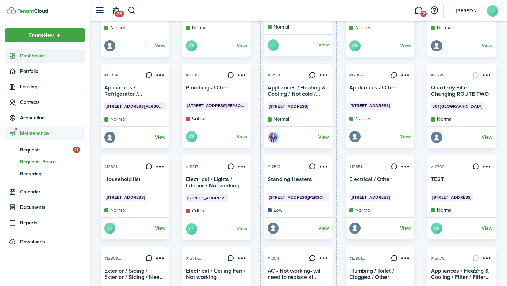
click at [57, 56] on span "Dashboard" at bounding box center [52, 55] width 65 height 7
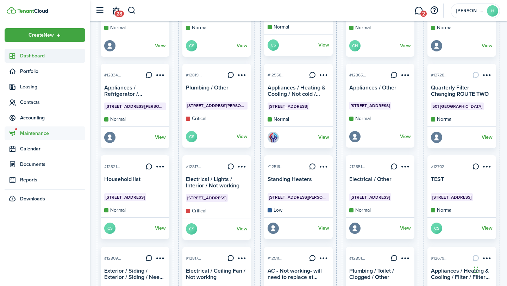
click at [59, 57] on span "Dashboard" at bounding box center [52, 55] width 65 height 7
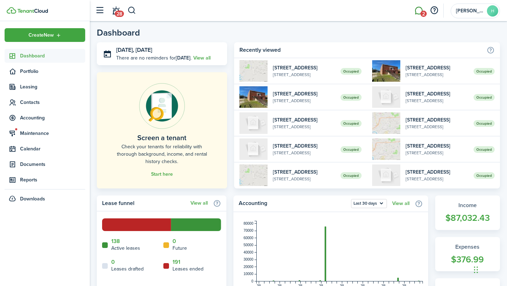
click at [421, 11] on span "2" at bounding box center [423, 14] width 6 height 6
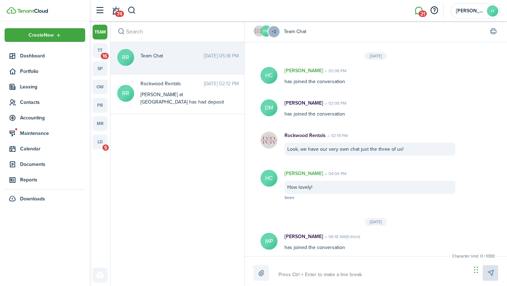
scroll to position [102, 0]
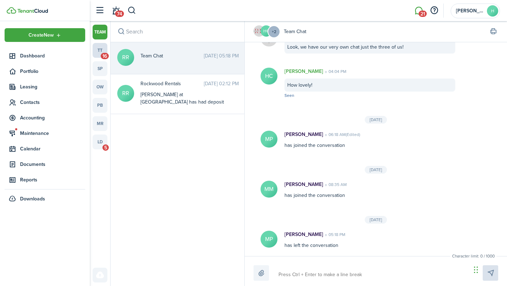
click at [103, 53] on span "16" at bounding box center [105, 56] width 8 height 6
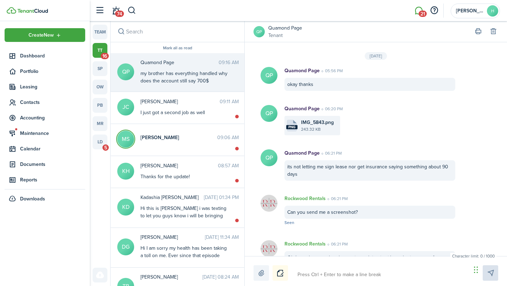
scroll to position [801, 0]
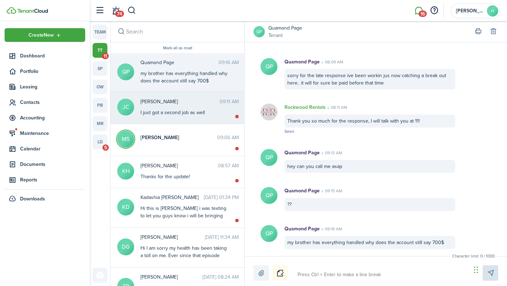
click at [224, 118] on messenger-thread-item "JC Jasmine Caruthers 09:11 AM I just got a second job as well" at bounding box center [178, 108] width 134 height 32
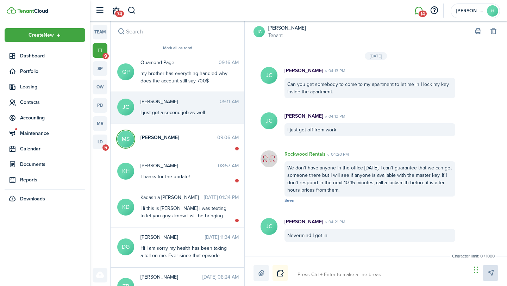
scroll to position [970, 0]
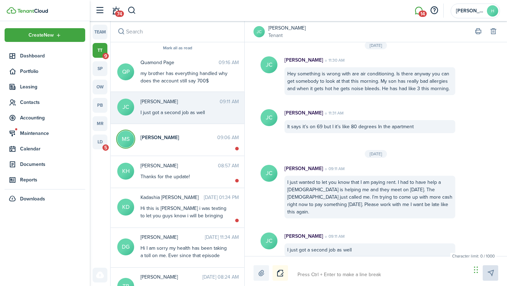
click at [357, 275] on textarea at bounding box center [382, 275] width 174 height 12
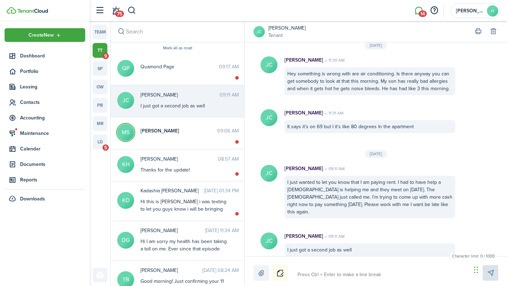
type textarea "I"
type textarea "If"
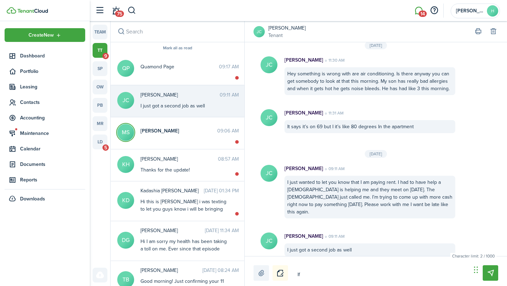
type textarea "If"
type textarea "If y"
type textarea "If yo"
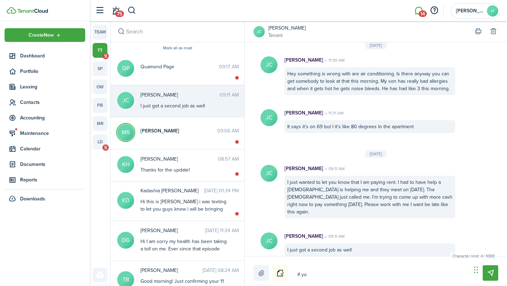
type textarea "If you"
type textarea "If you c"
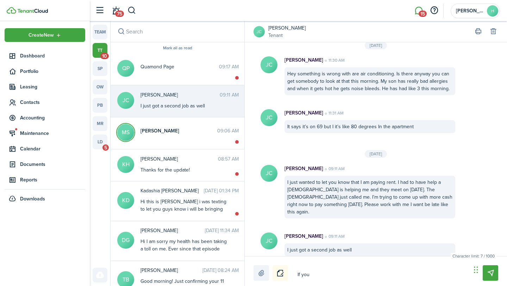
type textarea "If you c"
type textarea "If you ca"
type textarea "If you can"
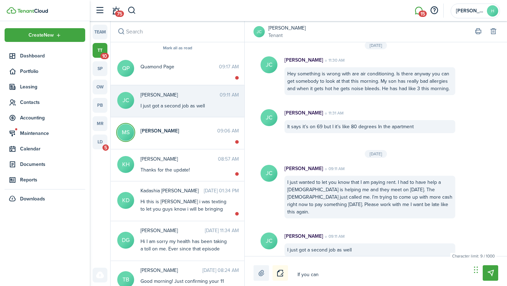
type textarea "If you can"
type textarea "If you can p"
type textarea "If you can pa"
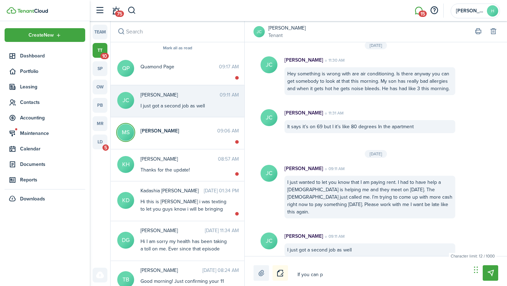
type textarea "If you can pa"
type textarea "If you can pay"
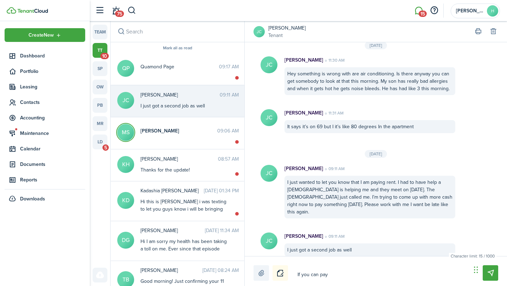
type textarea "If you can pay s"
type textarea "If you can pay so"
type textarea "If you can pay som"
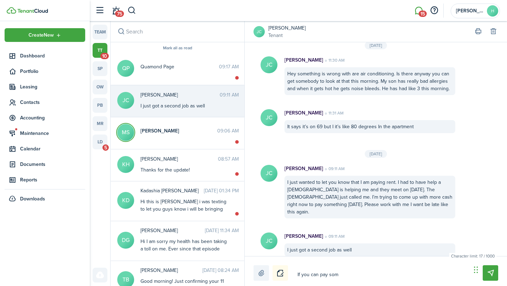
type textarea "If you can pay som"
type textarea "If you can pay some"
type textarea "If you can pay somet"
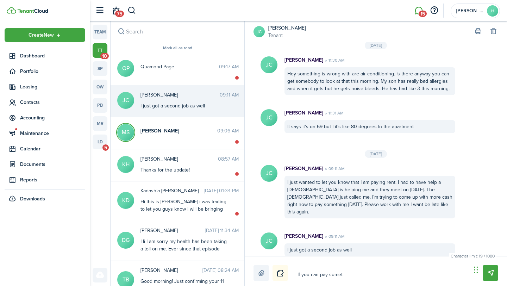
type textarea "If you can pay someth"
type textarea "If you can pay somethi"
type textarea "If you can pay somethin"
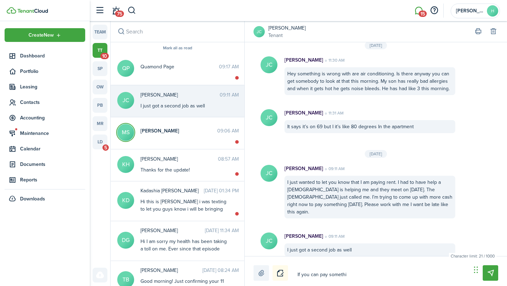
type textarea "If you can pay somethin"
type textarea "If you can pay something"
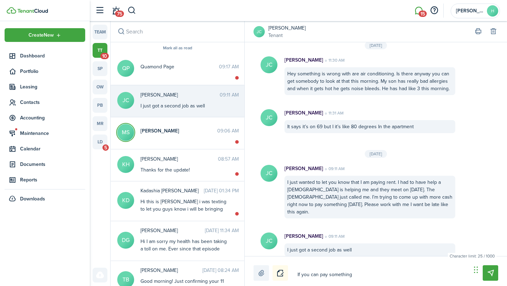
type textarea "If you can pay something t"
type textarea "If you can pay something to"
type textarea "If you can pay something tod"
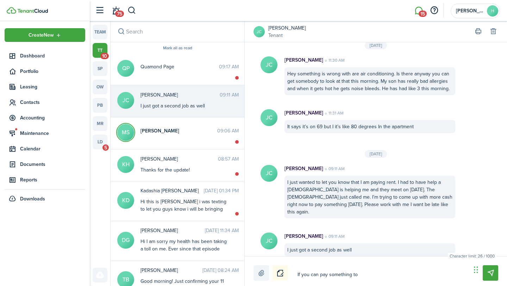
type textarea "If you can pay something tod"
type textarea "If you can pay something toda"
type textarea "If you can pay something today"
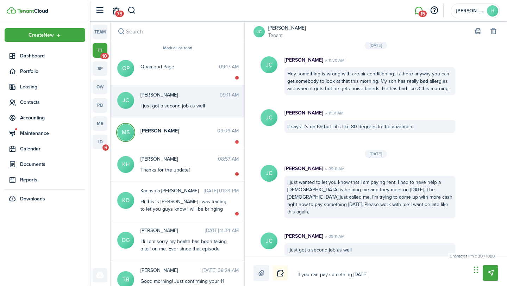
type textarea "If you can pay something today"
type textarea "If you can pay something today i"
type textarea "If you can pay something today in"
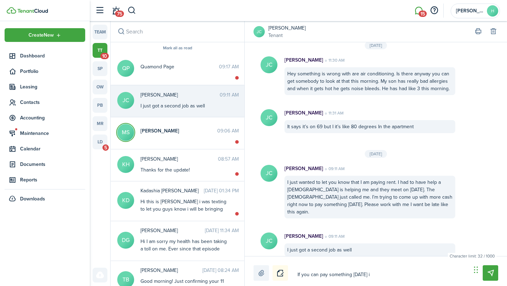
type textarea "If you can pay something today in"
type textarea "If you can pay something today in e"
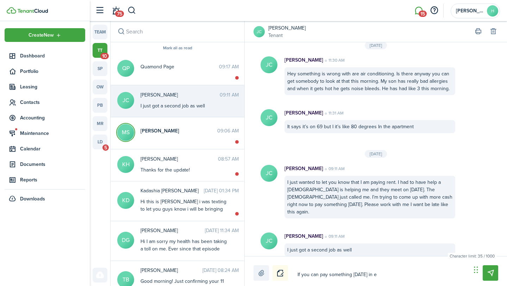
type textarea "If you can pay something today in ef"
type textarea "If you can pay something today in eff"
type textarea "If you can pay something today in effo"
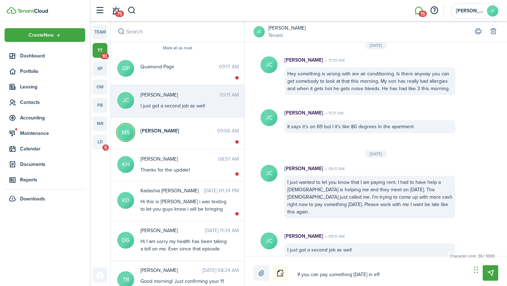
type textarea "If you can pay something today in effo"
type textarea "If you can pay something today in effor"
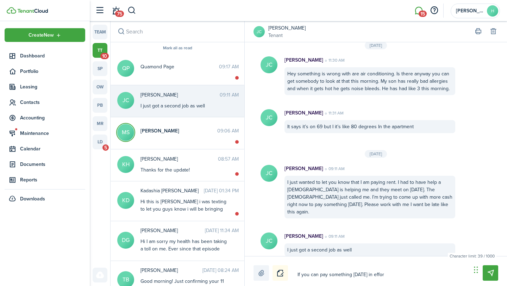
type textarea "If you can pay something today in effor t"
type textarea "If you can pay something today in effor"
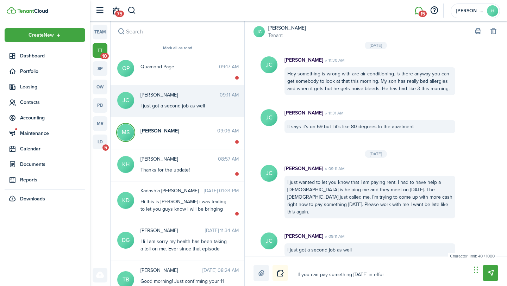
type textarea "If you can pay something today in effor"
type textarea "If you can pay something today in effort"
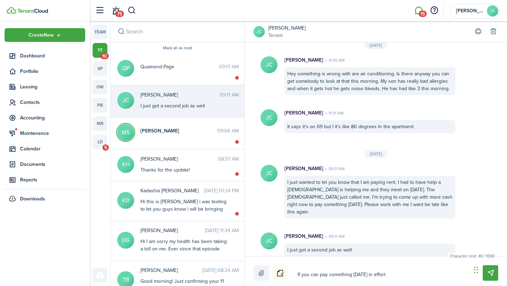
type textarea "If you can pay something today in effort t"
type textarea "If you can pay something today in effort to"
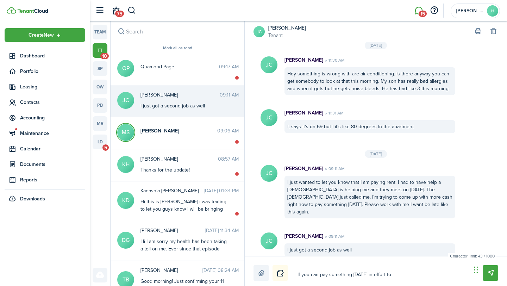
type textarea "If you can pay something today in effort to"
type textarea "If you can pay something today in effort to s"
type textarea "If you can pay something today in effort to sh"
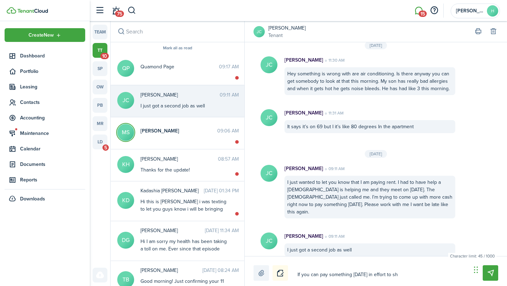
type textarea "If you can pay something today in effort to sho"
type textarea "If you can pay something today in effort to show"
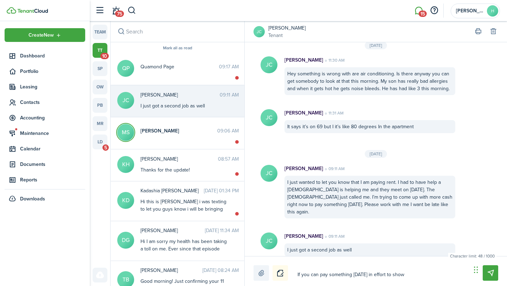
type textarea "If you can pay something today in effort to show"
type textarea "If you can pay something today in effort to show t"
type textarea "If you can pay something today in effort to show th"
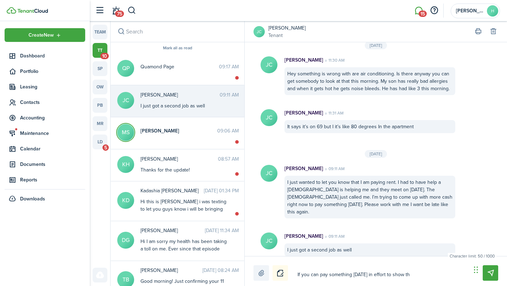
type textarea "If you can pay something today in effort to show tha"
type textarea "If you can pay something today in effort to show that"
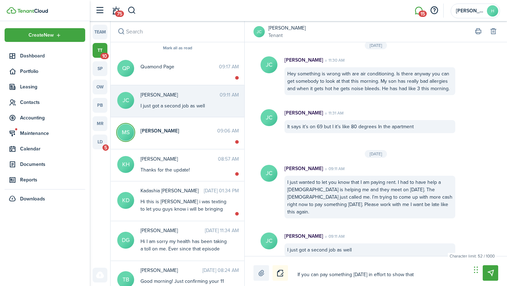
type textarea "If you can pay something today in effort to show that"
type textarea "If you can pay something today in effort to show that y"
type textarea "If you can pay something today in effort to show that yo"
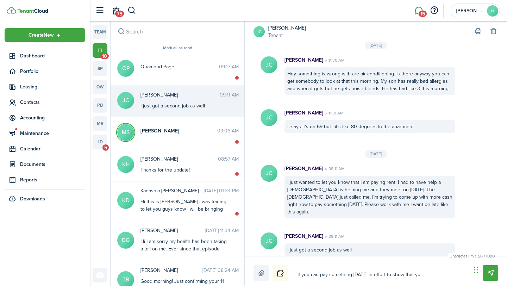
type textarea "If you can pay something today in effort to show that you"
type textarea "If you can pay something today in effort to show that you a"
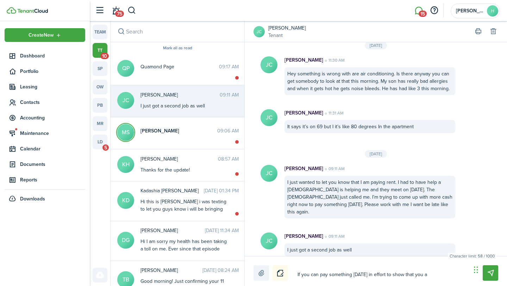
type textarea "If you can pay something today in effort to show that you a"
type textarea "If you can pay something today in effort to show that you ar"
type textarea "If you can pay something today in effort to show that you are"
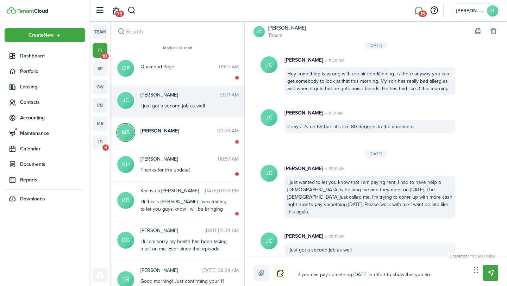
type textarea "If you can pay something today in effort to show that you are"
type textarea "If you can pay something today in effort to show that you are t"
type textarea "If you can pay something today in effort to show that you are tr"
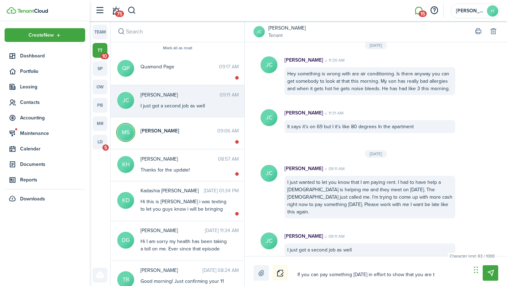
type textarea "If you can pay something today in effort to show that you are tr"
type textarea "If you can pay something today in effort to show that you are try"
type textarea "If you can pay something today in effort to show that you are tryi"
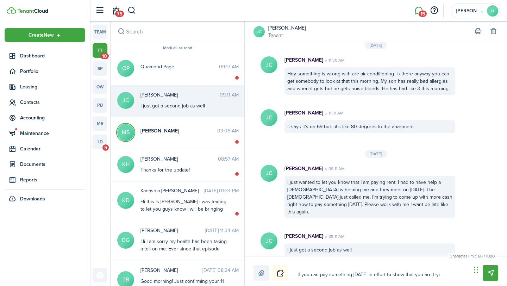
type textarea "If you can pay something today in effort to show that you are tryin"
type textarea "If you can pay something today in effort to show that you are trying"
type textarea "If you can pay something today in effort to show that you are trying,"
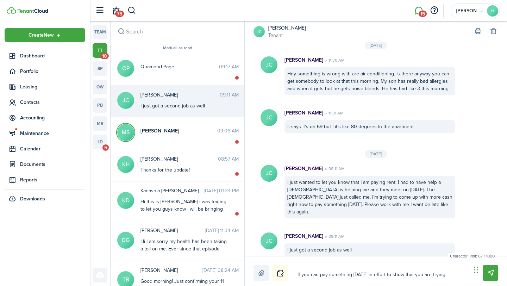
type textarea "If you can pay something today in effort to show that you are trying,"
type textarea "If you can pay something today in effort to show that you are trying, w"
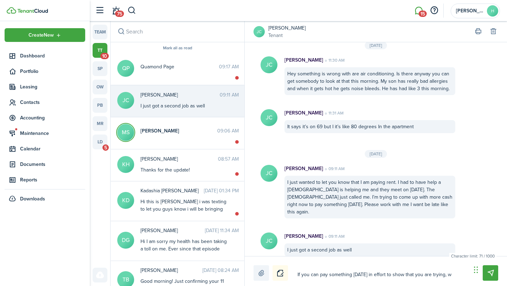
type textarea "If you can pay something today in effort to show that you are trying, we"
type textarea "If you can pay something today in effort to show that you are trying, we c"
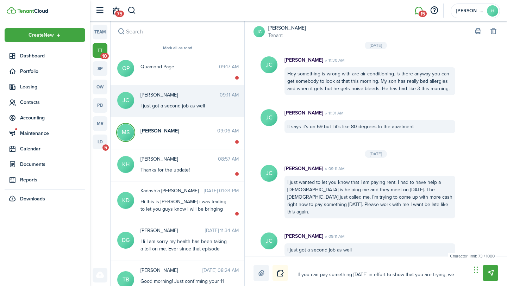
type textarea "If you can pay something today in effort to show that you are trying, we c"
type textarea "If you can pay something today in effort to show that you are trying, we ca"
type textarea "If you can pay something today in effort to show that you are trying, we can"
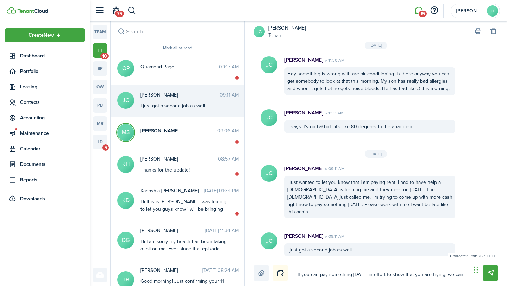
type textarea "If you can pay something today in effort to show that you are trying, we can"
type textarea "If you can pay something today in effort to show that you are trying, we can w"
type textarea "If you can pay something today in effort to show that you are trying, we can wa"
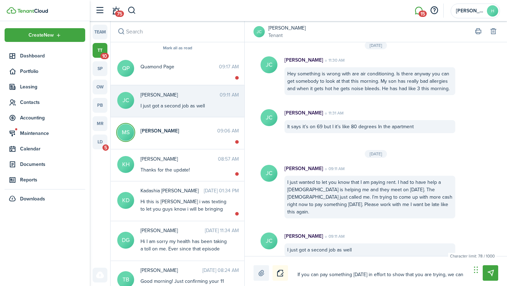
type textarea "If you can pay something today in effort to show that you are trying, we can wa"
type textarea "If you can pay something today in effort to show that you are trying, we can wai"
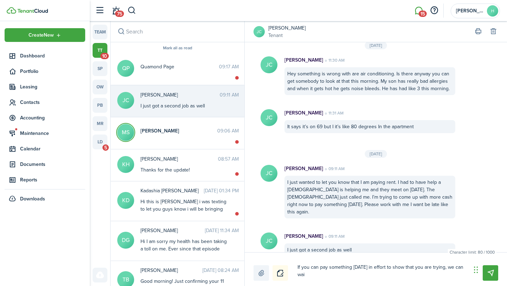
type textarea "If you can pay something today in effort to show that you are trying, we can wa…"
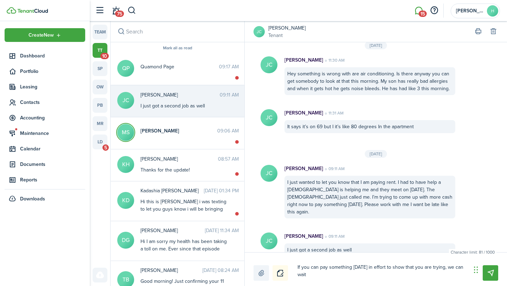
type textarea "If you can pay something today in effort to show that you are trying, we can wa…"
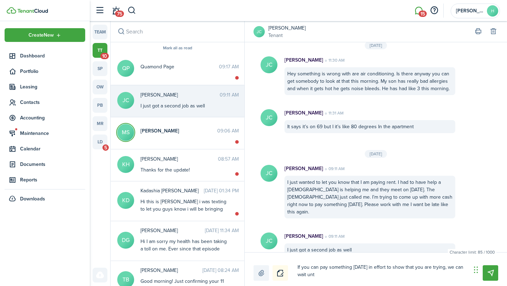
type textarea "If you can pay something today in effort to show that you are trying, we can wa…"
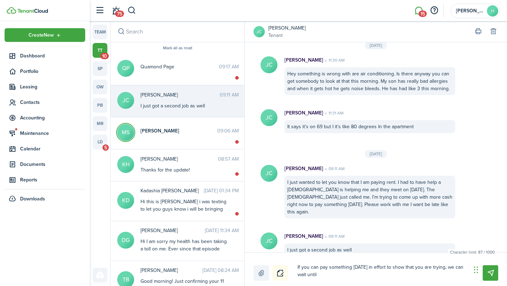
type textarea "If you can pay something today in effort to show that you are trying, we can wa…"
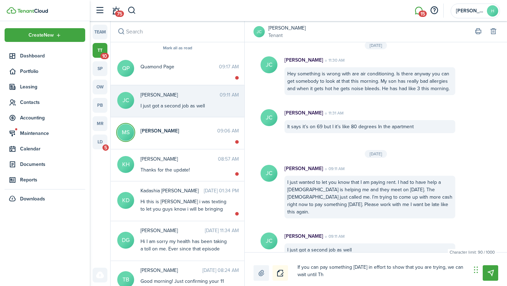
type textarea "If you can pay something today in effort to show that you are trying, we can wa…"
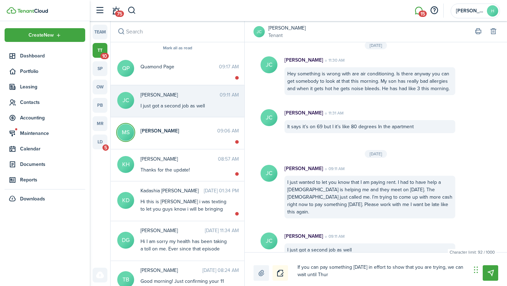
type textarea "If you can pay something today in effort to show that you are trying, we can wa…"
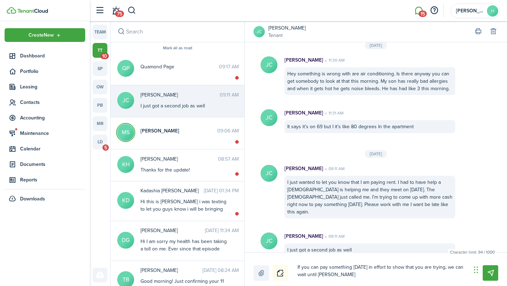
type textarea "If you can pay something today in effort to show that you are trying, we can wa…"
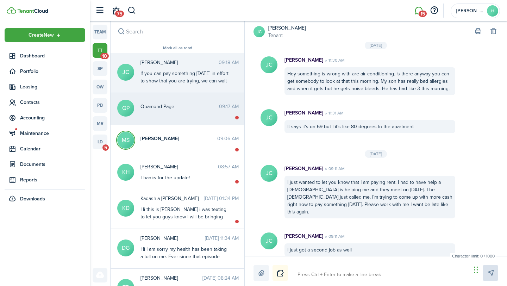
scroll to position [1023, 0]
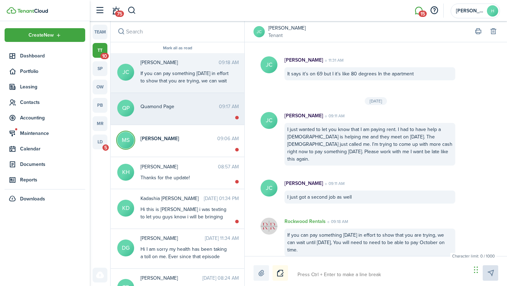
click at [215, 124] on messenger-thread-item "QP Quamond Page 09:17 AM" at bounding box center [178, 109] width 134 height 32
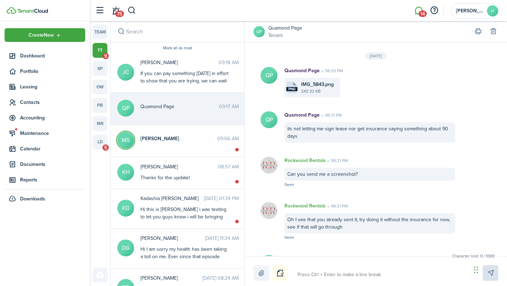
scroll to position [807, 0]
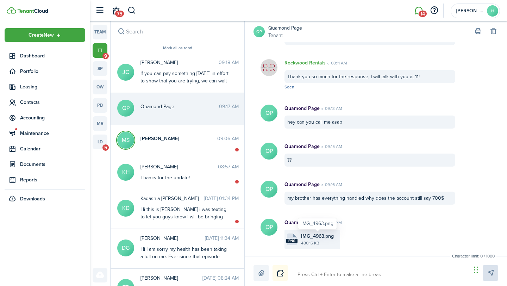
click at [319, 238] on span "IMG_4963.png" at bounding box center [317, 235] width 33 height 7
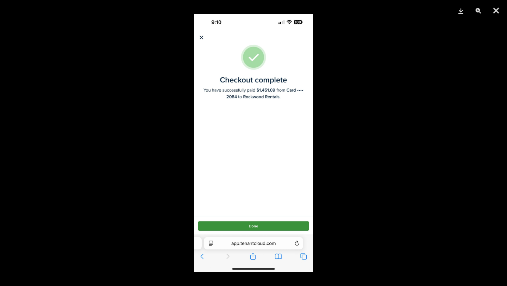
click at [359, 181] on div at bounding box center [253, 143] width 507 height 286
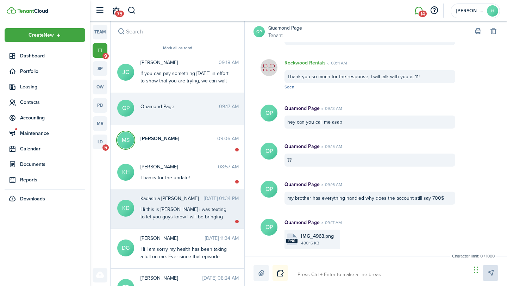
click at [228, 208] on div "Kadashia Doss Sep 21, 2025 01:34 PM Hi this is kadashia i was texting to let yo…" at bounding box center [189, 208] width 109 height 27
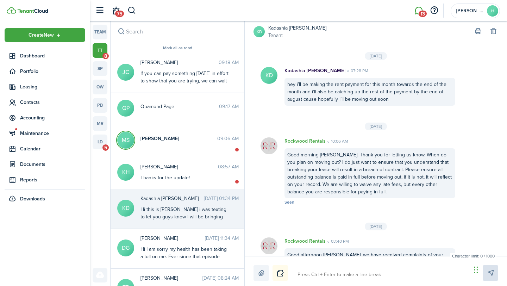
scroll to position [1386, 0]
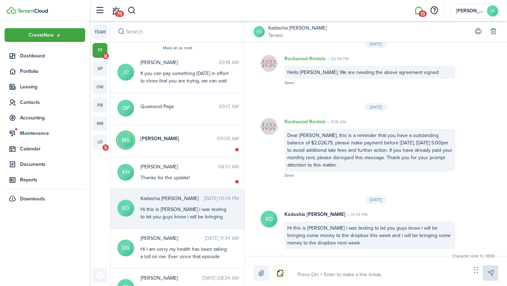
click at [258, 30] on avatar-text "KD" at bounding box center [258, 31] width 11 height 11
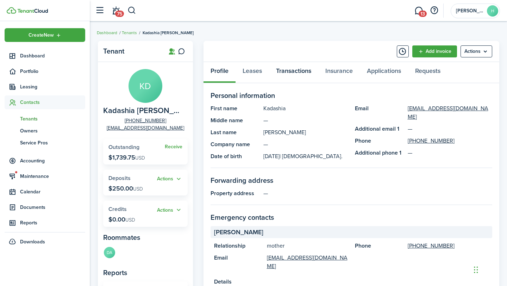
click at [281, 76] on link "Transactions" at bounding box center [293, 72] width 49 height 21
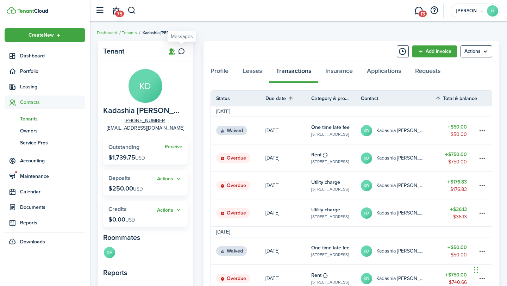
click at [183, 52] on icon at bounding box center [181, 51] width 7 height 7
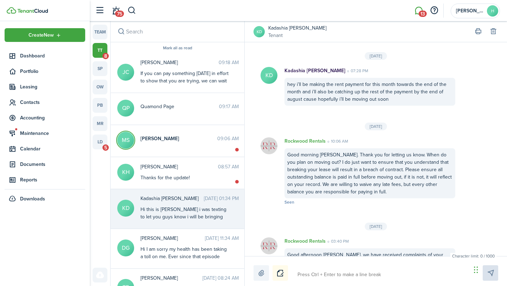
scroll to position [1386, 0]
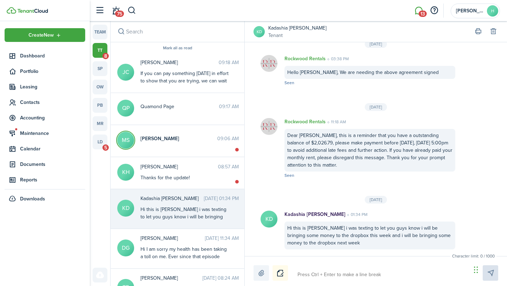
click at [349, 279] on textarea at bounding box center [382, 275] width 174 height 12
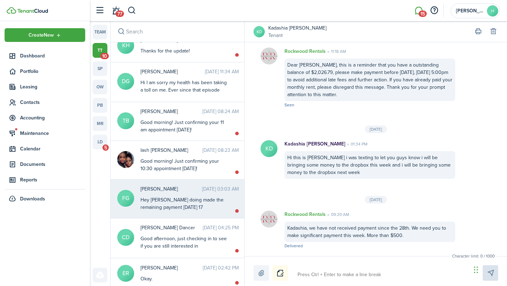
scroll to position [174, 0]
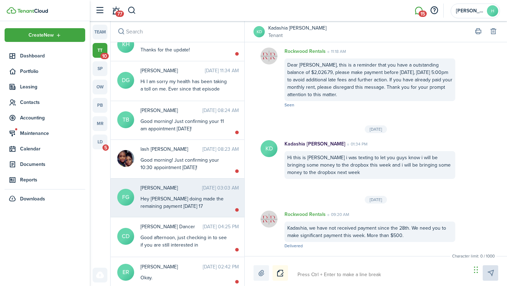
click at [216, 201] on div "Hey hru doing made the remaining payment Wednesday 17" at bounding box center [184, 202] width 88 height 15
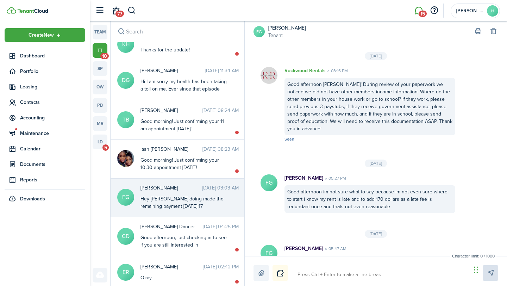
scroll to position [1259, 0]
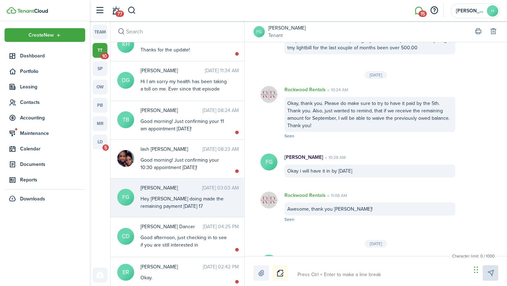
click at [323, 271] on textarea at bounding box center [382, 275] width 174 height 12
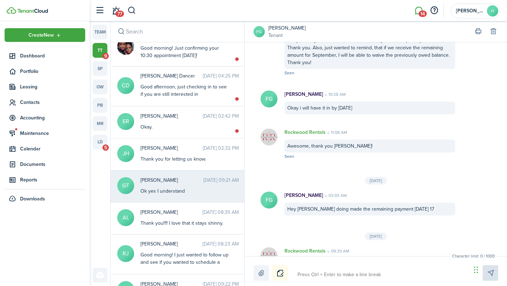
scroll to position [327, 0]
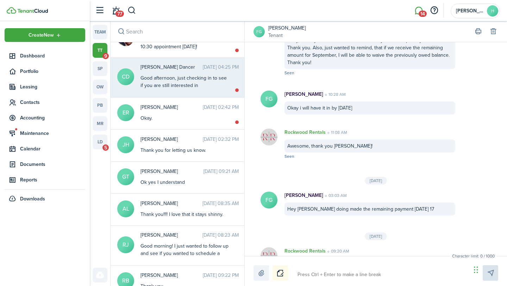
click at [203, 68] on time "[DATE] 04:25 PM" at bounding box center [221, 66] width 36 height 7
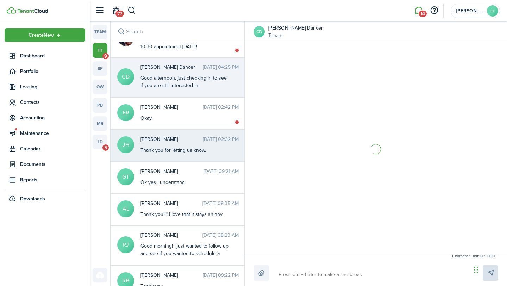
click at [204, 123] on messenger-thread-item "ER Ebonee Robertson Sep 19, 2025 02:42 PM Okay." at bounding box center [178, 114] width 134 height 32
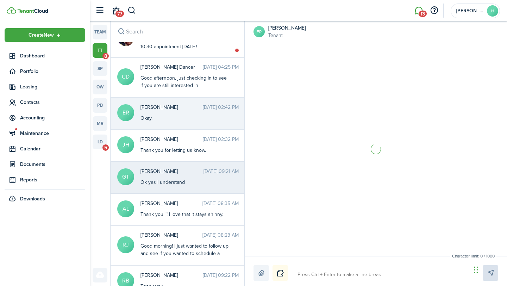
click at [200, 178] on div "Gina Toney Sep 19, 2025 09:21 AM Ok yes I understand" at bounding box center [189, 177] width 109 height 18
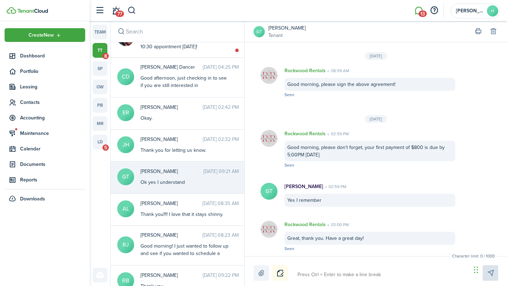
scroll to position [929, 0]
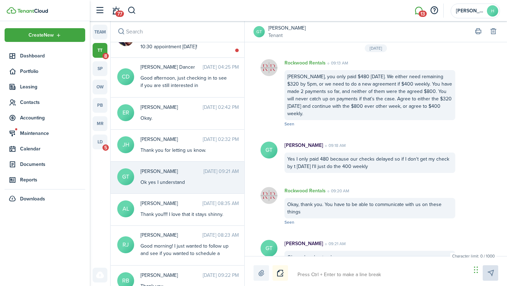
click at [334, 269] on textarea at bounding box center [382, 275] width 174 height 12
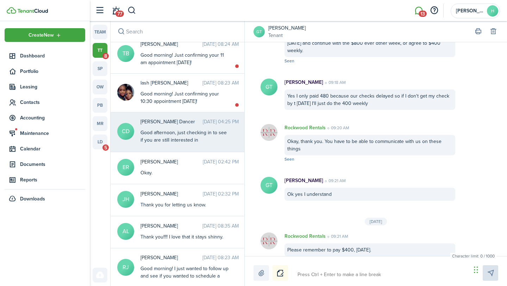
scroll to position [303, 0]
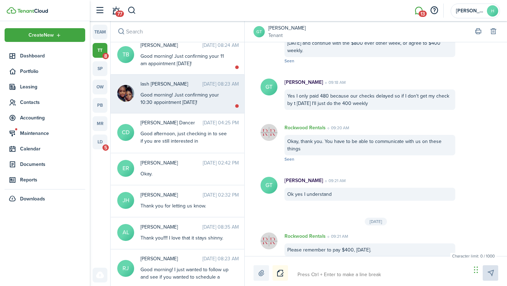
click at [194, 106] on div "Good morning! Just confirming your 10:30 appointment [DATE]!" at bounding box center [184, 98] width 88 height 15
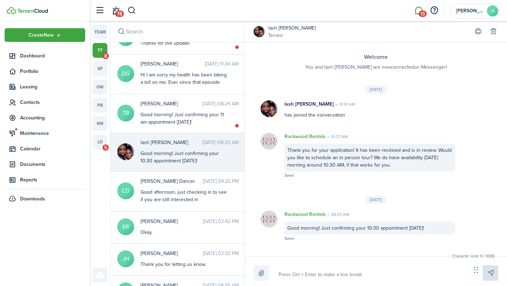
scroll to position [243, 0]
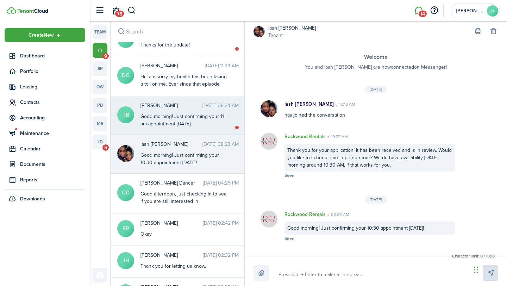
click at [196, 127] on div "Good morning! Just confirming your 11 am appointment [DATE]!" at bounding box center [184, 120] width 88 height 15
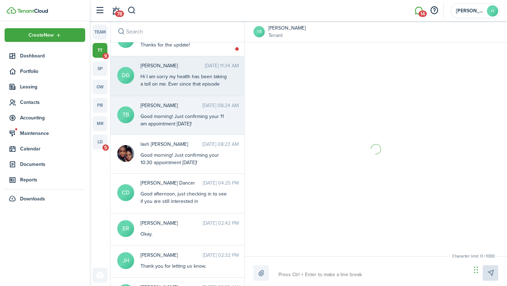
scroll to position [522, 0]
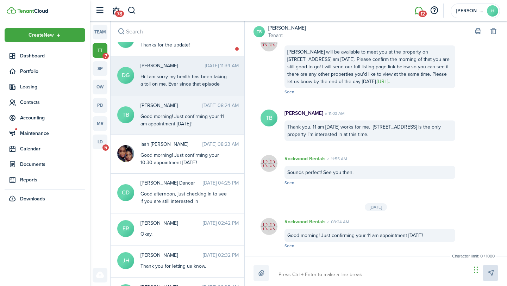
click at [186, 88] on div "Hi I am sorry my health has been taking a toll on me. Ever since that episode w…" at bounding box center [184, 99] width 88 height 52
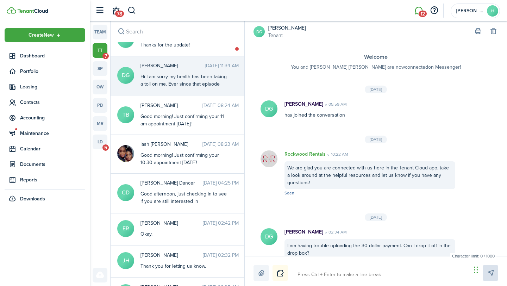
scroll to position [875, 0]
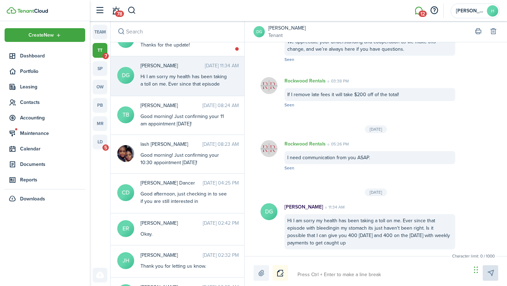
click at [259, 34] on avatar-text "DG" at bounding box center [258, 31] width 11 height 11
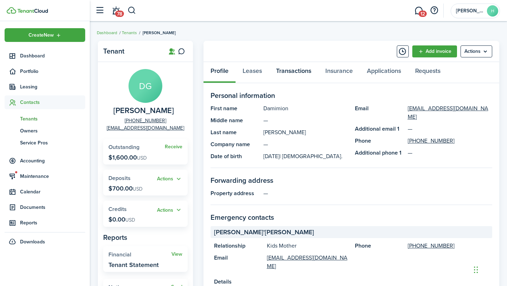
click at [293, 71] on link "Transactions" at bounding box center [293, 72] width 49 height 21
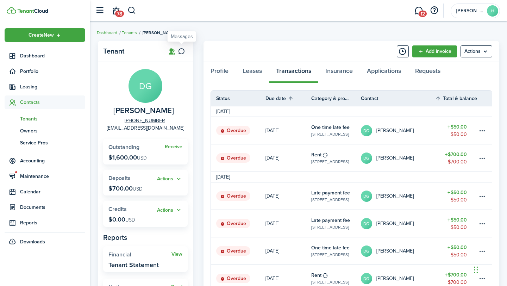
click at [181, 52] on icon at bounding box center [181, 51] width 7 height 7
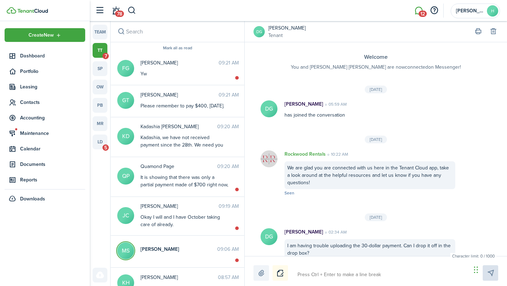
scroll to position [875, 0]
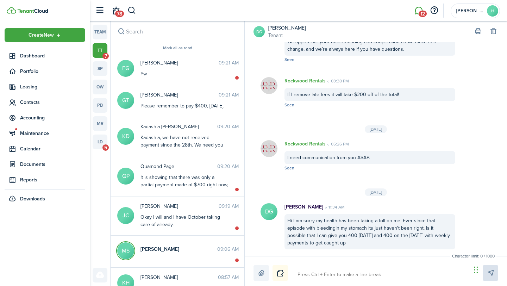
click at [329, 272] on textarea at bounding box center [382, 275] width 174 height 12
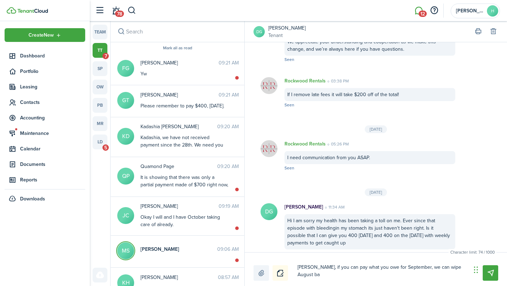
scroll to position [0, 0]
click at [415, 269] on textarea "Damimion, if you can pay what you owe for September, we can wipe August balance." at bounding box center [382, 270] width 174 height 19
click at [408, 276] on textarea "Damimion, if you can pay what you owe for September, we can wipe August balance." at bounding box center [382, 270] width 174 height 19
click at [414, 268] on textarea "Damimion, if you can pay what you owe for September, we can wipe August balance." at bounding box center [382, 270] width 174 height 19
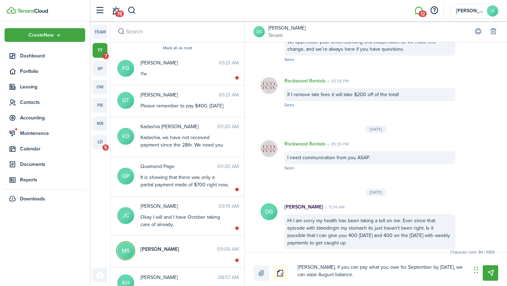
click at [404, 274] on textarea "Damimion, if you can pay what you owe for September by Wednesday, we can wipe A…" at bounding box center [382, 270] width 174 height 19
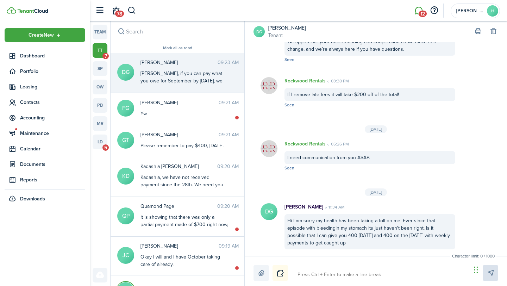
scroll to position [945, 0]
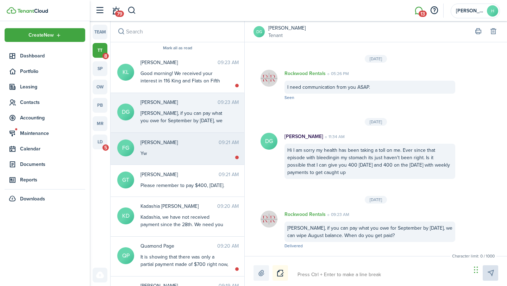
click at [199, 146] on div "Francine Garba 09:21 AM Yw" at bounding box center [189, 148] width 109 height 18
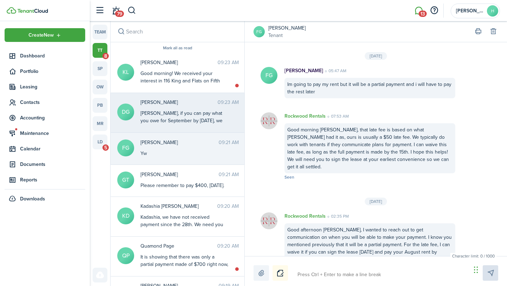
scroll to position [1182, 0]
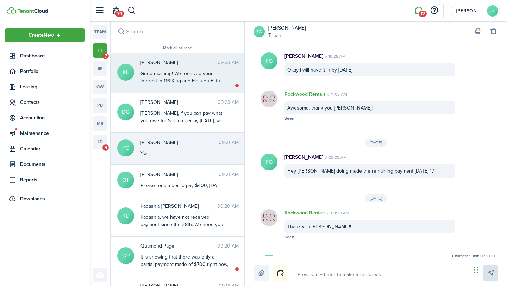
click at [227, 73] on div "Good morning! We received your interest in 116 King and Flats on Fifth apartmen…" at bounding box center [184, 107] width 88 height 74
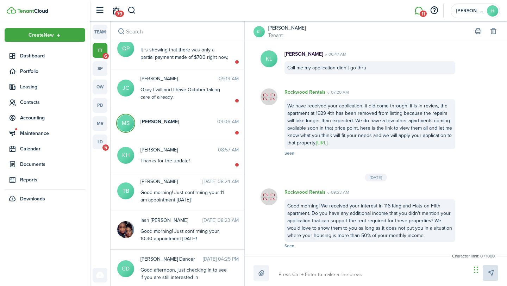
scroll to position [211, 0]
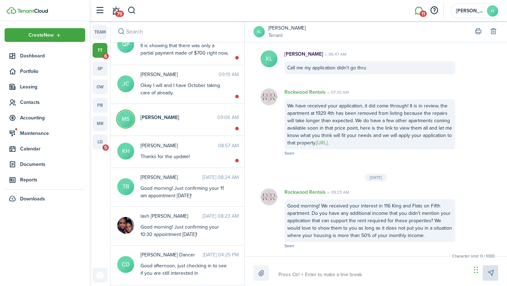
click at [205, 160] on div "Thanks for the update!" at bounding box center [184, 156] width 88 height 7
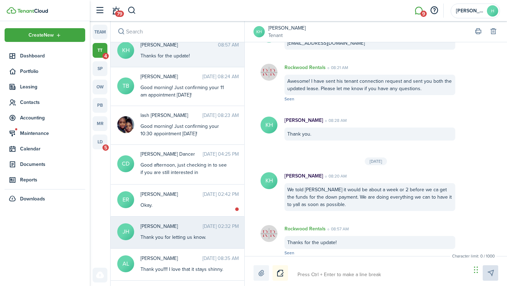
scroll to position [313, 0]
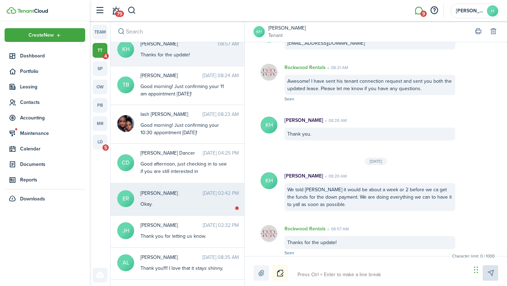
click at [205, 208] on div "Okay." at bounding box center [184, 203] width 88 height 7
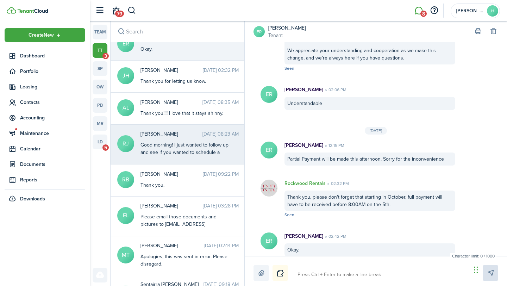
scroll to position [478, 0]
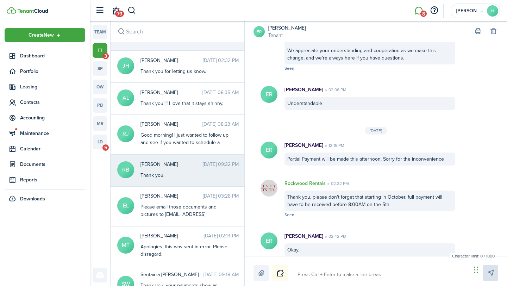
click at [210, 168] on time "Sep 18, 2025 09:22 PM" at bounding box center [221, 164] width 36 height 7
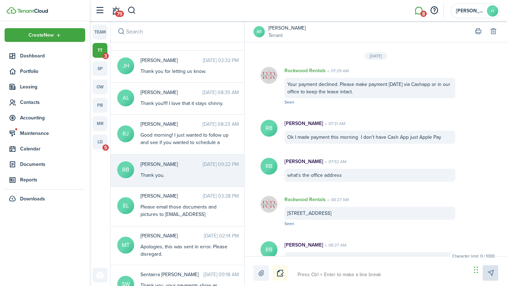
scroll to position [743, 0]
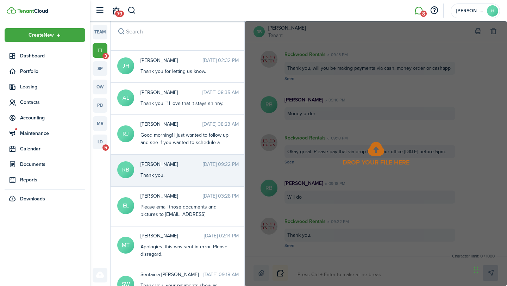
click at [240, 32] on input "search" at bounding box center [178, 31] width 134 height 21
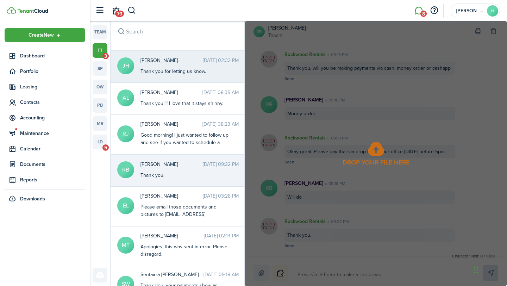
click at [214, 60] on messenger-thread-item "JH Jerry Hill Jr. Sep 19, 2025 02:32 PM Thank you for letting us know." at bounding box center [178, 67] width 134 height 32
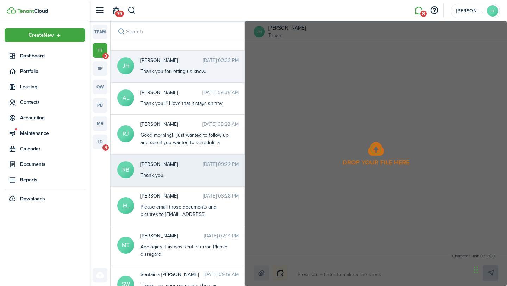
click at [204, 168] on time "Sep 18, 2025 09:22 PM" at bounding box center [221, 164] width 36 height 7
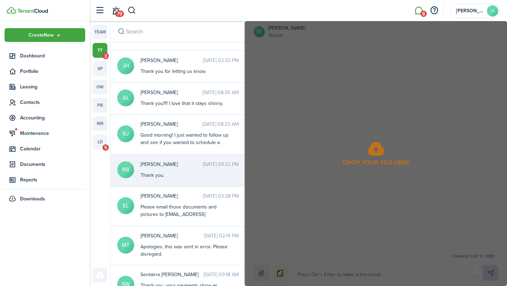
click at [378, 141] on div "Drop your file here" at bounding box center [376, 153] width 262 height 265
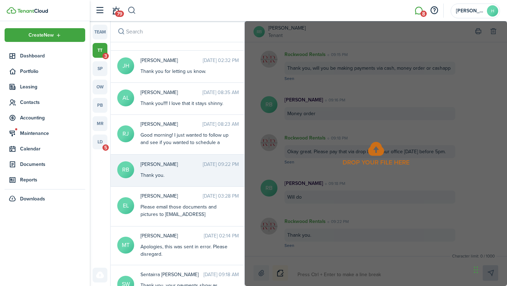
click at [132, 14] on button "button" at bounding box center [131, 11] width 9 height 12
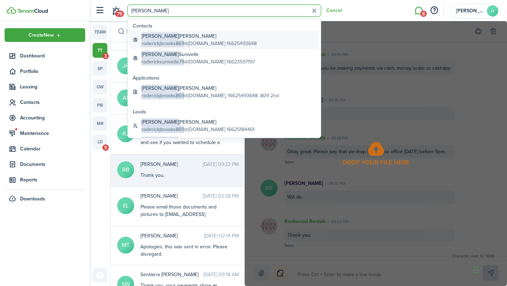
click at [175, 40] on global-search-item-description "roderickjbrooks869 @gmail.com 16625493648" at bounding box center [199, 43] width 115 height 7
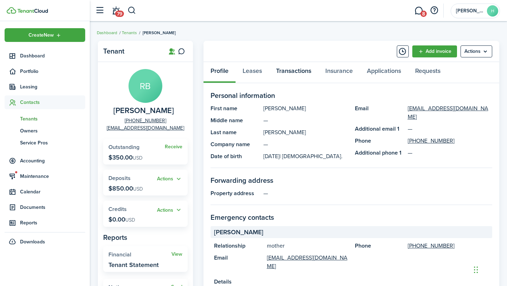
click at [284, 74] on link "Transactions" at bounding box center [293, 72] width 49 height 21
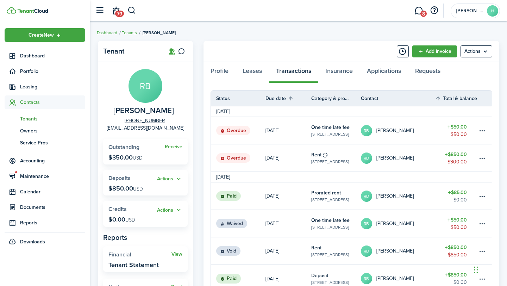
click at [441, 159] on link "$850.00 $300.00" at bounding box center [456, 157] width 42 height 27
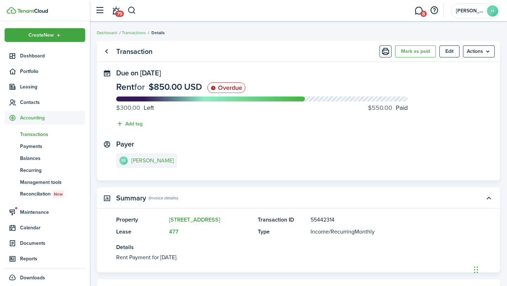
click at [147, 158] on e-details-info-title "[PERSON_NAME]" at bounding box center [152, 160] width 43 height 6
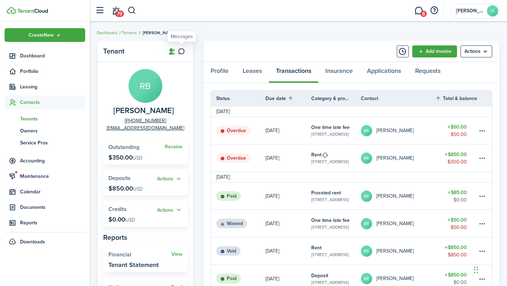
click at [182, 49] on icon at bounding box center [181, 51] width 7 height 7
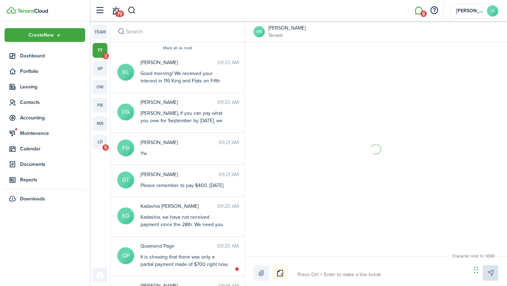
click at [344, 272] on textarea at bounding box center [382, 275] width 174 height 12
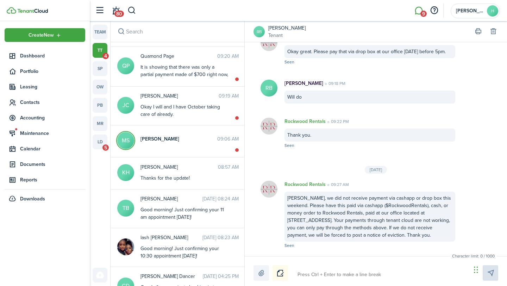
scroll to position [222, 0]
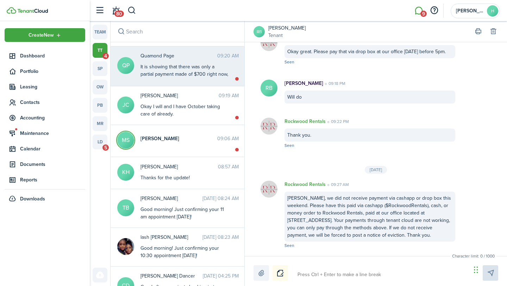
click at [144, 69] on div "Quamond Page 09:20 AM It is showing that there was only a partial payment made …" at bounding box center [189, 65] width 109 height 27
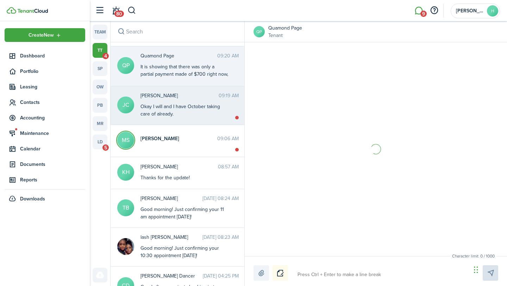
click at [147, 110] on div "Okay I will and I have October taking care of already." at bounding box center [184, 110] width 88 height 15
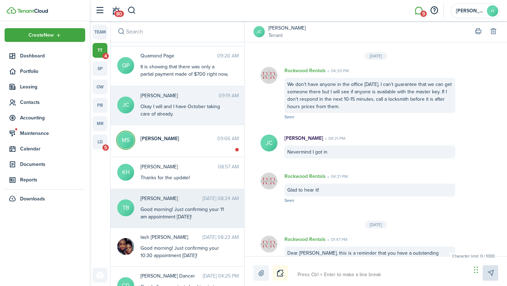
scroll to position [978, 0]
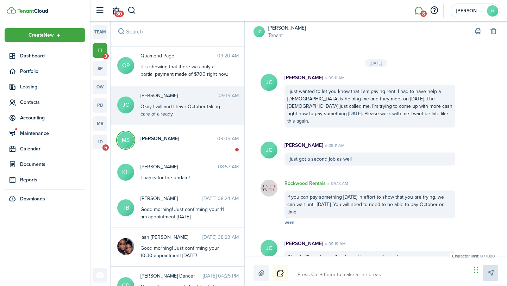
click at [324, 274] on textarea at bounding box center [382, 275] width 174 height 12
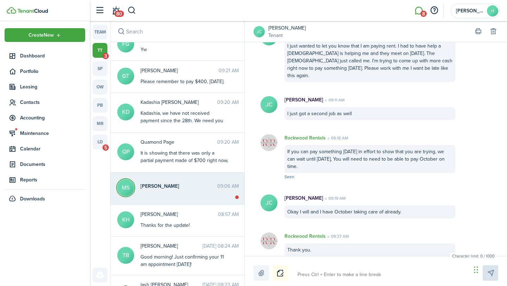
scroll to position [0, 0]
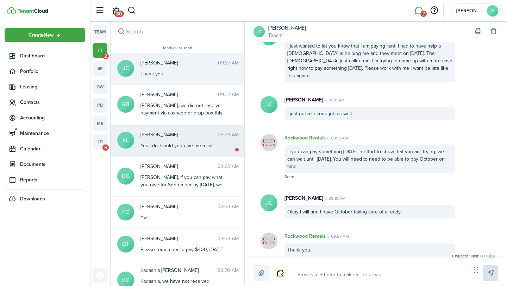
click at [149, 149] on div "Yes i do. Could you give me a call" at bounding box center [184, 145] width 88 height 7
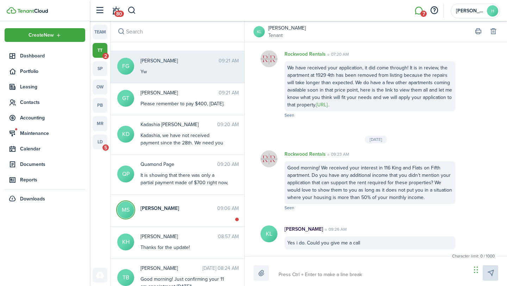
scroll to position [147, 0]
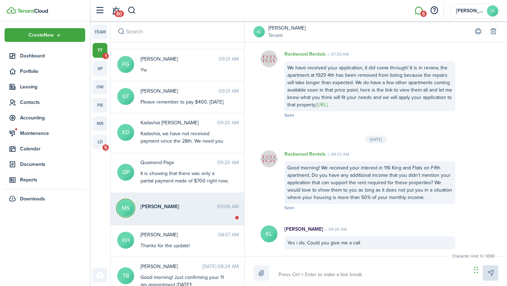
click at [165, 225] on messenger-thread-item "MS Miranda Shirley 09:06 AM" at bounding box center [178, 209] width 134 height 32
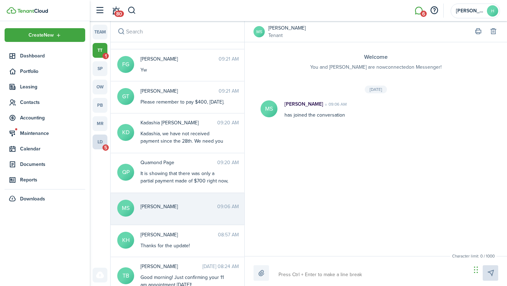
scroll to position [137, 0]
click at [103, 143] on link "ld 5" at bounding box center [100, 141] width 15 height 15
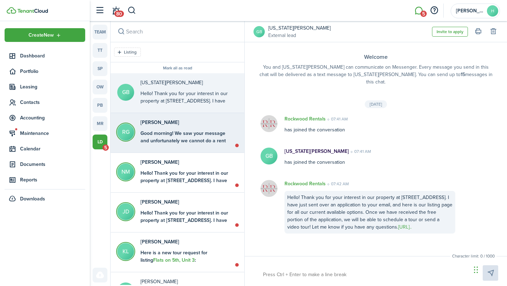
click at [177, 128] on div "Raven Griffin Good morning! We saw your message and unfortunately we cannot do …" at bounding box center [184, 132] width 88 height 27
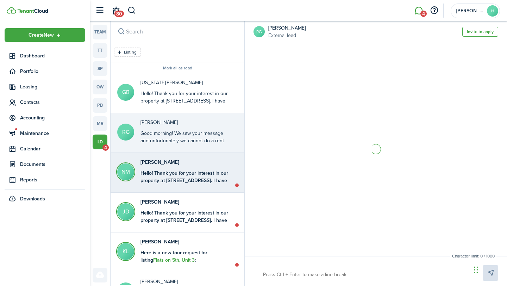
click at [176, 175] on div "Hello! Thank you for your interest in our property at 196 Meadow Hills. I have …" at bounding box center [184, 206] width 88 height 74
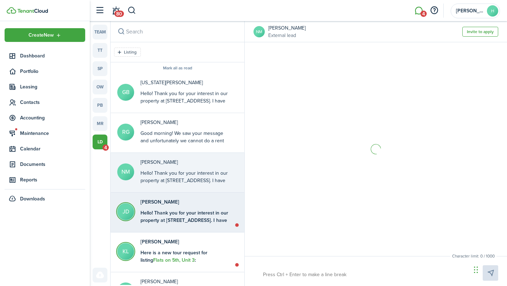
click at [181, 223] on div "Hello! Thank you for your interest in our property at 196 Meadow Hills. I have …" at bounding box center [184, 246] width 88 height 74
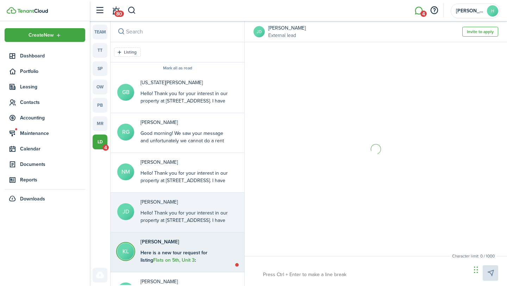
click at [182, 239] on p "[PERSON_NAME]" at bounding box center [184, 241] width 88 height 7
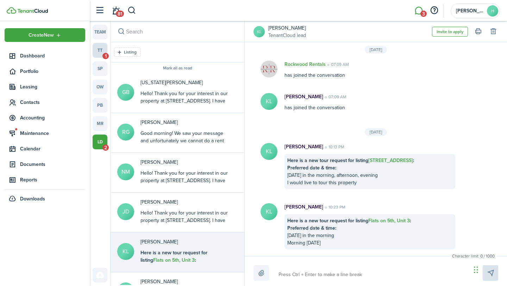
click at [107, 49] on link "tt 1" at bounding box center [100, 50] width 15 height 15
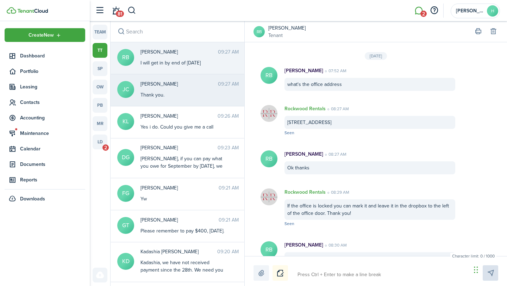
scroll to position [790, 0]
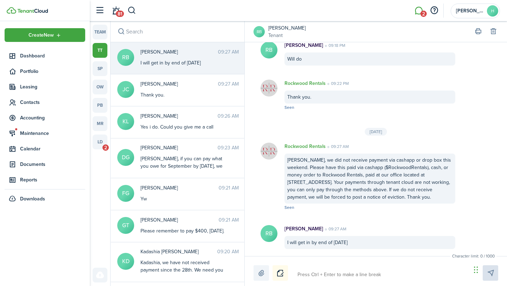
click at [339, 272] on textarea at bounding box center [382, 275] width 174 height 12
click at [97, 145] on link "ld 2" at bounding box center [100, 141] width 15 height 15
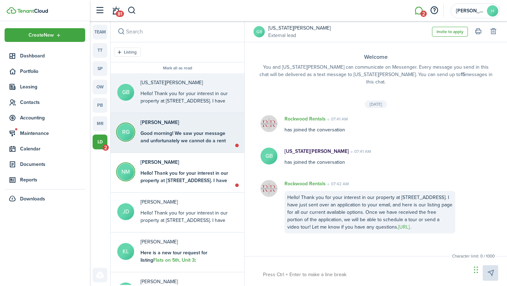
click at [211, 143] on div "Good morning! We saw your message and unfortunately we cannot do a rent adjustm…" at bounding box center [184, 163] width 88 height 67
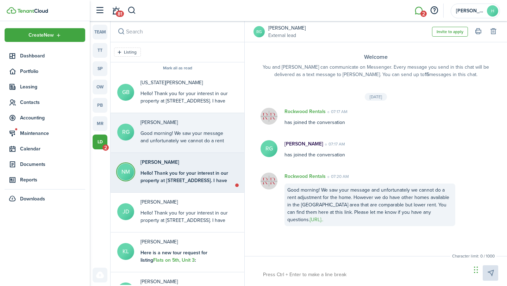
click at [208, 176] on div "Hello! Thank you for your interest in our property at 196 Meadow Hills. I have …" at bounding box center [184, 206] width 88 height 74
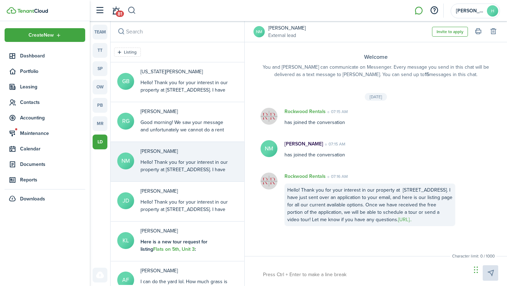
click at [133, 11] on button "button" at bounding box center [131, 11] width 9 height 12
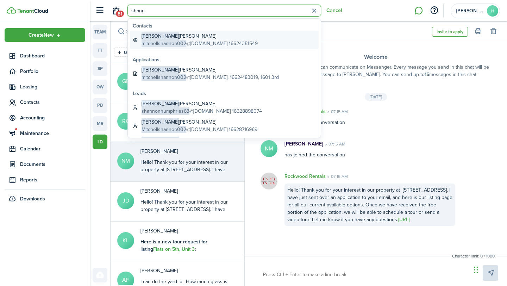
click at [193, 35] on global-search-item-title "Shannon Mitchell" at bounding box center [200, 35] width 116 height 7
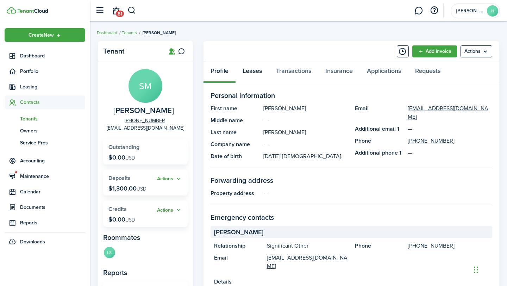
click at [256, 67] on link "Leases" at bounding box center [251, 72] width 33 height 21
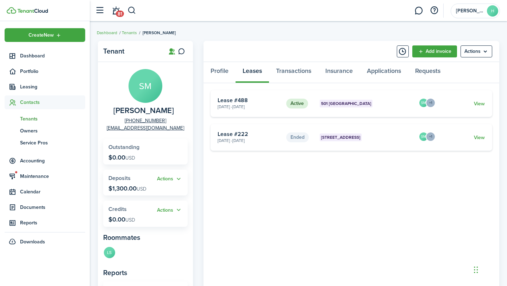
click at [372, 97] on card "Active 501 Wynhurst Apr 01, 2025 - Mar 31, 2026 Lease #488 SM +1 View" at bounding box center [352, 103] width 282 height 27
click at [479, 103] on link "View" at bounding box center [479, 103] width 11 height 7
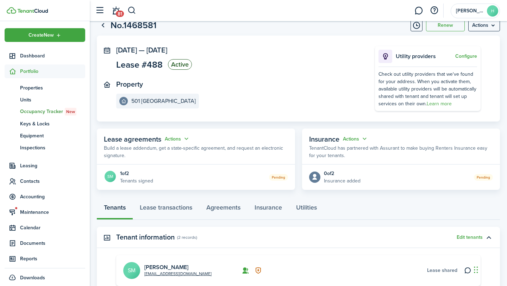
scroll to position [29, 0]
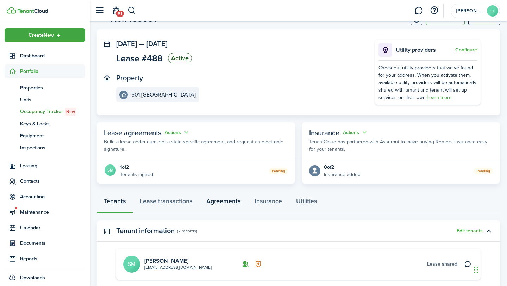
click at [226, 200] on link "Agreements" at bounding box center [223, 202] width 48 height 21
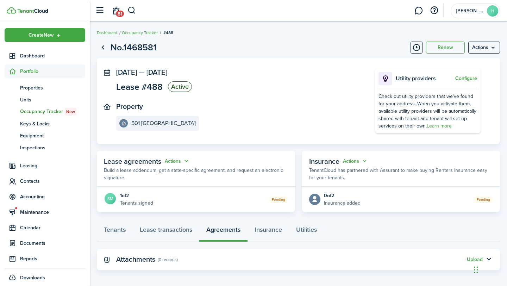
scroll to position [3, 0]
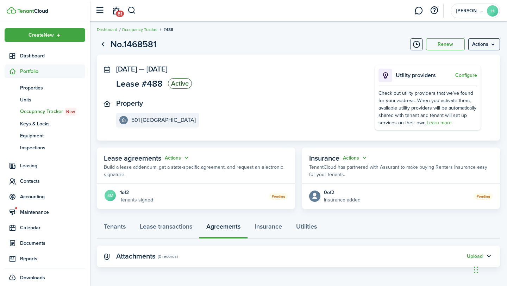
click at [306, 260] on panel-main-header "Attachments (0 records) Upload" at bounding box center [298, 256] width 403 height 21
click at [163, 229] on link "Lease transactions" at bounding box center [166, 228] width 67 height 21
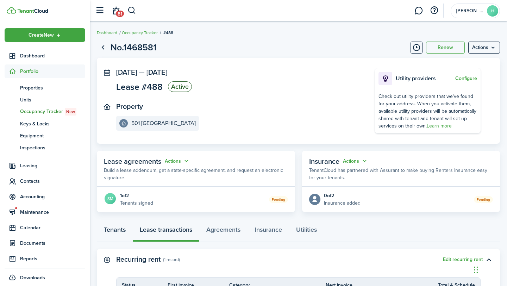
click at [109, 232] on link "Tenants" at bounding box center [115, 231] width 36 height 21
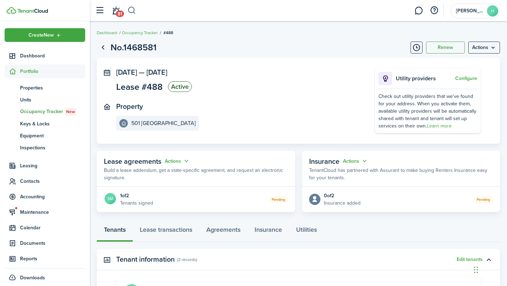
click at [133, 8] on button "button" at bounding box center [131, 11] width 9 height 12
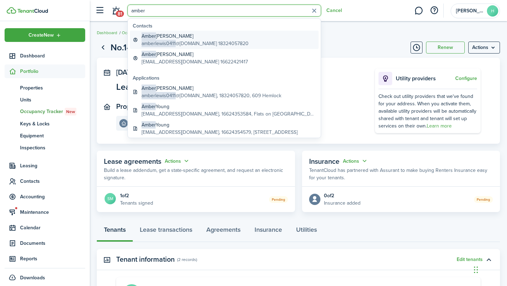
click at [235, 43] on link "Amber Nicole Lewis amberlewis0411 @gmail.com 18324057820" at bounding box center [224, 40] width 189 height 18
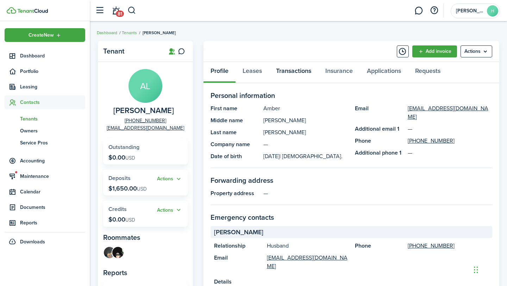
click at [304, 74] on link "Transactions" at bounding box center [293, 72] width 49 height 21
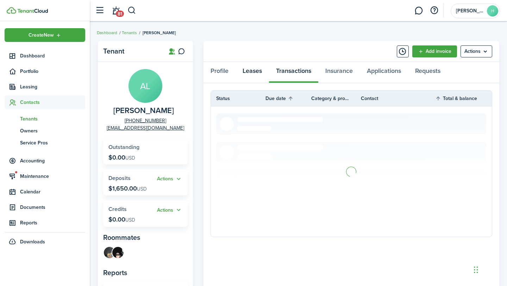
click at [252, 78] on link "Leases" at bounding box center [251, 72] width 33 height 21
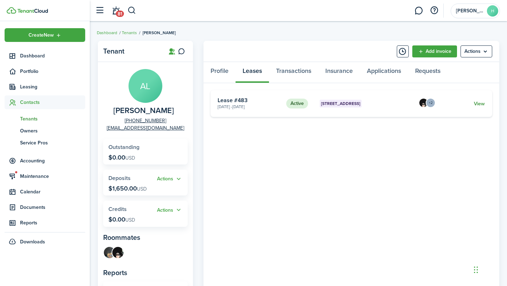
click at [481, 103] on link "View" at bounding box center [479, 103] width 11 height 7
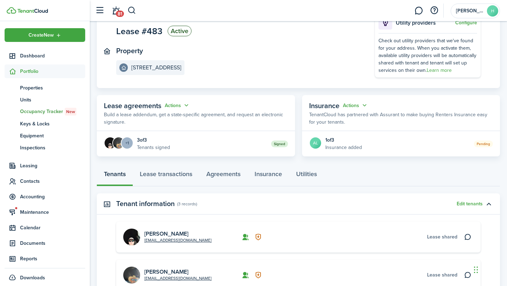
scroll to position [56, 0]
click at [228, 178] on link "Agreements" at bounding box center [223, 174] width 48 height 21
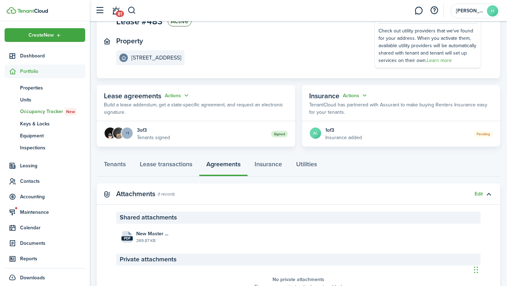
scroll to position [75, 0]
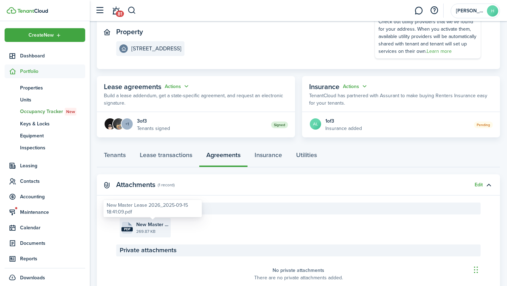
click at [154, 227] on span "New Master Lease 2026_2025-09-15 18:41:09.pdf" at bounding box center [152, 224] width 33 height 7
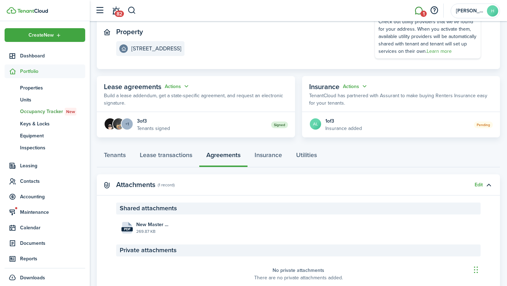
click at [416, 9] on link "1" at bounding box center [418, 11] width 13 height 18
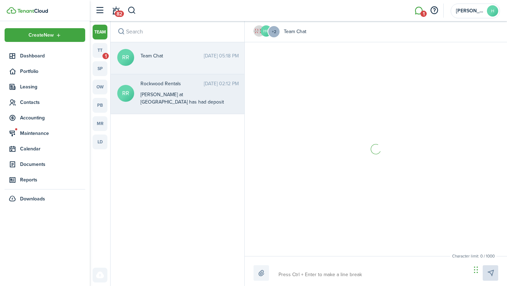
scroll to position [102, 0]
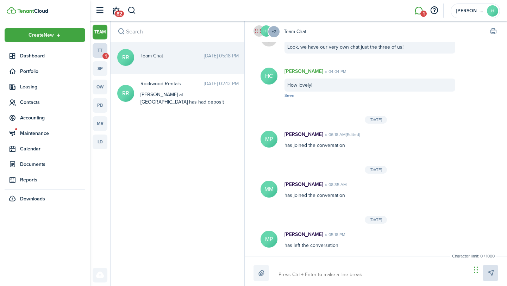
click at [98, 48] on link "tt 1" at bounding box center [100, 50] width 15 height 15
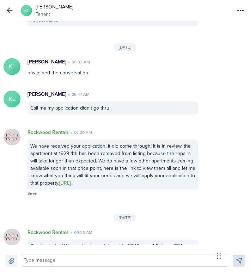
scroll to position [989, 0]
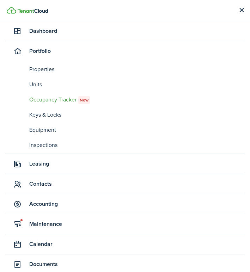
click at [54, 36] on link "Dashboard" at bounding box center [124, 31] width 239 height 20
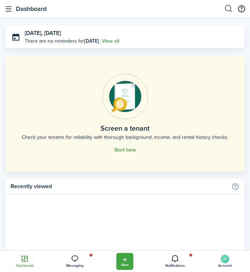
click at [227, 10] on button "button" at bounding box center [228, 9] width 9 height 17
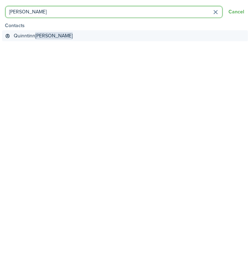
type input "[PERSON_NAME]"
click at [214, 40] on link "[PERSON_NAME]" at bounding box center [124, 35] width 245 height 11
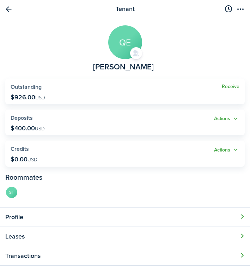
click at [73, 211] on button "Open modal" at bounding box center [125, 216] width 250 height 19
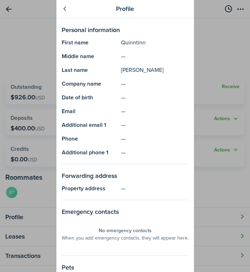
click at [66, 5] on link at bounding box center [65, 9] width 12 height 12
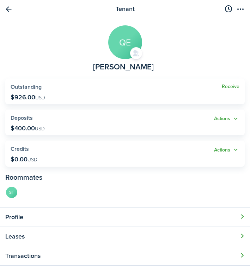
click at [21, 244] on button "Open modal" at bounding box center [125, 236] width 250 height 19
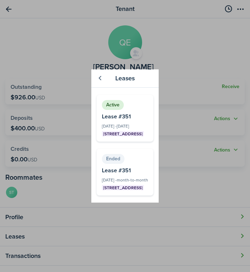
click at [95, 79] on link at bounding box center [100, 79] width 12 height 12
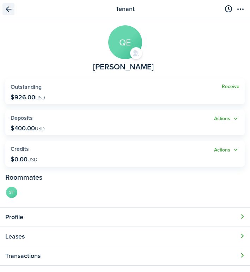
click at [8, 9] on link "Go back" at bounding box center [8, 9] width 12 height 12
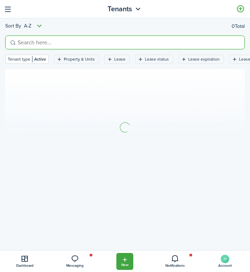
click at [52, 43] on input "search" at bounding box center [128, 42] width 224 height 9
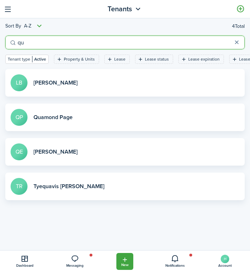
type input "qu"
click at [68, 125] on link "View profile" at bounding box center [124, 116] width 239 height 27
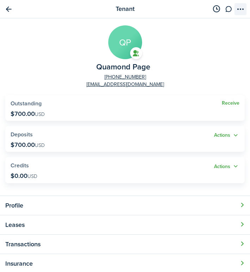
click at [243, 11] on menu-btn-icon "Open menu" at bounding box center [240, 9] width 12 height 12
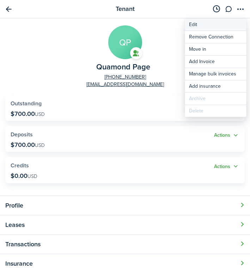
click at [235, 27] on link "Edit" at bounding box center [215, 25] width 62 height 12
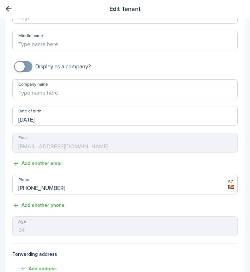
scroll to position [332, 0]
click at [20, 188] on input "[PHONE_NUMBER]" at bounding box center [124, 185] width 225 height 20
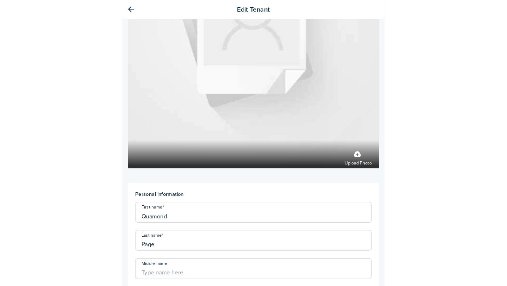
scroll to position [60, 0]
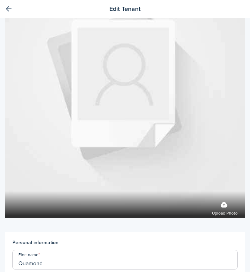
type input "[PHONE_NUMBER]"
click at [10, 10] on link at bounding box center [8, 9] width 12 height 12
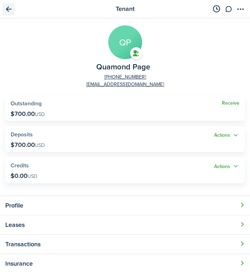
click at [7, 11] on link "Go back" at bounding box center [8, 9] width 12 height 12
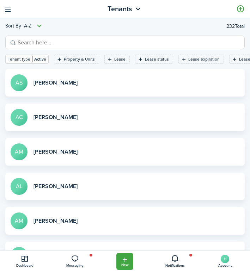
click at [55, 38] on input "search" at bounding box center [128, 42] width 224 height 9
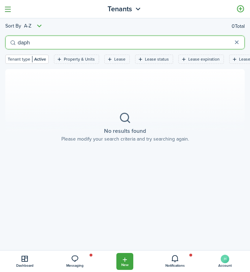
type input "daph"
click at [8, 12] on button "button" at bounding box center [7, 9] width 11 height 11
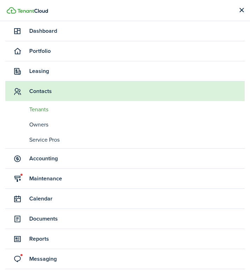
click at [36, 35] on link "Dashboard" at bounding box center [124, 31] width 239 height 20
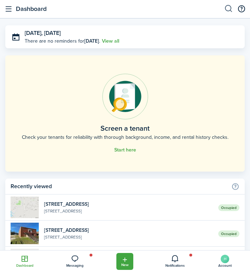
click at [230, 11] on button "button" at bounding box center [228, 9] width 9 height 17
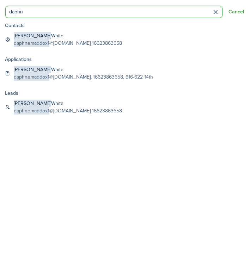
type input "daphn"
click at [214, 10] on button "button" at bounding box center [215, 12] width 11 height 11
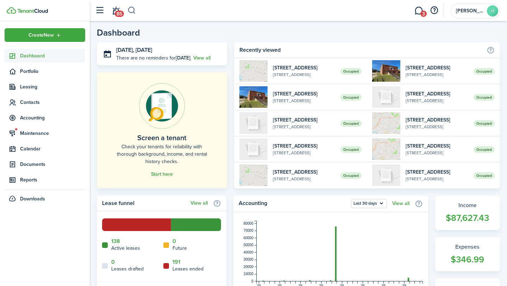
click at [132, 12] on button "button" at bounding box center [131, 11] width 9 height 12
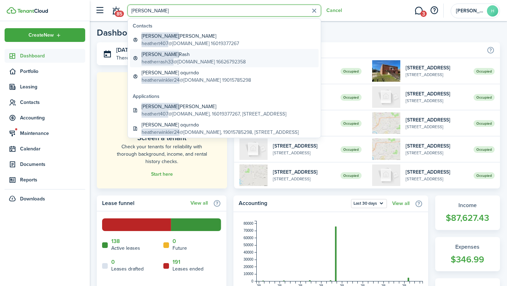
type input "[PERSON_NAME]"
click at [180, 59] on global-search-item-description "heatherrash33 @[DOMAIN_NAME] 16626792358" at bounding box center [194, 61] width 104 height 7
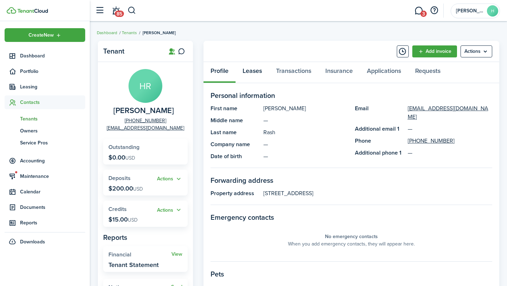
click at [249, 66] on link "Leases" at bounding box center [251, 72] width 33 height 21
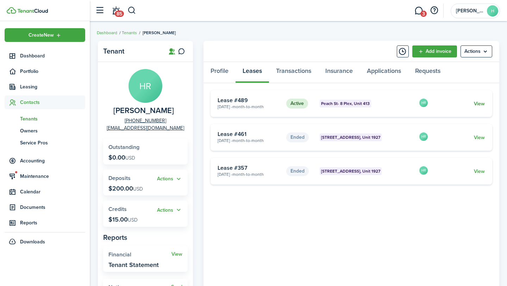
click at [249, 100] on link "View" at bounding box center [479, 103] width 11 height 7
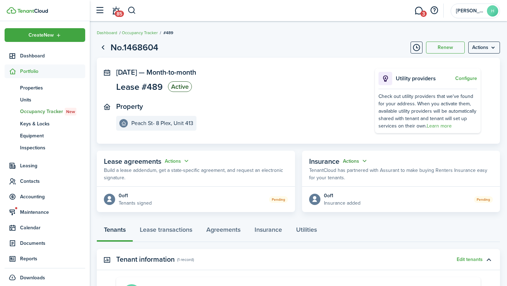
click at [249, 162] on button "Actions" at bounding box center [355, 161] width 25 height 8
click at [249, 188] on button "Cancel" at bounding box center [338, 187] width 62 height 12
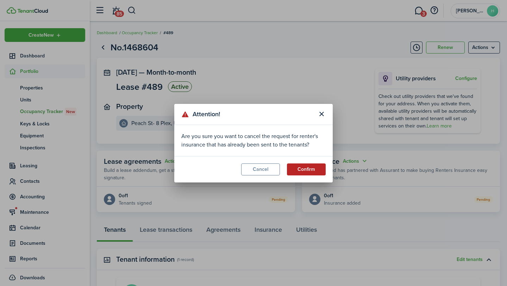
click at [249, 169] on button "Confirm" at bounding box center [306, 169] width 39 height 12
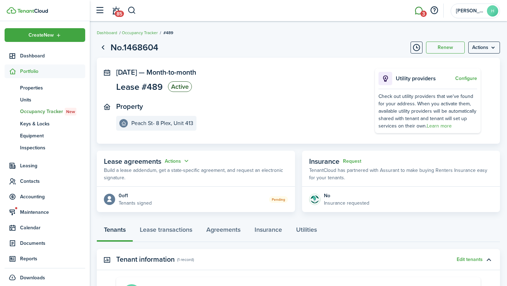
click at [249, 9] on link "3" at bounding box center [418, 11] width 13 height 18
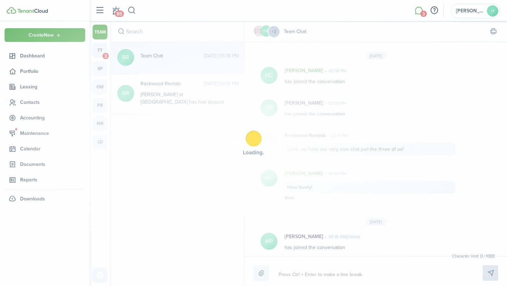
scroll to position [102, 0]
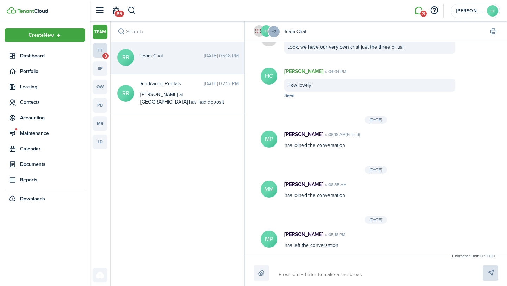
click at [103, 54] on span "3" at bounding box center [105, 56] width 6 height 6
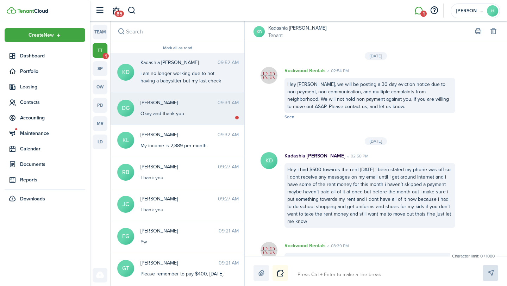
scroll to position [1314, 0]
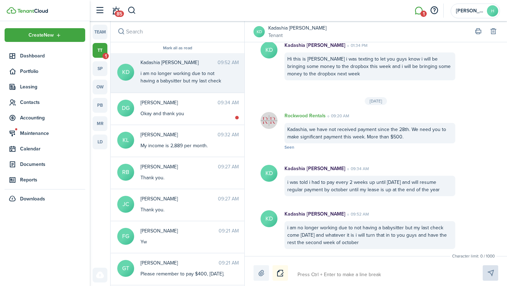
click at [249, 271] on textarea at bounding box center [382, 275] width 174 height 12
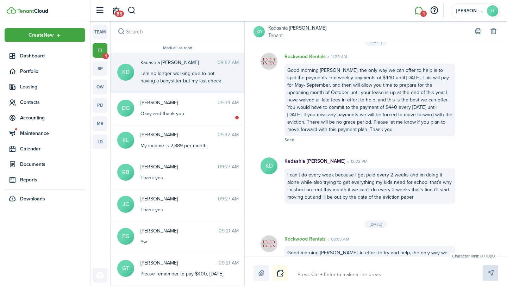
scroll to position [2022, 0]
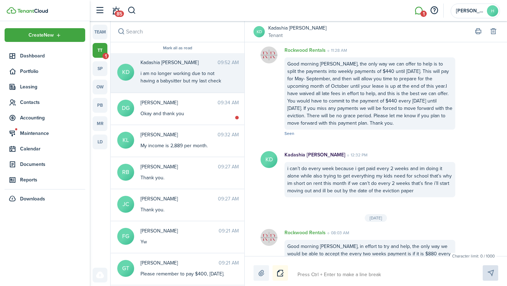
click at [249, 271] on textarea at bounding box center [382, 275] width 174 height 12
click at [249, 27] on avatar-text "KD" at bounding box center [258, 31] width 11 height 11
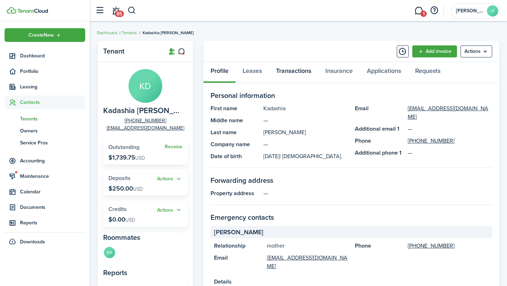
click at [249, 71] on link "Transactions" at bounding box center [293, 72] width 49 height 21
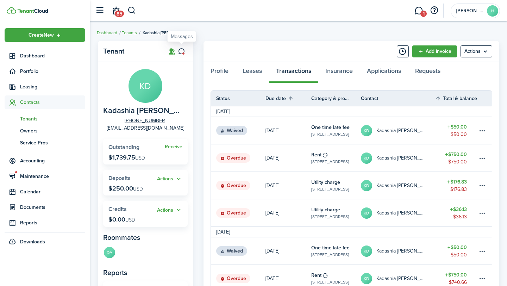
click at [180, 53] on icon at bounding box center [181, 51] width 7 height 7
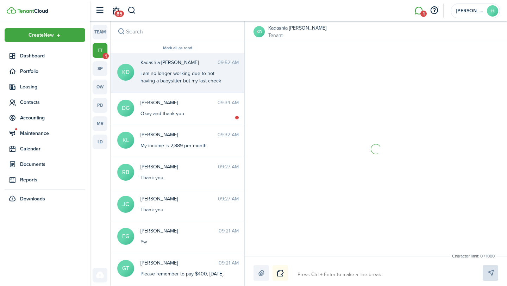
scroll to position [1314, 0]
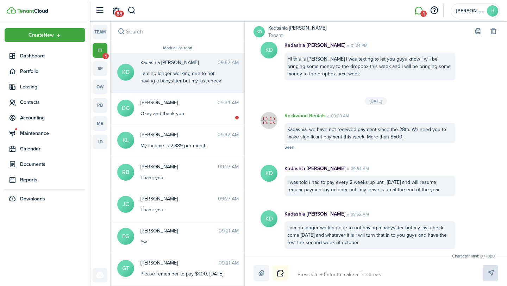
click at [249, 271] on textarea at bounding box center [382, 275] width 174 height 12
type textarea "T"
type textarea "Th"
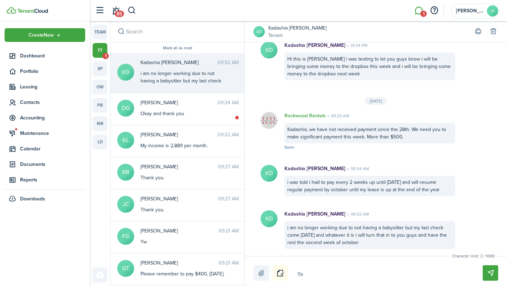
type textarea "Tha"
type textarea "That"
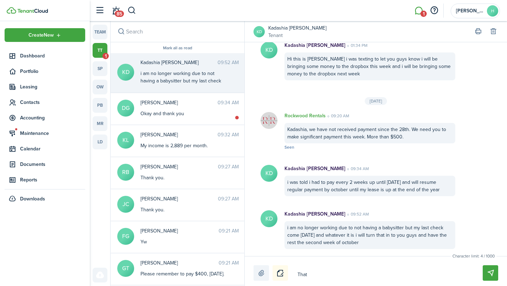
type textarea "That"
type textarea "That i"
type textarea "That is"
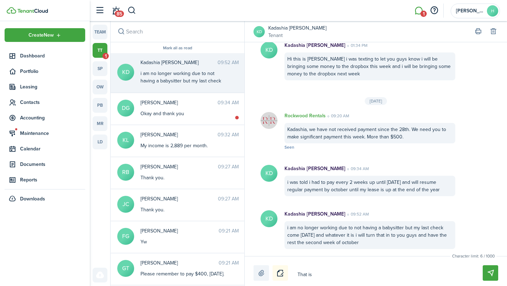
type textarea "That is"
type textarea "That i"
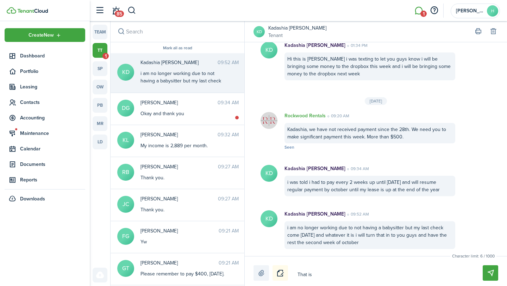
type textarea "That i"
type textarea "That"
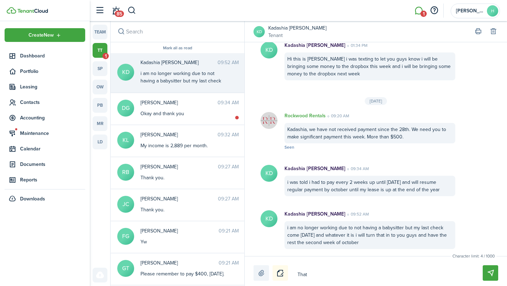
type textarea "Tha"
type textarea "Th"
type textarea "T"
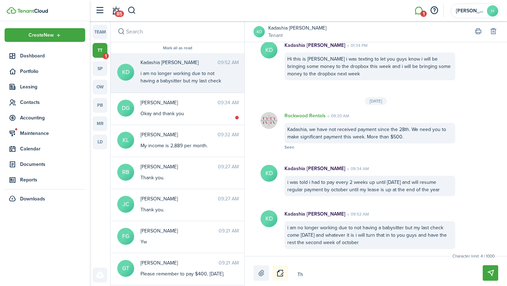
type textarea "T"
type textarea "t"
type textarea "T"
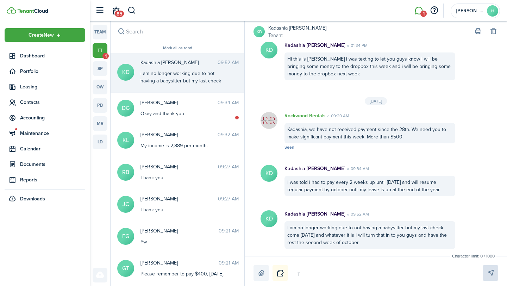
type textarea "Th"
type textarea "The"
type textarea "Ther"
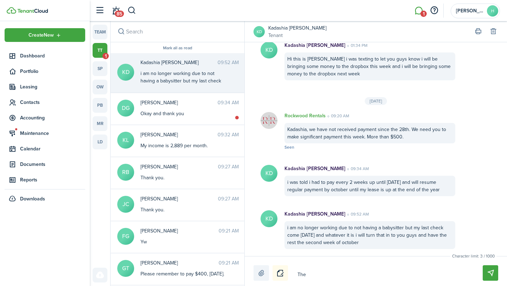
type textarea "Ther"
type textarea "There"
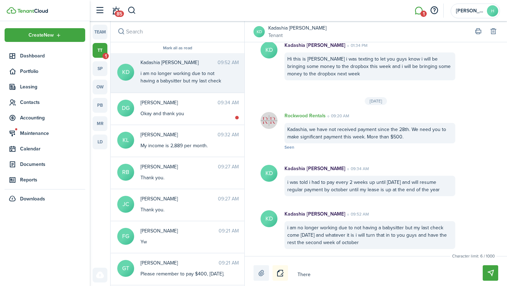
type textarea "There w"
type textarea "There we"
type textarea "There wer"
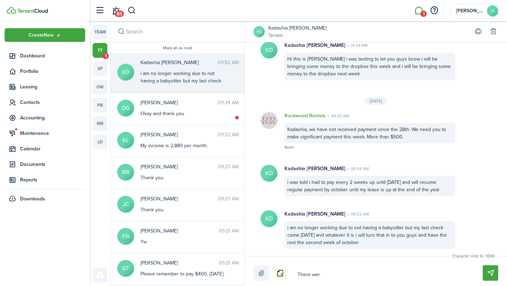
type textarea "There wer"
type textarea "There were"
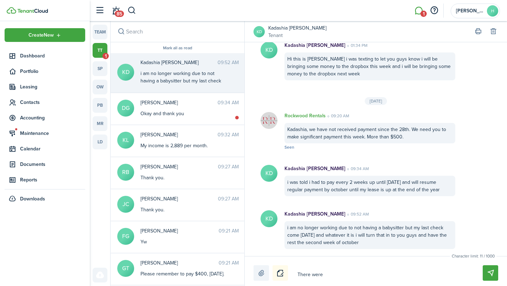
type textarea "There were p"
type textarea "There were pa"
type textarea "There were pay"
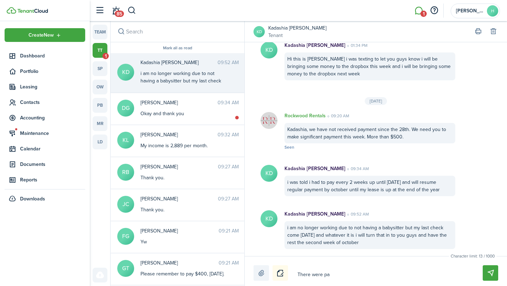
type textarea "There were pay"
type textarea "There were paym"
type textarea "There were payme"
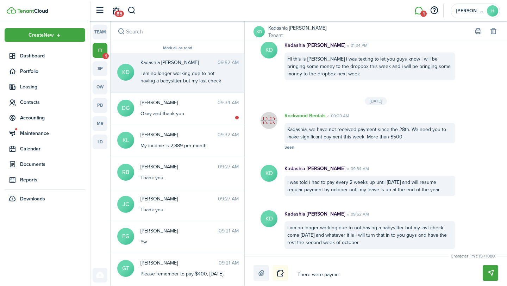
type textarea "There were paymen"
type textarea "There were payment"
type textarea "There were payments"
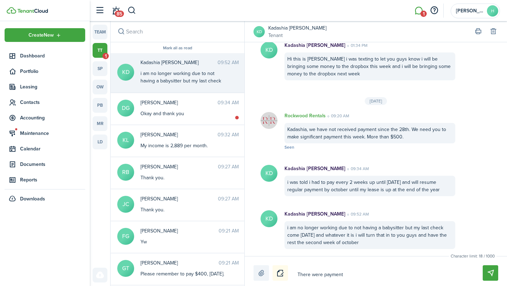
type textarea "There were payments"
type textarea "There were payments m"
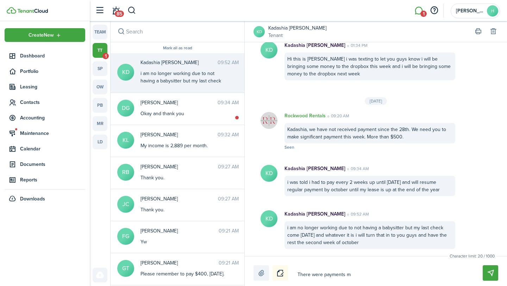
type textarea "There were payments mi"
type textarea "There were payments mis"
type textarea "There were payments miss"
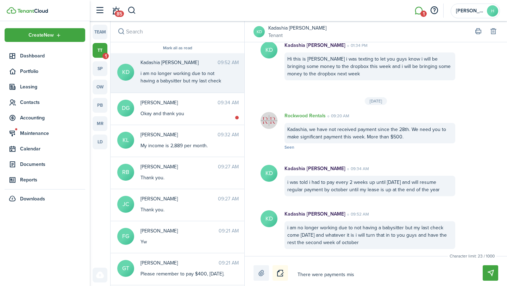
type textarea "There were payments miss"
type textarea "There were payments missd"
type textarea "There were payments miss"
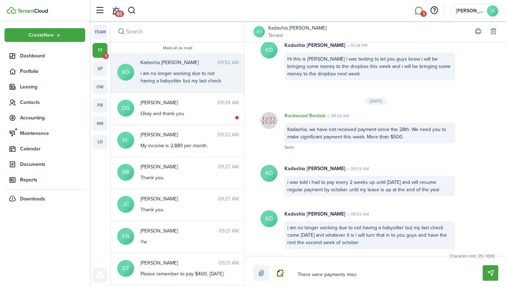
type textarea "There were payments misse"
type textarea "There were payments missed"
type textarea "There were payments missed,"
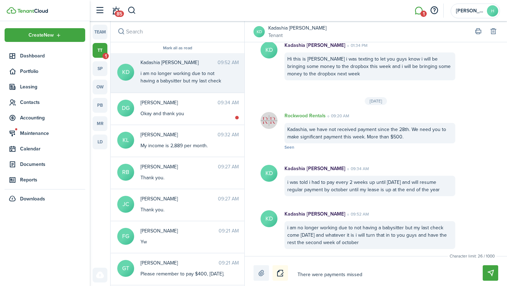
type textarea "There were payments missed,"
type textarea "There were payments missed, s"
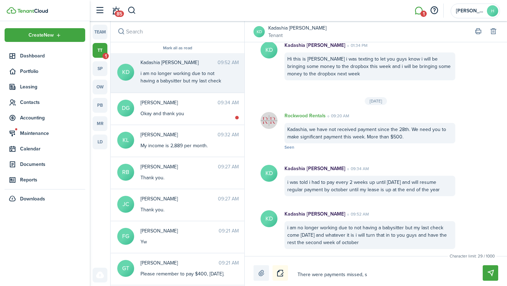
type textarea "There were payments missed, so"
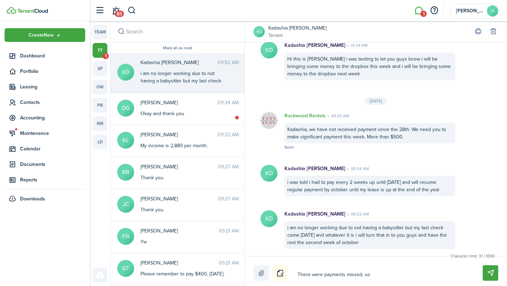
type textarea "There were payments missed, so"
type textarea "There were payments missed, so t"
type textarea "There were payments missed, so th"
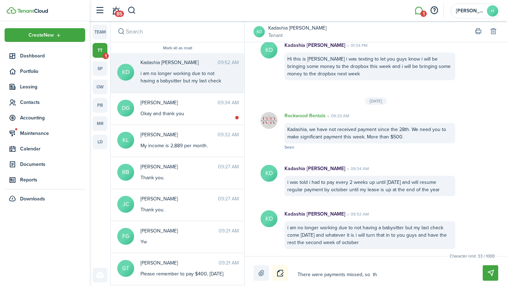
type textarea "There were payments missed, so the"
type textarea "There were payments missed, so ther"
type textarea "There were payments missed, so there"
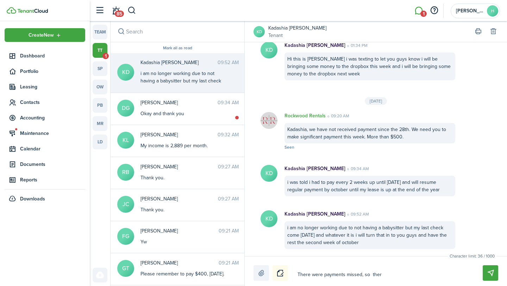
type textarea "There were payments missed, so there"
type textarea "There were payments missed, so there i"
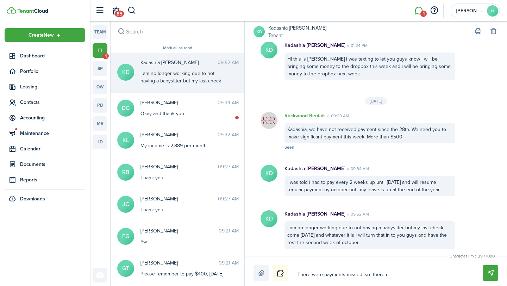
type textarea "There were payments missed, so there is"
type textarea "There were payments missed, so there is s"
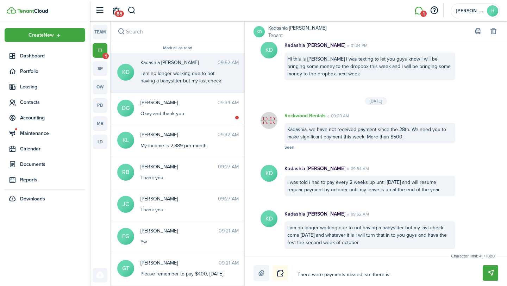
type textarea "There were payments missed, so there is s"
type textarea "There were payments missed, so there is st"
type textarea "There were payments missed, so there is sti"
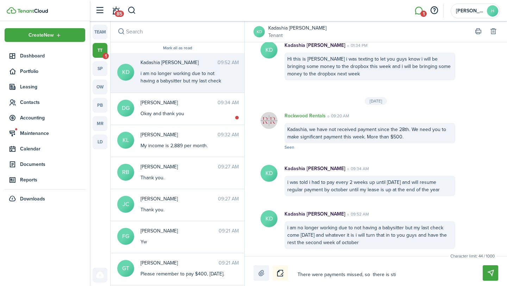
type textarea "There were payments missed, so there is stil"
type textarea "There were payments missed, so there is still"
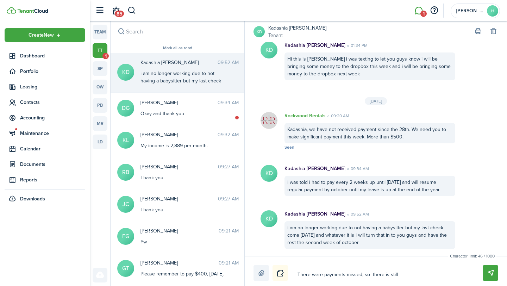
type textarea "There were payments missed, so there is still"
type textarea "There were payments missed, so there is still a"
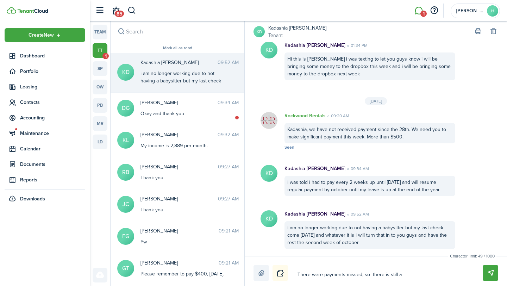
type textarea "There were payments missed, so there is still a r"
type textarea "There were payments missed, so there is still a re"
type textarea "There were payments missed, so there is still a rem"
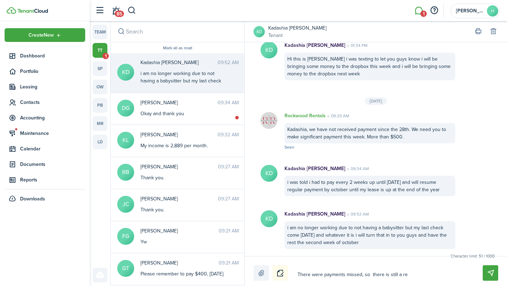
type textarea "There were payments missed, so there is still a rem"
type textarea "There were payments missed, so there is still a rema"
type textarea "There were payments missed, so there is still a remai"
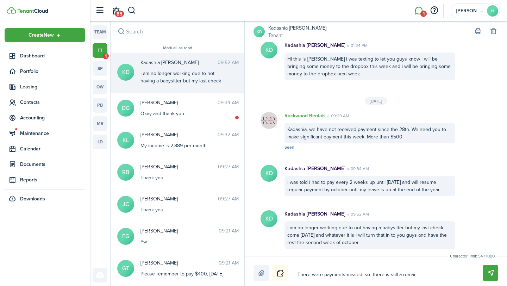
type textarea "There were payments missed, so there is still a remain"
type textarea "There were payments missed, so there is still a remaini"
type textarea "There were payments missed, so there is still a remainin"
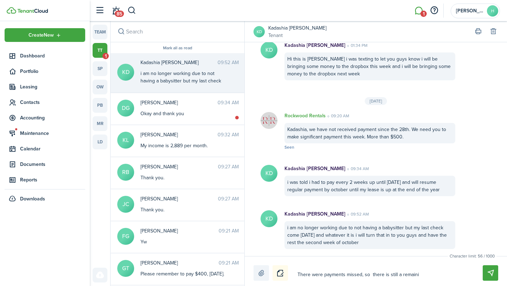
type textarea "There were payments missed, so there is still a remainin"
type textarea "There were payments missed, so there is still a remaining"
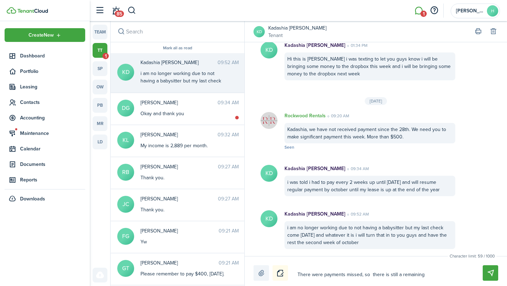
type textarea "There were payments missed, so there is still a remaining"
click at [249, 27] on avatar-text "KD" at bounding box center [258, 31] width 11 height 11
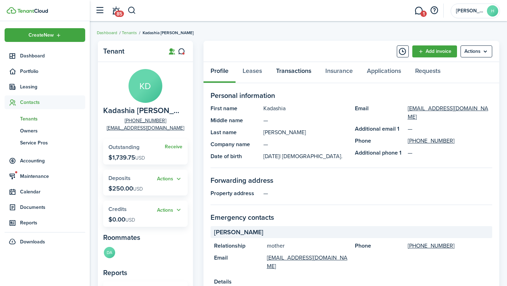
click at [249, 69] on link "Transactions" at bounding box center [293, 72] width 49 height 21
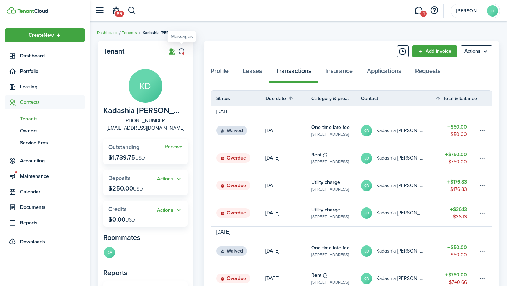
click at [186, 54] on link at bounding box center [182, 51] width 12 height 12
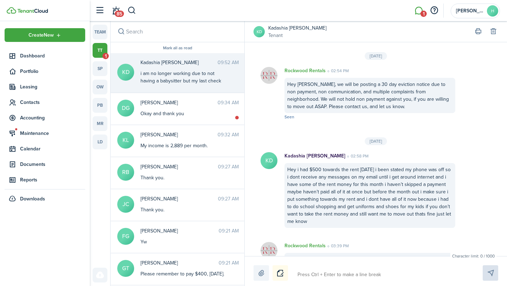
scroll to position [1314, 0]
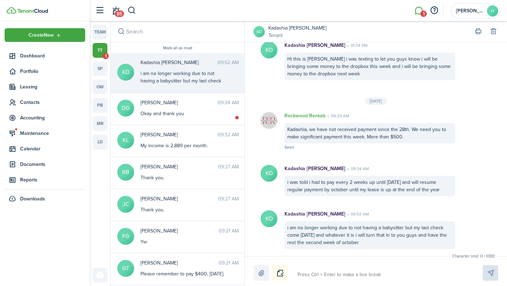
click at [249, 271] on textarea at bounding box center [382, 275] width 174 height 12
type textarea "T"
type textarea "Th"
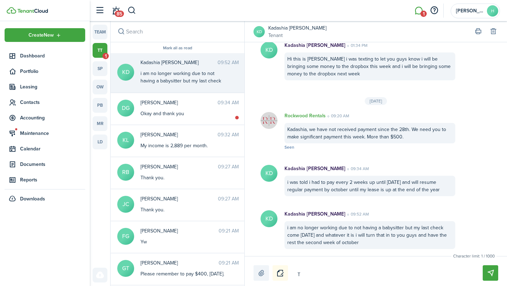
type textarea "Th"
type textarea "The"
type textarea "Ther"
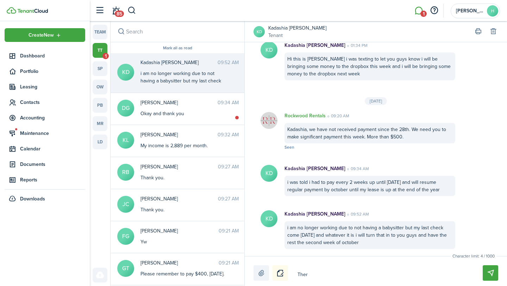
type textarea "There"
type textarea "There i"
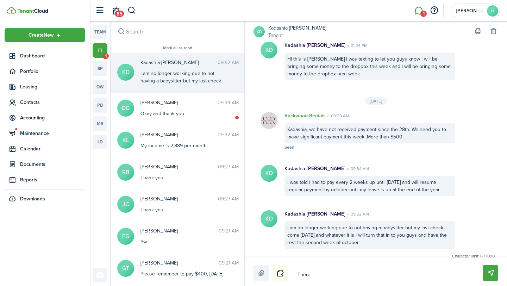
type textarea "There i"
type textarea "There is"
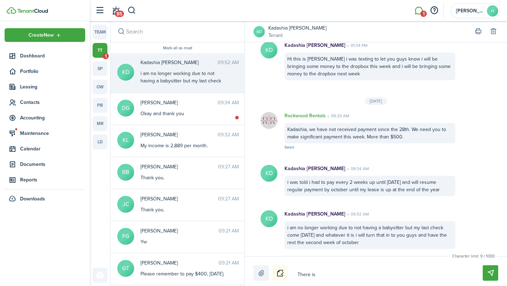
type textarea "There is a"
type textarea "There is"
type textarea "There is s"
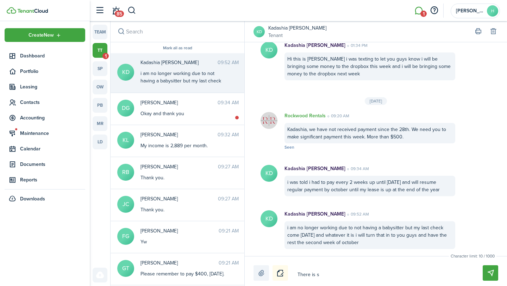
type textarea "There is s"
type textarea "There is st"
type textarea "There is sti"
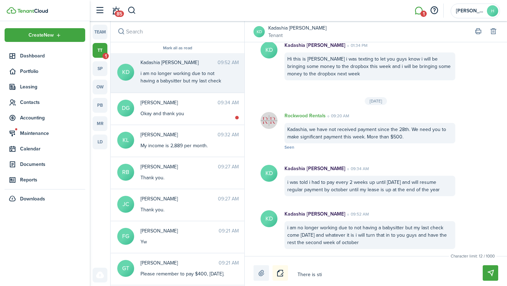
type textarea "There is stil"
type textarea "There is still"
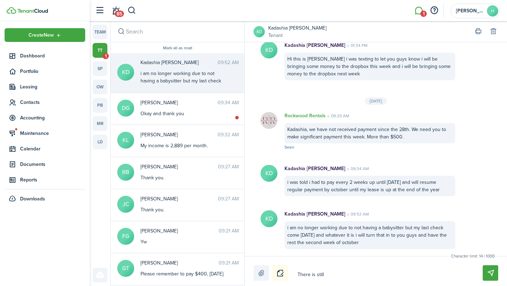
type textarea "There is still"
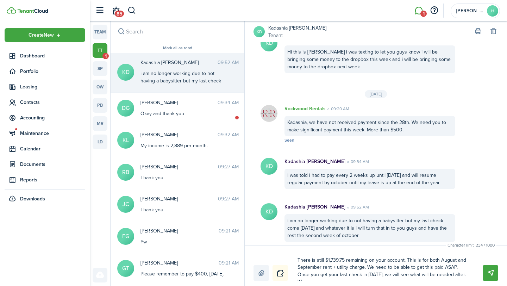
scroll to position [0, 0]
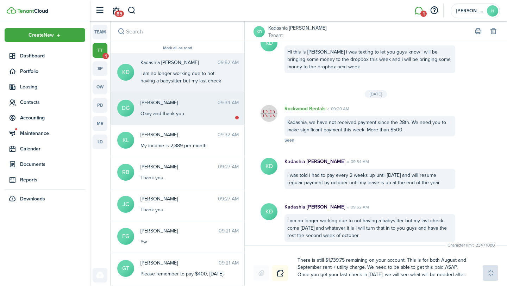
click at [162, 121] on messenger-thread-item "DG [PERSON_NAME] [PERSON_NAME] 09:34 AM Okay and thank you" at bounding box center [178, 109] width 134 height 32
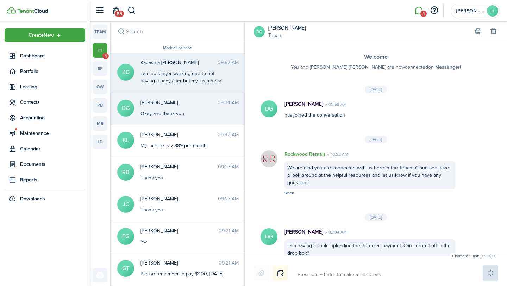
scroll to position [983, 0]
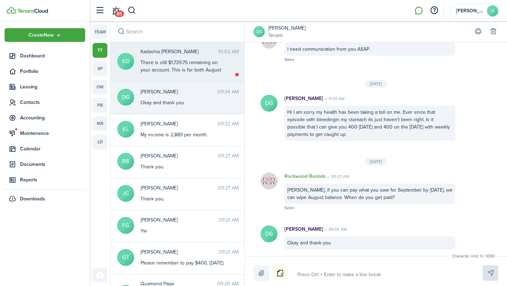
click at [235, 75] on icon at bounding box center [237, 75] width 4 height 4
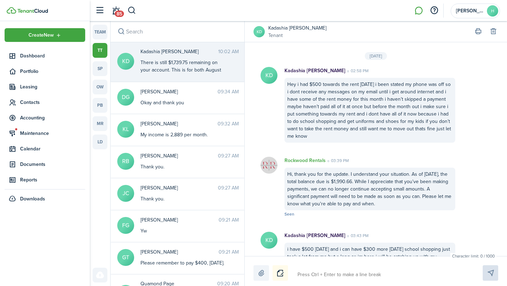
scroll to position [1296, 0]
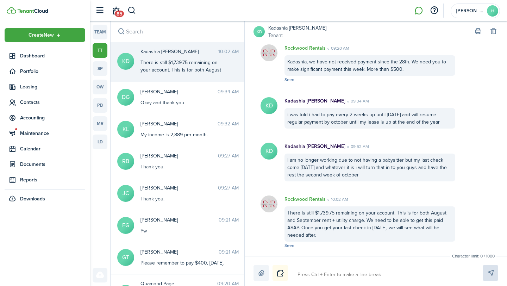
click at [133, 27] on input "search" at bounding box center [178, 31] width 134 height 21
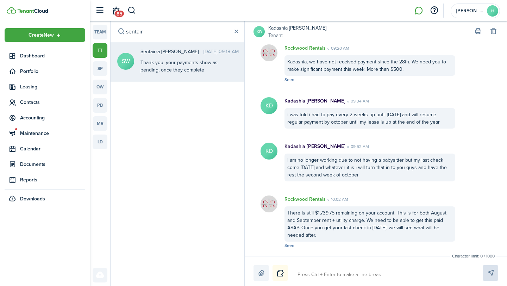
click at [159, 57] on div "Sentairra [PERSON_NAME] [DATE] 09:18 AM Thank you, your payments show as pendin…" at bounding box center [189, 61] width 109 height 27
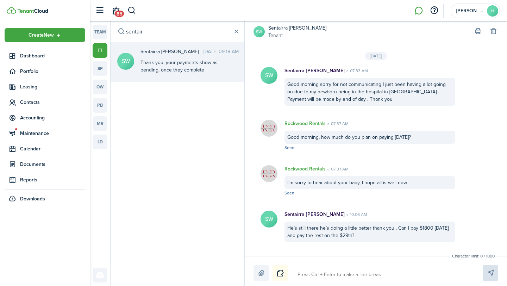
scroll to position [874, 0]
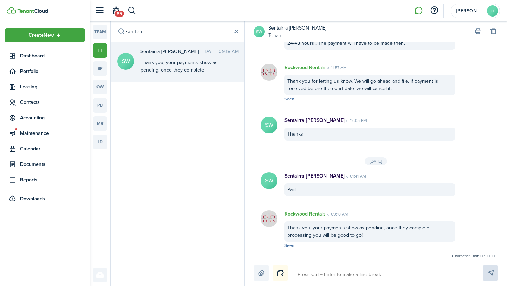
click at [249, 271] on textarea at bounding box center [382, 275] width 174 height 12
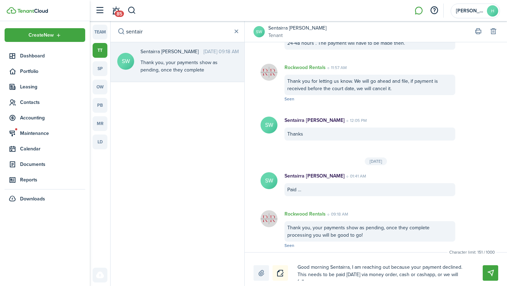
scroll to position [0, 0]
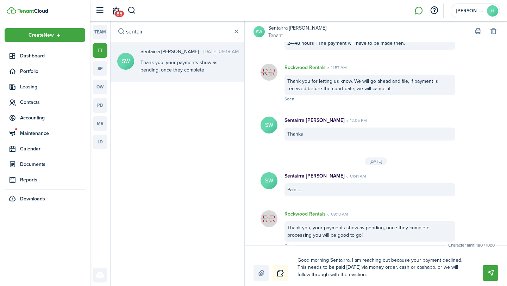
drag, startPoint x: 369, startPoint y: 277, endPoint x: 294, endPoint y: 270, distance: 75.3
click at [249, 270] on div "Good morning Sentairra, I am reaching out because your payment declined. This n…" at bounding box center [375, 267] width 245 height 26
drag, startPoint x: 329, startPoint y: 260, endPoint x: 270, endPoint y: 252, distance: 59.6
click at [249, 252] on div "Character limit: 169 / 1000 Drop your file here Good morning Sentairra, I am re…" at bounding box center [376, 265] width 262 height 41
click at [249, 271] on textarea "Sentairra, I am reaching out because your payment declined. Due to this, we wil…" at bounding box center [382, 267] width 174 height 26
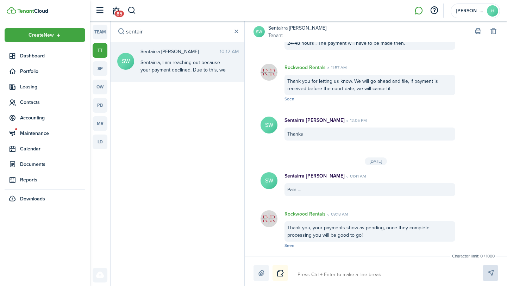
scroll to position [952, 0]
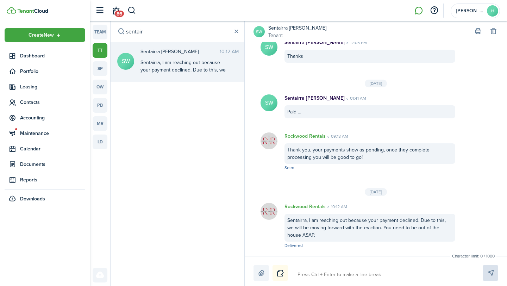
click at [249, 271] on textarea at bounding box center [382, 275] width 174 height 12
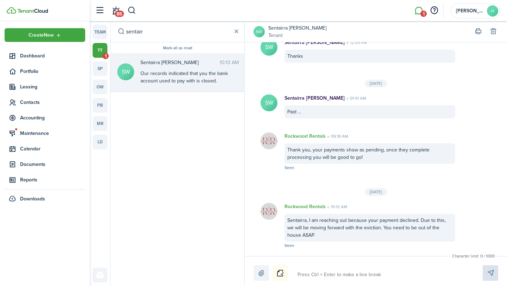
scroll to position [997, 0]
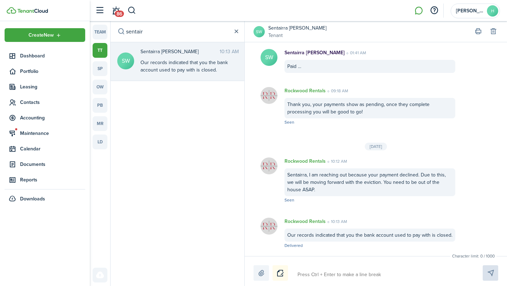
click at [236, 34] on button "button" at bounding box center [236, 32] width 8 height 8
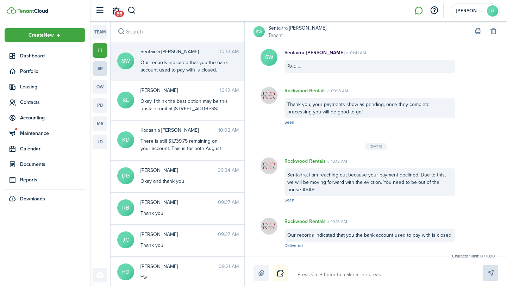
click at [99, 71] on link "sp" at bounding box center [100, 68] width 15 height 15
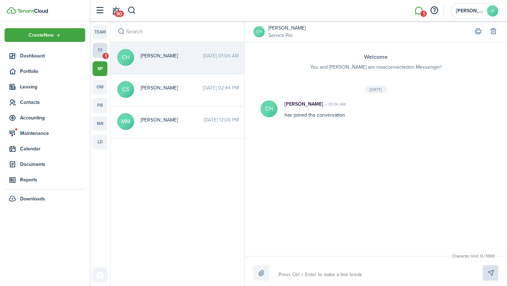
click at [102, 54] on link "tt 1" at bounding box center [100, 50] width 15 height 15
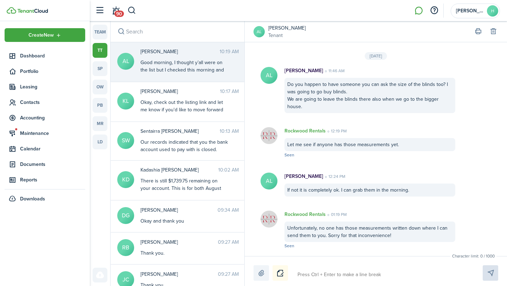
scroll to position [752, 0]
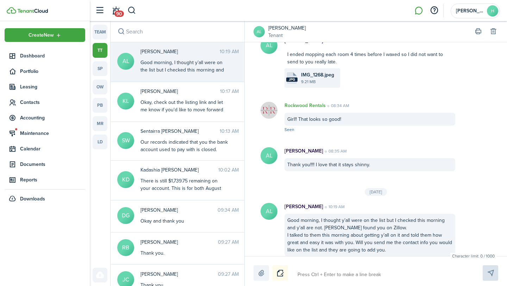
click at [249, 268] on div at bounding box center [375, 272] width 245 height 15
click at [249, 271] on textarea at bounding box center [382, 275] width 174 height 12
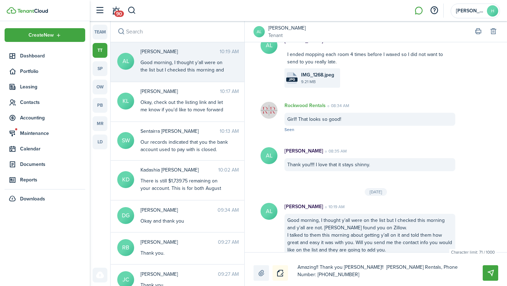
scroll to position [0, 0]
paste textarea "[URL][DOMAIN_NAME]"
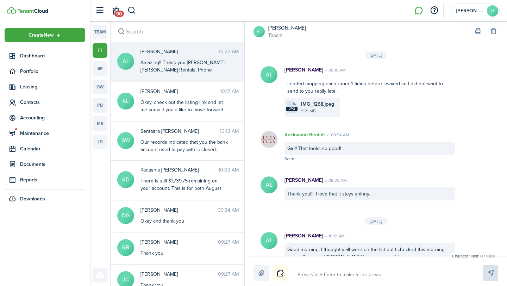
scroll to position [567, 0]
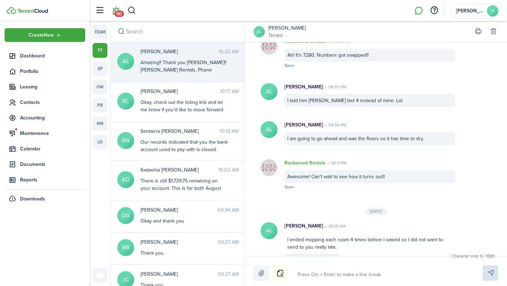
click at [115, 13] on span "90" at bounding box center [119, 14] width 10 height 6
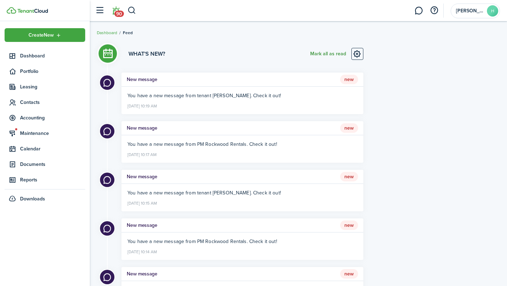
click at [249, 51] on button "Mark all as read" at bounding box center [328, 54] width 36 height 12
click at [134, 12] on button "button" at bounding box center [131, 11] width 9 height 12
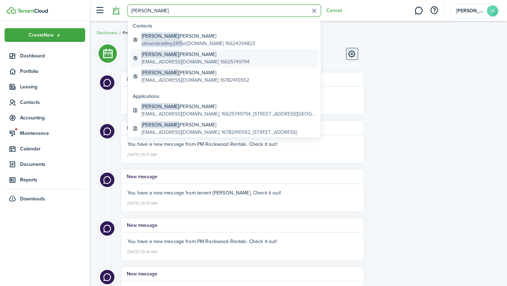
click at [186, 59] on global-search-item-description "[EMAIL_ADDRESS][DOMAIN_NAME] 16625749794" at bounding box center [196, 61] width 108 height 7
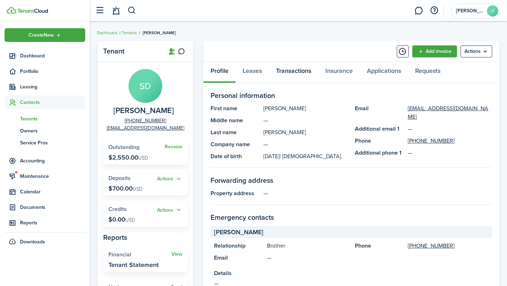
click at [249, 71] on link "Transactions" at bounding box center [293, 72] width 49 height 21
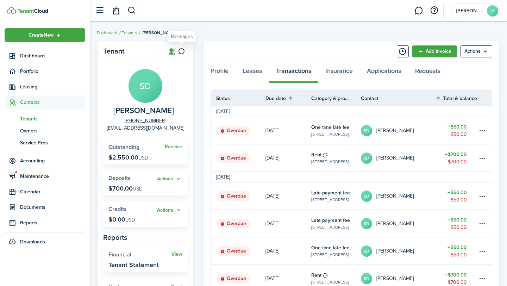
click at [180, 52] on icon at bounding box center [181, 51] width 7 height 7
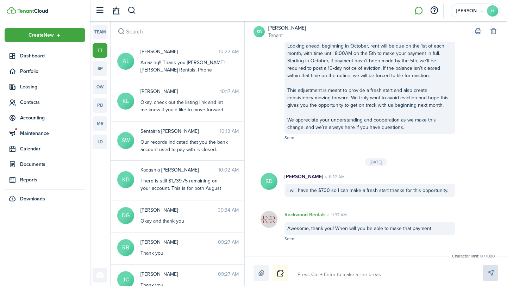
scroll to position [1042, 0]
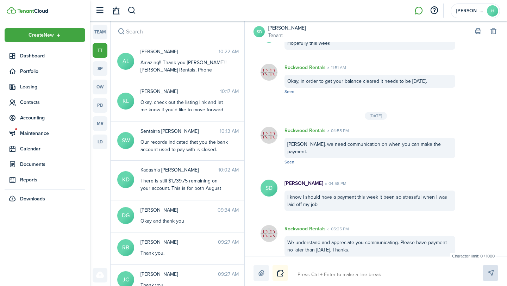
click at [249, 271] on textarea at bounding box center [382, 275] width 174 height 12
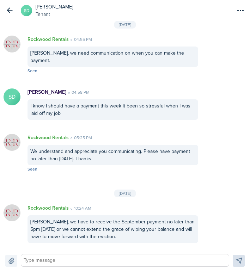
scroll to position [935, 0]
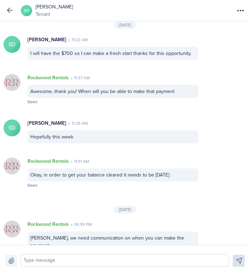
click at [5, 10] on button "button" at bounding box center [10, 11] width 12 height 12
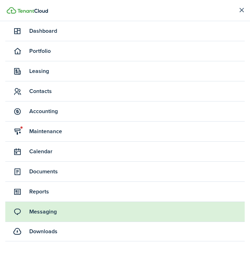
click at [243, 9] on button "button" at bounding box center [241, 10] width 17 height 17
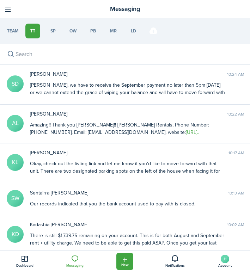
click at [28, 53] on input "search" at bounding box center [125, 54] width 250 height 21
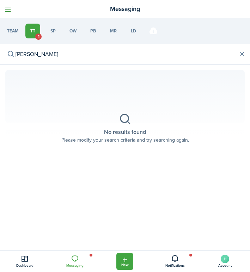
click at [5, 5] on button "button" at bounding box center [7, 9] width 11 height 11
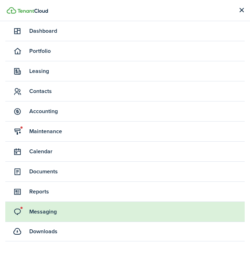
click at [88, 38] on link "Dashboard" at bounding box center [124, 31] width 239 height 20
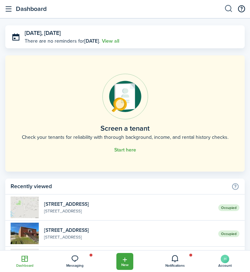
click at [225, 12] on button "button" at bounding box center [228, 9] width 9 height 17
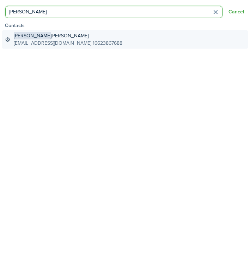
click at [67, 39] on global-search-item-title "[PERSON_NAME]" at bounding box center [68, 35] width 108 height 7
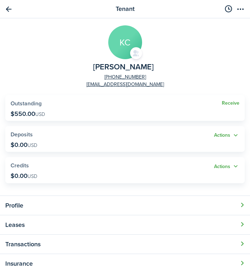
click at [67, 227] on button "Open modal" at bounding box center [125, 224] width 250 height 19
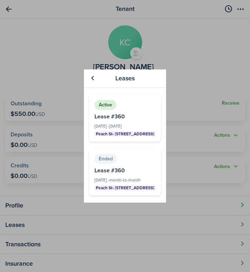
click at [64, 243] on div "Leases Active Peach St- 8 Plex, Unit 403 [DATE] - [DATE] Lease #360 KC View End…" at bounding box center [125, 136] width 250 height 272
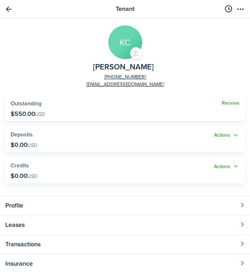
click at [62, 245] on button "Open modal" at bounding box center [125, 243] width 250 height 19
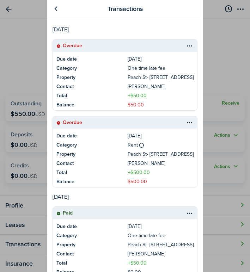
click at [214, 71] on div "Transactions [DATE] Due date [DATE] Category One time late fee Property Peach S…" at bounding box center [125, 136] width 250 height 272
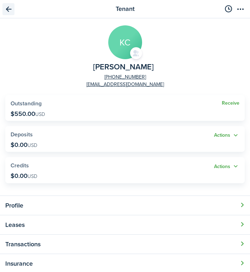
click at [6, 7] on link "Go back" at bounding box center [8, 9] width 12 height 12
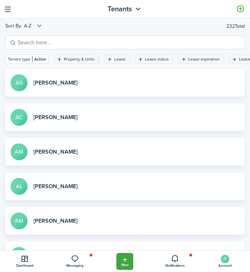
click at [131, 43] on input "search" at bounding box center [128, 42] width 224 height 9
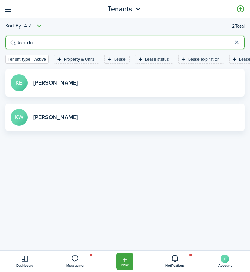
click at [65, 84] on link "View profile" at bounding box center [124, 82] width 239 height 27
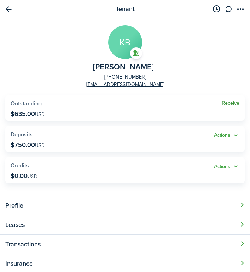
click at [226, 105] on link "Receive" at bounding box center [230, 103] width 18 height 6
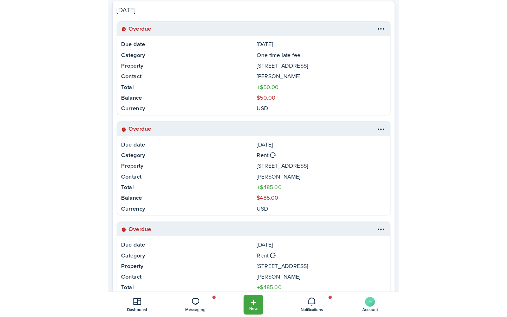
scroll to position [218, 0]
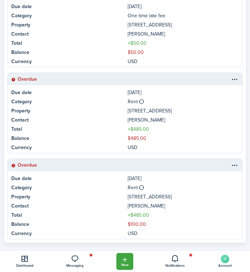
click at [237, 163] on table-menu-btn-icon at bounding box center [234, 165] width 8 height 8
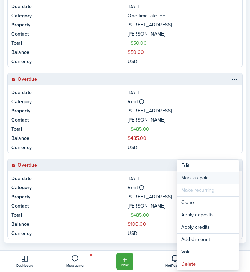
click at [202, 180] on link "Mark as paid" at bounding box center [208, 178] width 62 height 12
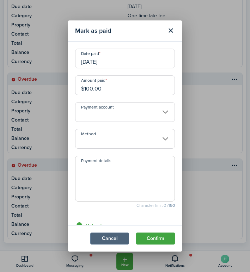
click at [111, 239] on button "Cancel" at bounding box center [109, 238] width 39 height 12
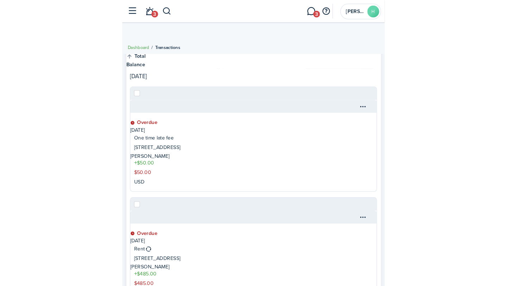
scroll to position [0, 0]
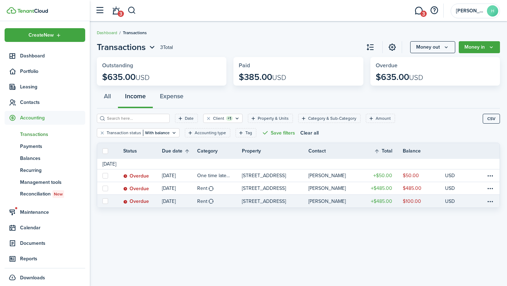
click at [106, 201] on label at bounding box center [105, 201] width 6 height 6
click at [102, 201] on input "checkbox" at bounding box center [102, 201] width 0 height 0
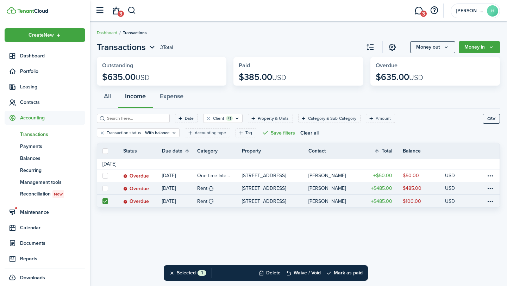
click at [106, 190] on label at bounding box center [105, 189] width 6 height 6
click at [102, 188] on input "checkbox" at bounding box center [102, 188] width 0 height 0
click at [249, 271] on button "Mark as paid" at bounding box center [344, 272] width 37 height 15
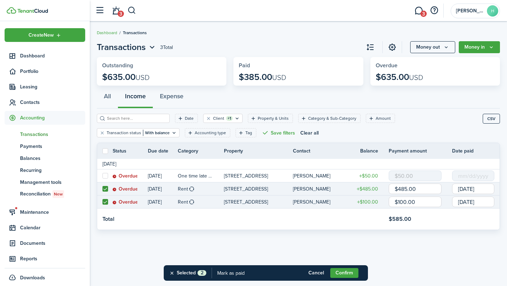
click at [249, 189] on input "$485.00" at bounding box center [415, 188] width 53 height 11
click at [249, 207] on link "$100.00" at bounding box center [420, 201] width 63 height 13
click at [249, 202] on input "$100.00" at bounding box center [415, 201] width 53 height 11
click at [249, 193] on input "[DATE]" at bounding box center [473, 188] width 42 height 11
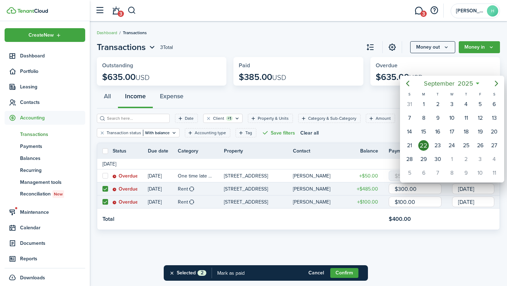
click at [249, 201] on div at bounding box center [254, 143] width 620 height 398
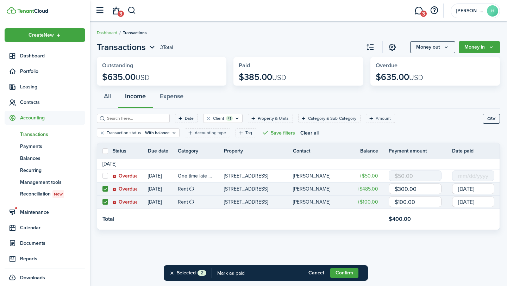
click at [249, 201] on input "[DATE]" at bounding box center [473, 201] width 42 height 11
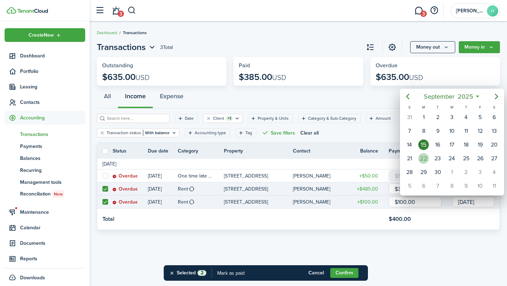
click at [249, 158] on div "22" at bounding box center [423, 158] width 11 height 11
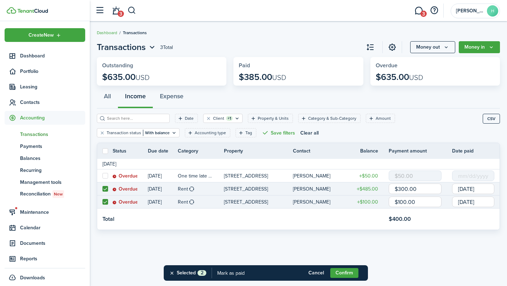
click at [249, 245] on div "Transactions 3 Total Money out Money in Outstanding $635.00 USD Paid $385.00 US…" at bounding box center [298, 153] width 417 height 233
click at [249, 271] on button "Confirm" at bounding box center [344, 273] width 28 height 10
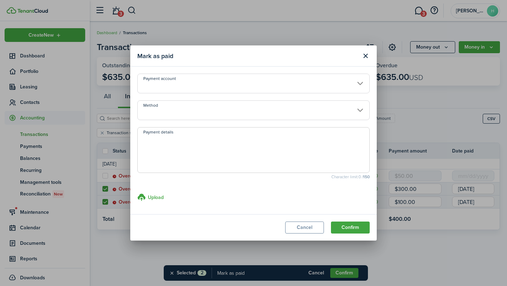
click at [249, 87] on input "Payment account" at bounding box center [253, 84] width 232 height 20
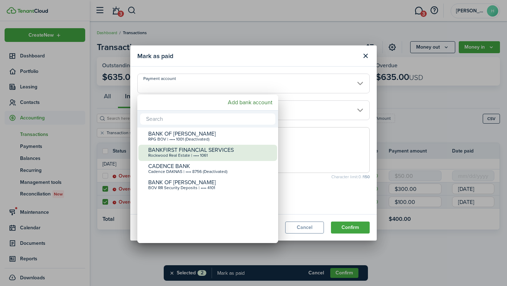
click at [237, 148] on div "BANKFIRST FINANCIAL SERVICES" at bounding box center [210, 150] width 125 height 6
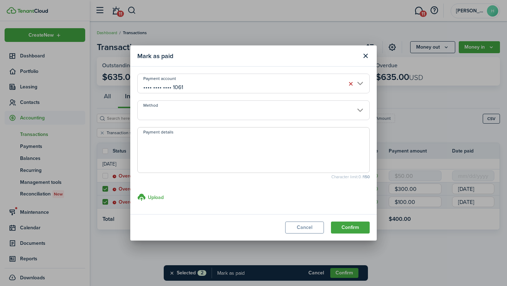
click at [249, 111] on input "Method" at bounding box center [253, 110] width 232 height 20
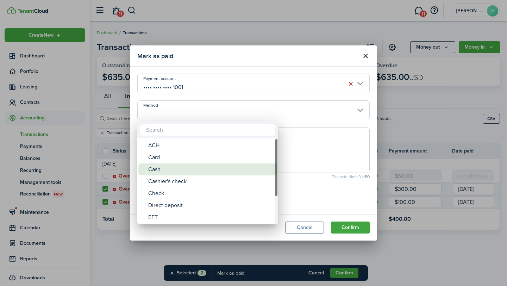
click at [237, 168] on div "Cash" at bounding box center [210, 169] width 125 height 12
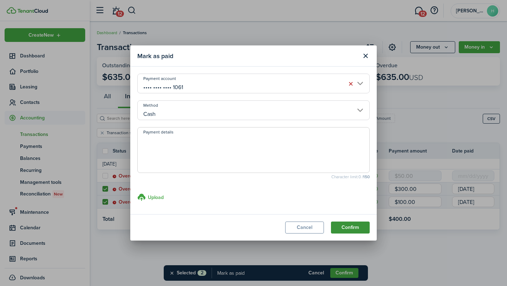
click at [249, 230] on button "Confirm" at bounding box center [350, 227] width 39 height 12
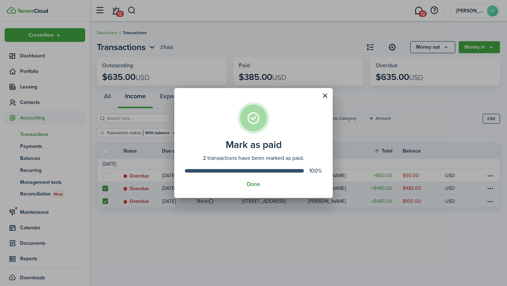
click at [249, 184] on button "Done" at bounding box center [253, 184] width 13 height 6
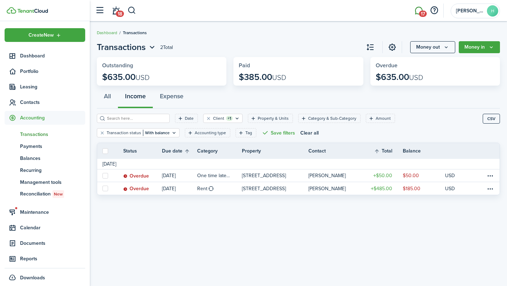
click at [249, 14] on link "17" at bounding box center [418, 11] width 13 height 18
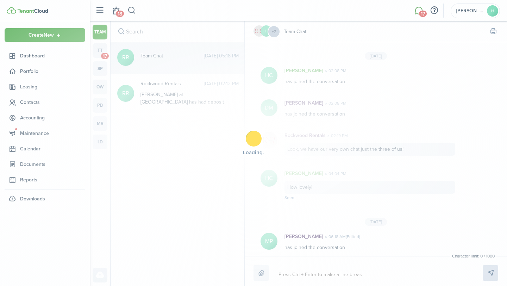
scroll to position [102, 0]
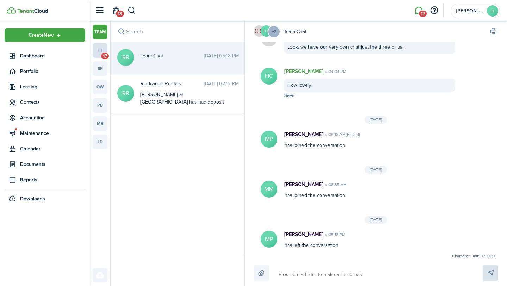
click at [101, 55] on span "17" at bounding box center [105, 56] width 8 height 6
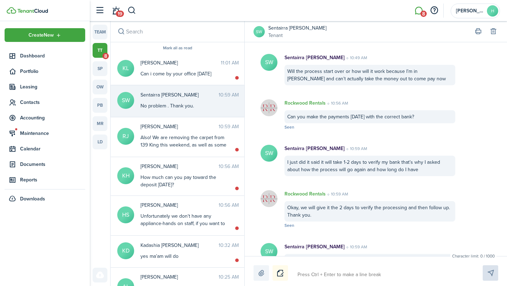
scroll to position [831, 0]
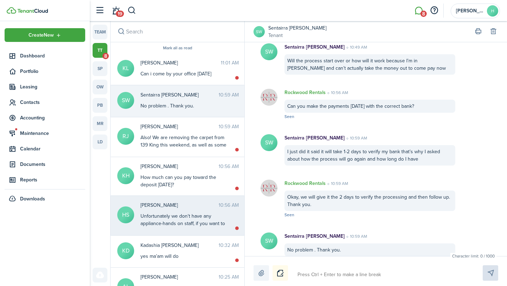
click at [203, 232] on messenger-thread-item "HS [PERSON_NAME] 10:56 AM Unfortunately we don't have any appliance-hands on st…" at bounding box center [178, 216] width 134 height 40
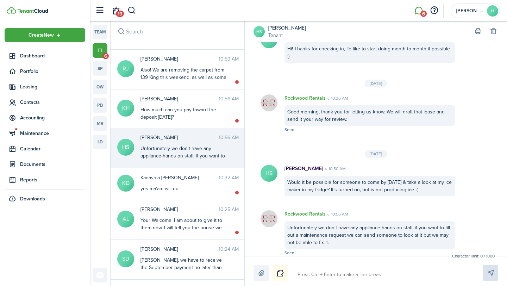
scroll to position [70, 0]
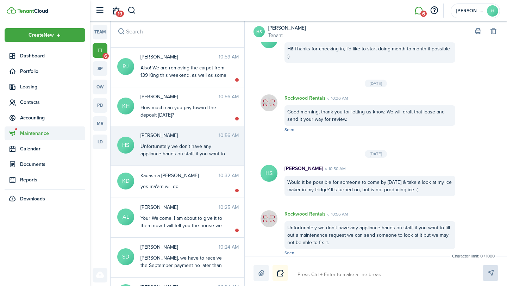
click at [37, 130] on span "Maintenance" at bounding box center [52, 133] width 65 height 7
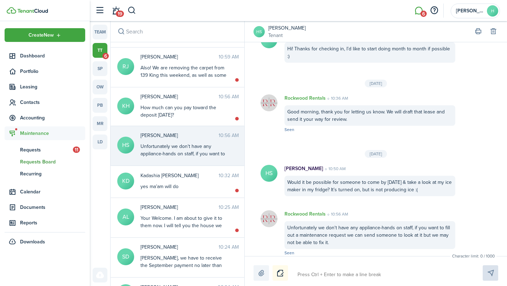
click at [54, 164] on span "Requests Board" at bounding box center [52, 161] width 65 height 7
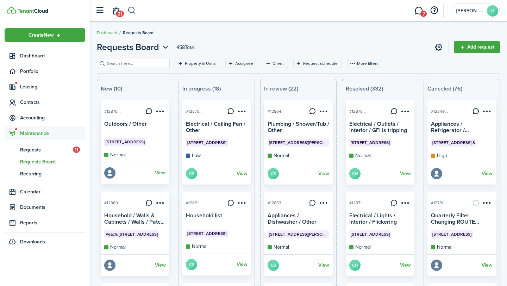
click at [134, 13] on button "button" at bounding box center [131, 11] width 9 height 12
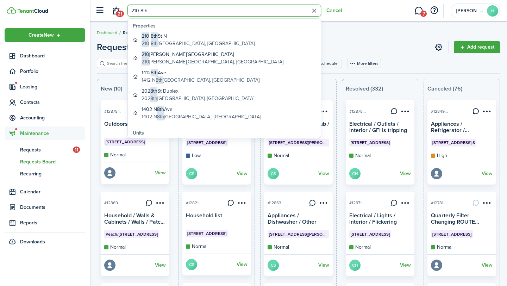
click at [249, 29] on breadcrumb "Dashboard Requests Board" at bounding box center [298, 29] width 403 height 16
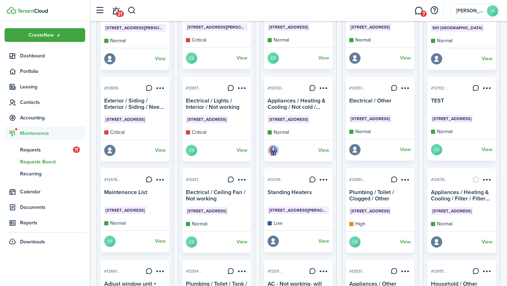
scroll to position [300, 0]
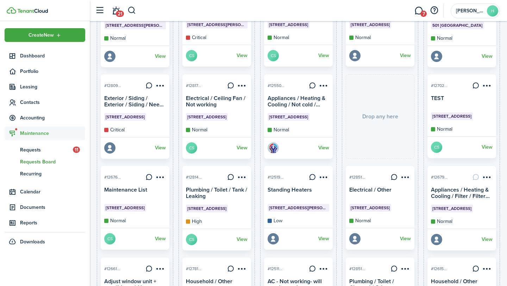
drag, startPoint x: 225, startPoint y: 105, endPoint x: 385, endPoint y: 102, distance: 160.5
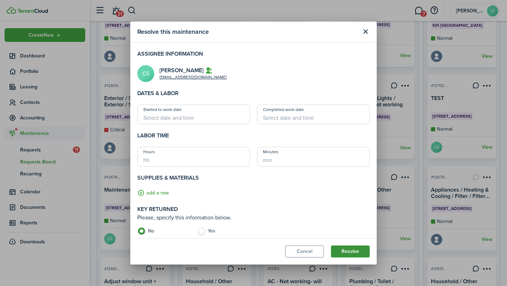
click at [249, 250] on button "Resolve" at bounding box center [350, 251] width 39 height 12
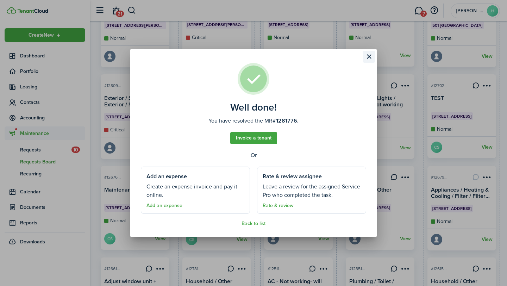
click at [249, 57] on button "Close modal" at bounding box center [369, 57] width 12 height 12
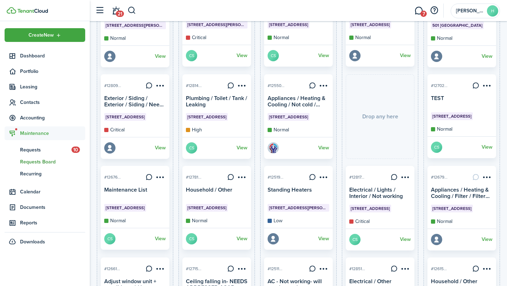
drag, startPoint x: 212, startPoint y: 137, endPoint x: 353, endPoint y: 127, distance: 142.2
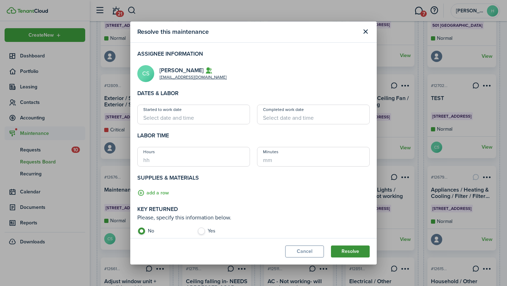
click at [249, 249] on button "Resolve" at bounding box center [350, 251] width 39 height 12
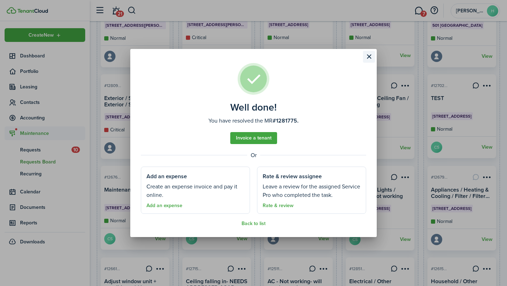
click at [249, 60] on button "Close modal" at bounding box center [369, 57] width 12 height 12
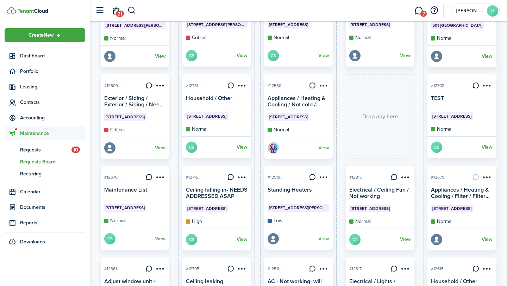
drag, startPoint x: 225, startPoint y: 124, endPoint x: 387, endPoint y: 129, distance: 162.0
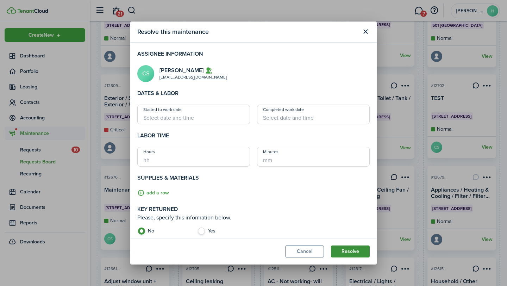
click at [249, 251] on button "Resolve" at bounding box center [350, 251] width 39 height 12
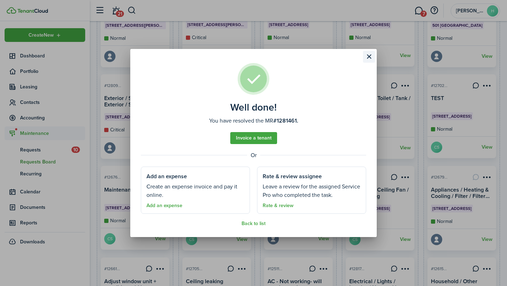
click at [249, 61] on button "Close modal" at bounding box center [369, 57] width 12 height 12
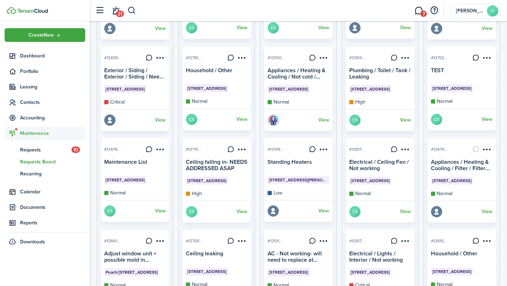
scroll to position [329, 0]
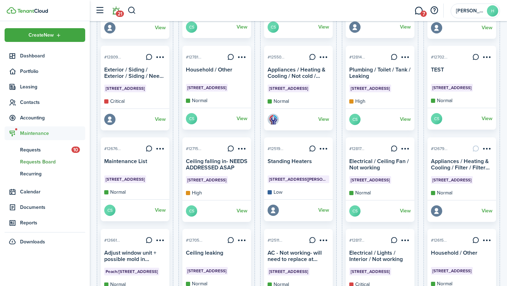
click at [114, 12] on link "21" at bounding box center [115, 11] width 13 height 18
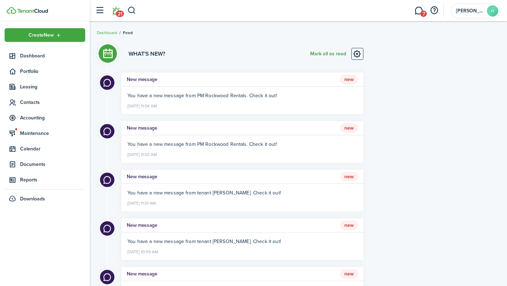
click at [249, 53] on button "Mark all as read" at bounding box center [328, 54] width 36 height 12
click at [134, 14] on button "button" at bounding box center [131, 11] width 9 height 12
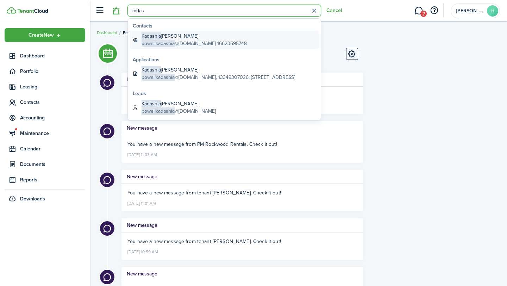
click at [180, 44] on global-search-item-description "powellkadashia @[DOMAIN_NAME] 16623595748" at bounding box center [194, 43] width 105 height 7
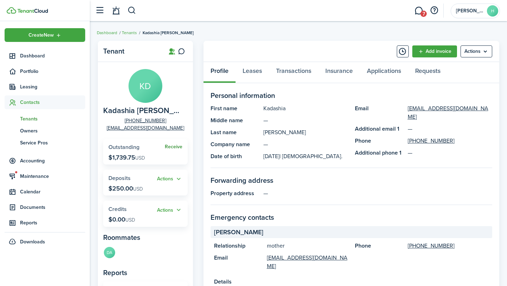
click at [172, 146] on link "Receive" at bounding box center [174, 147] width 18 height 6
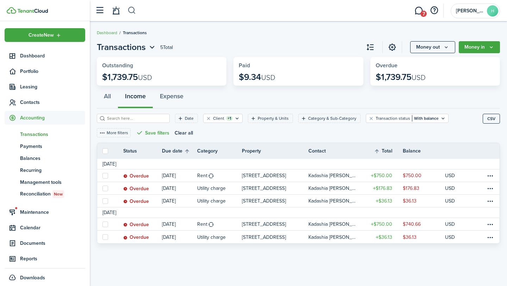
click at [133, 16] on button "button" at bounding box center [131, 11] width 9 height 12
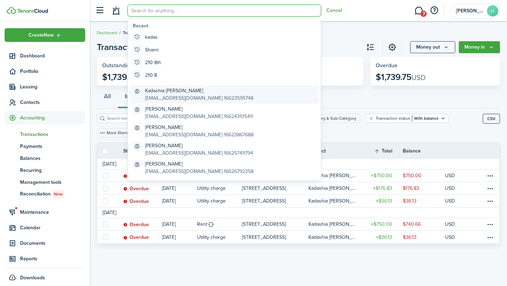
click at [199, 92] on global-search-item-title "Kadashia [PERSON_NAME]" at bounding box center [199, 90] width 108 height 7
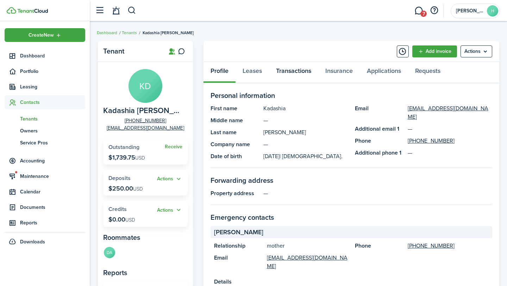
click at [249, 72] on link "Transactions" at bounding box center [293, 72] width 49 height 21
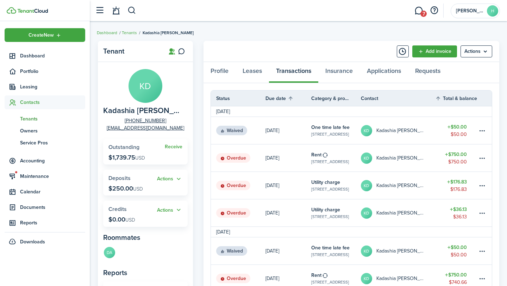
click at [249, 57] on panel-main-header "Add invoice Actions" at bounding box center [351, 51] width 296 height 21
click at [249, 52] on link "Add invoice" at bounding box center [434, 51] width 45 height 12
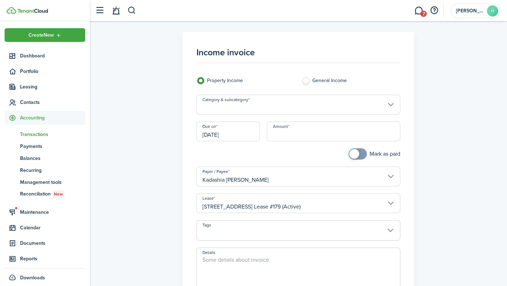
click at [240, 111] on input "Category & subcategory" at bounding box center [298, 105] width 204 height 20
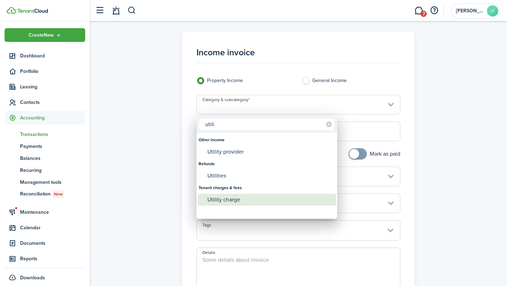
click at [249, 200] on div "Utility charge" at bounding box center [269, 200] width 125 height 12
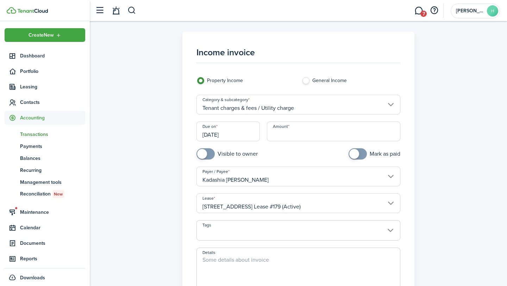
click at [249, 134] on input "Amount" at bounding box center [334, 131] width 134 height 20
paste input "$35.83"
click at [220, 134] on input "[DATE]" at bounding box center [227, 131] width 63 height 20
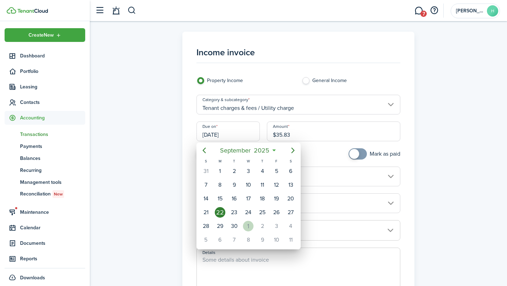
click at [244, 227] on div "1" at bounding box center [248, 226] width 11 height 11
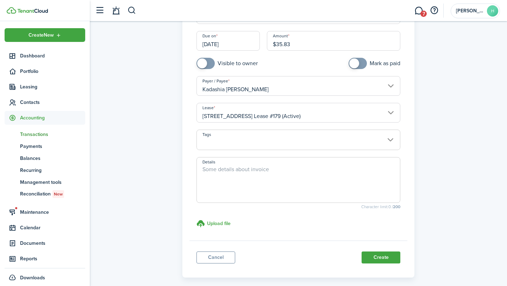
scroll to position [123, 0]
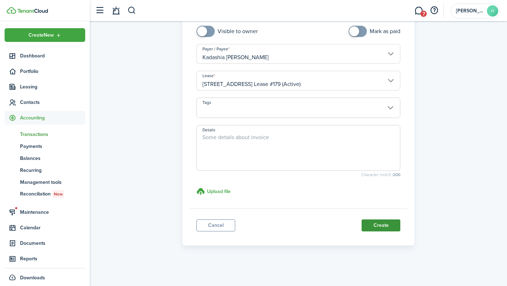
click at [249, 226] on button "Create" at bounding box center [381, 225] width 39 height 12
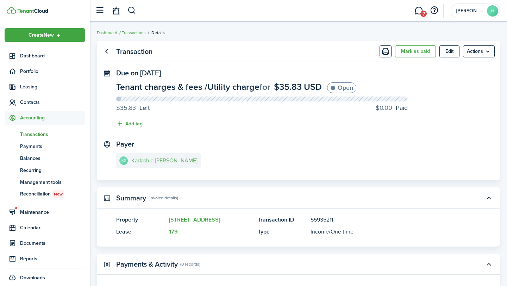
click at [153, 165] on link "KD Kadashia [PERSON_NAME]" at bounding box center [158, 160] width 84 height 15
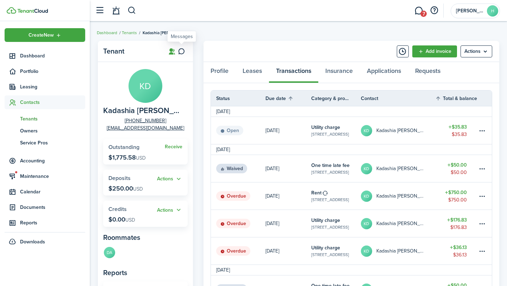
click at [181, 52] on icon at bounding box center [181, 51] width 7 height 7
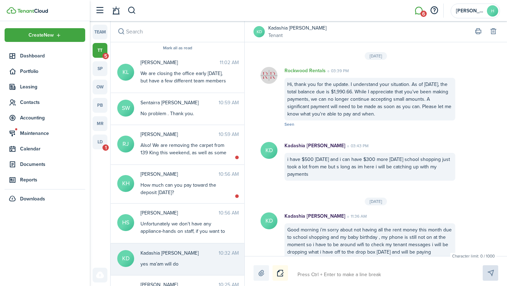
scroll to position [1244, 0]
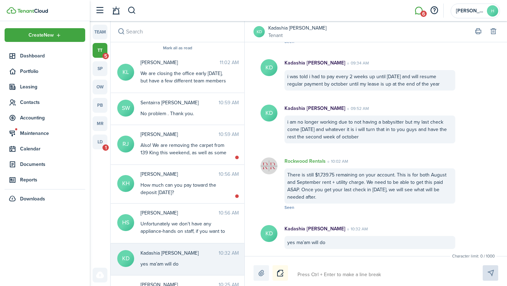
click at [249, 271] on textarea at bounding box center [382, 275] width 174 height 12
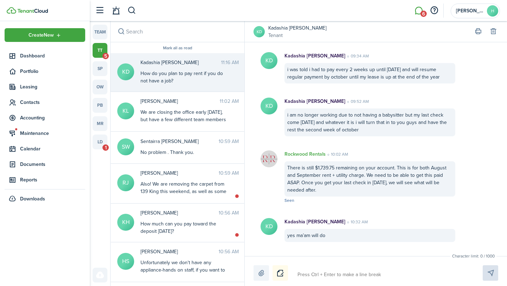
scroll to position [1290, 0]
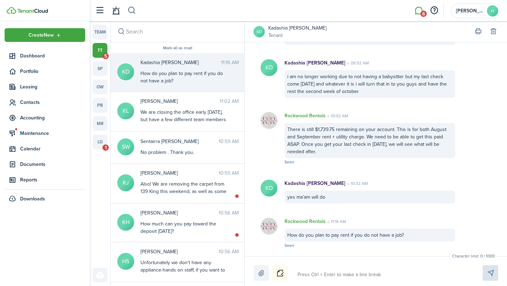
click at [136, 12] on button "button" at bounding box center [131, 11] width 9 height 12
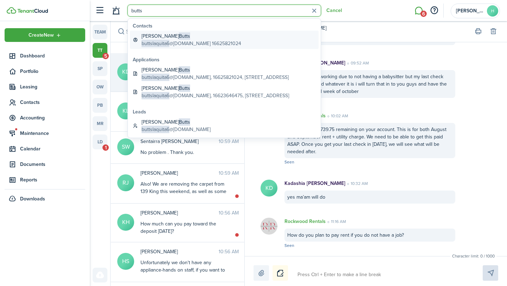
click at [168, 33] on global-search-item-title "[PERSON_NAME]" at bounding box center [192, 35] width 100 height 7
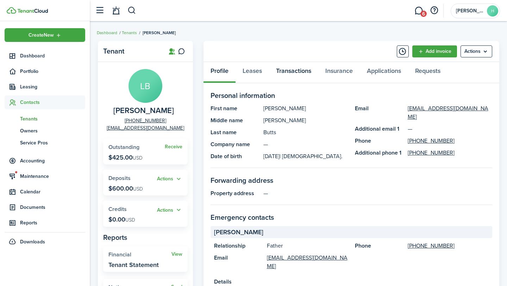
click at [249, 77] on link "Transactions" at bounding box center [293, 72] width 49 height 21
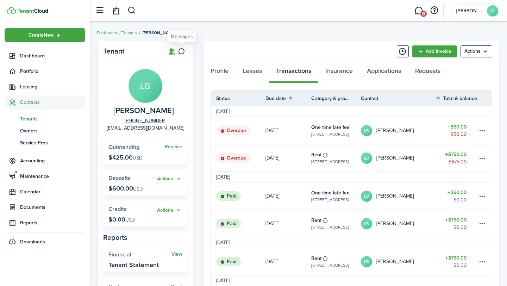
click at [185, 51] on icon at bounding box center [181, 51] width 7 height 7
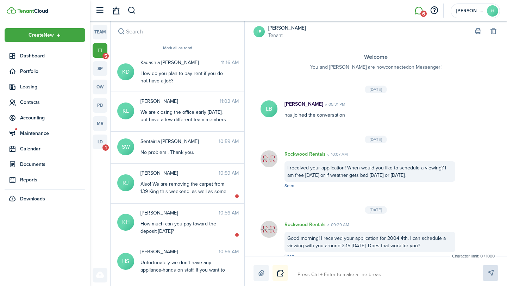
scroll to position [1000, 0]
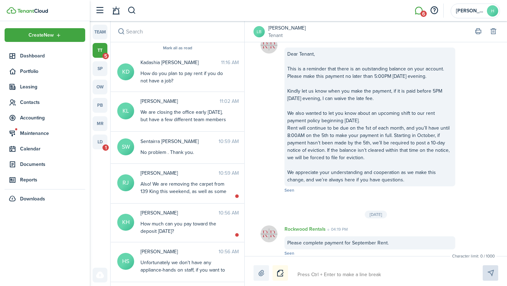
click at [249, 271] on textarea at bounding box center [382, 275] width 174 height 12
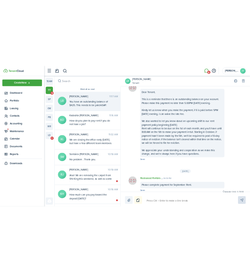
scroll to position [1063, 0]
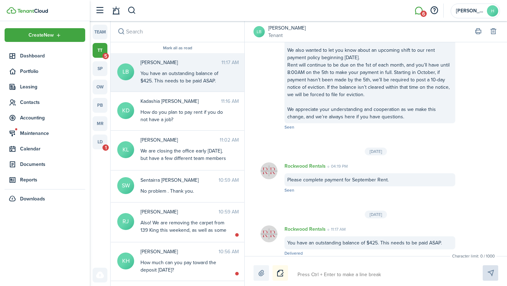
click at [249, 31] on avatar-text "LB" at bounding box center [258, 31] width 11 height 11
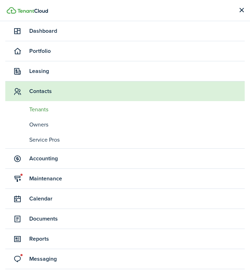
scroll to position [100, 0]
click at [240, 9] on button "button" at bounding box center [241, 10] width 17 height 17
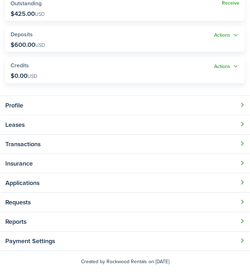
scroll to position [0, 0]
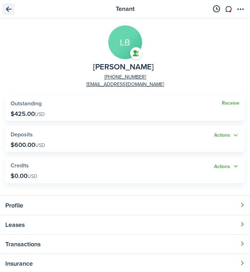
click at [5, 11] on link "Go back" at bounding box center [8, 9] width 12 height 12
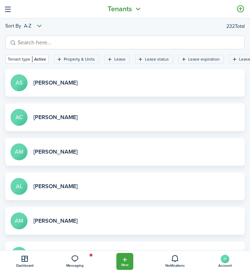
click at [126, 10] on span "Tenants" at bounding box center [119, 9] width 24 height 10
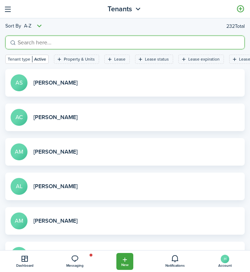
click at [56, 38] on input "search" at bounding box center [128, 42] width 224 height 9
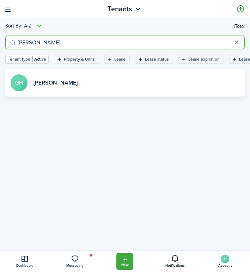
click at [75, 81] on link "View profile" at bounding box center [124, 82] width 239 height 27
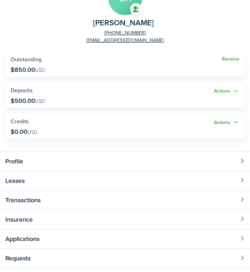
scroll to position [46, 0]
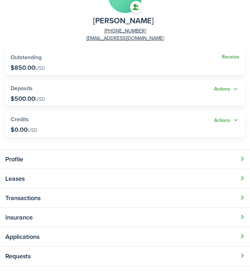
click at [42, 199] on button "Open modal" at bounding box center [125, 197] width 250 height 19
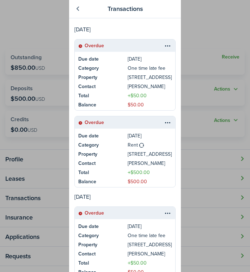
click at [79, 7] on link at bounding box center [77, 9] width 12 height 12
click at [79, 7] on div "Transactions [DATE] Due date [DATE] Category One time late fee Property [STREET…" at bounding box center [125, 136] width 250 height 272
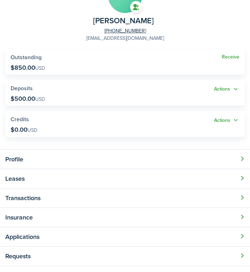
scroll to position [0, 0]
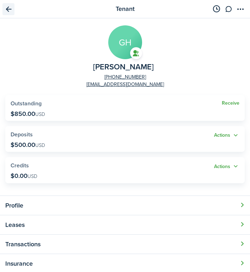
click at [12, 5] on link "Go back" at bounding box center [8, 9] width 12 height 12
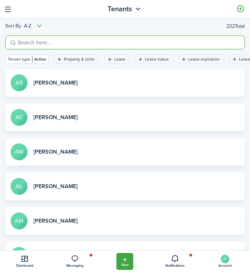
click at [183, 46] on input "search" at bounding box center [128, 42] width 224 height 9
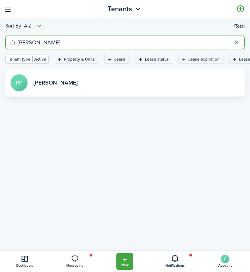
click at [159, 89] on link "View profile" at bounding box center [124, 82] width 239 height 27
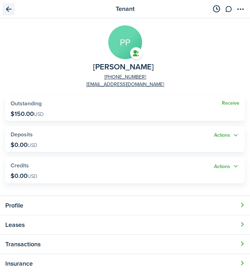
click at [8, 8] on link "Go back" at bounding box center [8, 9] width 12 height 12
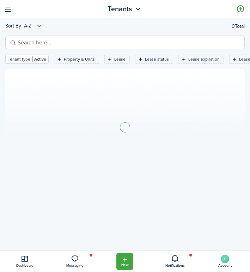
click at [175, 43] on input "search" at bounding box center [128, 42] width 224 height 9
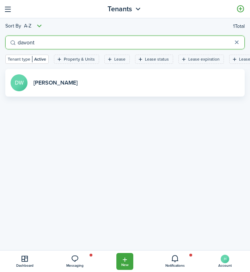
click at [166, 86] on link "View profile" at bounding box center [124, 82] width 239 height 27
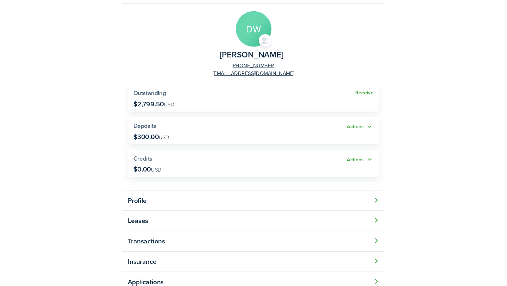
scroll to position [15, 0]
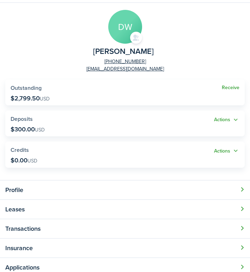
click at [46, 232] on button "Open modal" at bounding box center [125, 228] width 250 height 19
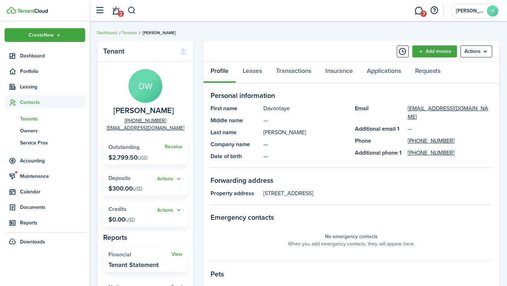
drag, startPoint x: 137, startPoint y: 159, endPoint x: 109, endPoint y: 159, distance: 28.2
click at [109, 159] on p "$2,799.50 USD" at bounding box center [127, 157] width 39 height 7
copy p "$2,799.50"
click at [249, 66] on link "Transactions" at bounding box center [293, 72] width 49 height 21
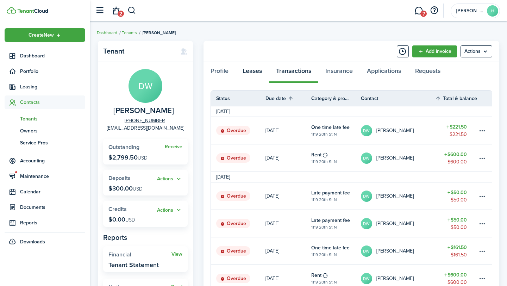
click at [249, 75] on link "Leases" at bounding box center [251, 72] width 33 height 21
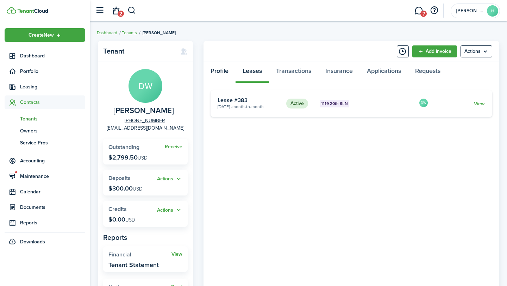
click at [213, 75] on link "Profile" at bounding box center [219, 72] width 32 height 21
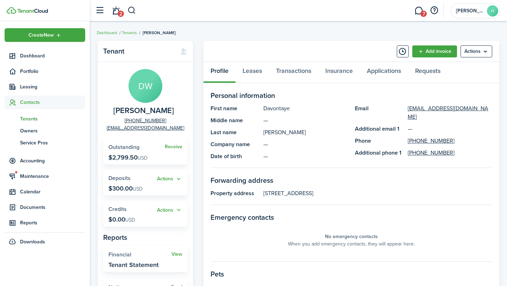
drag, startPoint x: 263, startPoint y: 192, endPoint x: 356, endPoint y: 191, distance: 92.9
click at [249, 191] on panel-main-description "[STREET_ADDRESS]" at bounding box center [377, 193] width 229 height 8
copy panel-main-description "[STREET_ADDRESS]"
click at [249, 68] on link "Transactions" at bounding box center [293, 72] width 49 height 21
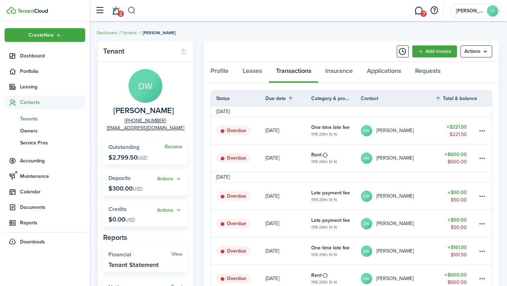
click at [132, 9] on button "button" at bounding box center [131, 11] width 9 height 12
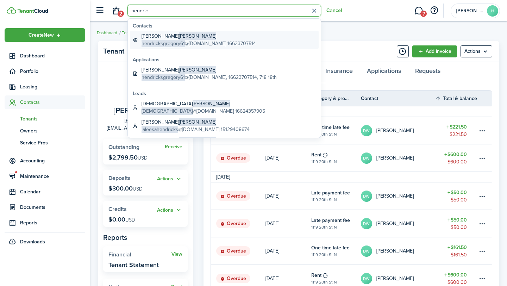
click at [200, 39] on div "[PERSON_NAME] hendricksgregory61 @[DOMAIN_NAME] 16623707514" at bounding box center [199, 39] width 114 height 15
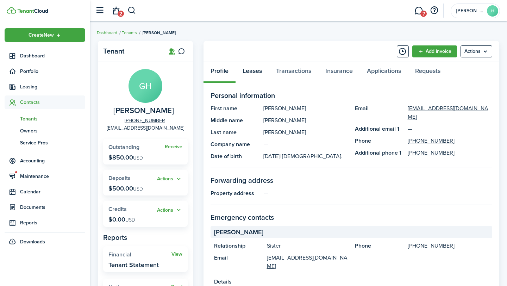
click at [249, 72] on link "Leases" at bounding box center [251, 72] width 33 height 21
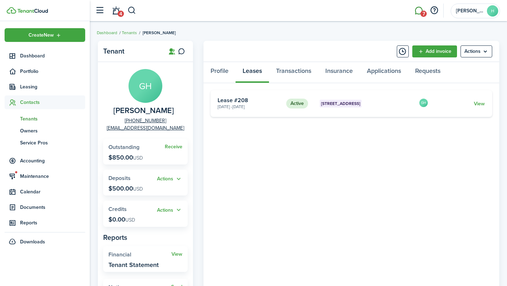
click at [249, 11] on span "7" at bounding box center [423, 14] width 6 height 6
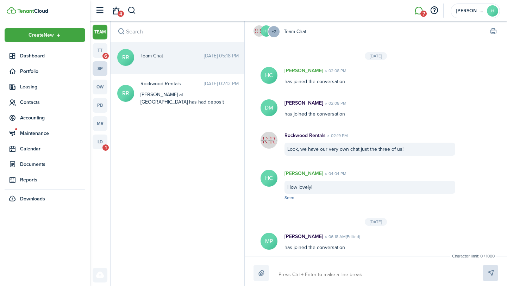
scroll to position [102, 0]
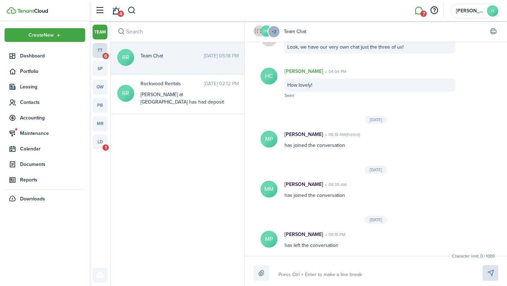
click at [100, 45] on link "tt 6" at bounding box center [100, 50] width 15 height 15
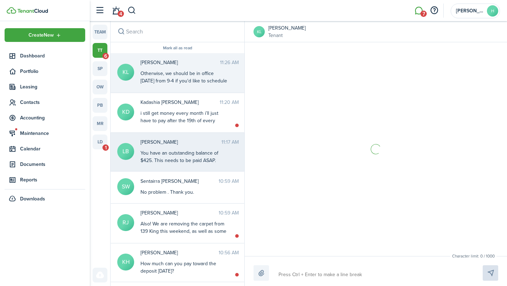
scroll to position [875, 0]
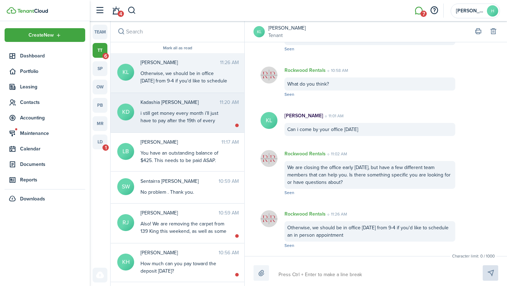
click at [234, 126] on messenger-thread-item "KD Kadashia [PERSON_NAME] 11:20 AM i still get money every month i’ll just have…" at bounding box center [178, 113] width 134 height 40
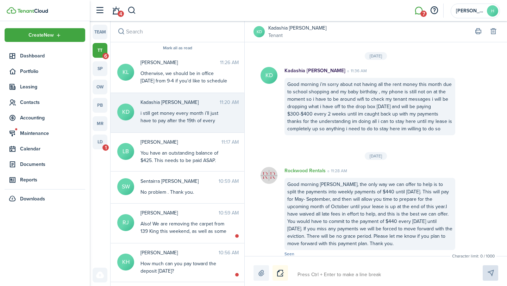
scroll to position [1197, 0]
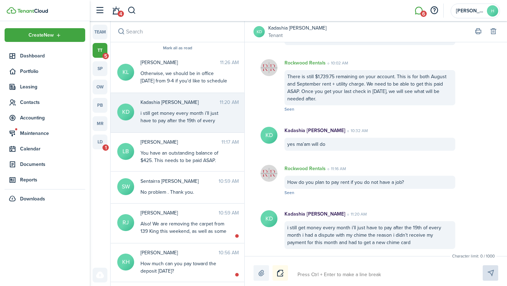
click at [249, 271] on textarea at bounding box center [382, 275] width 174 height 12
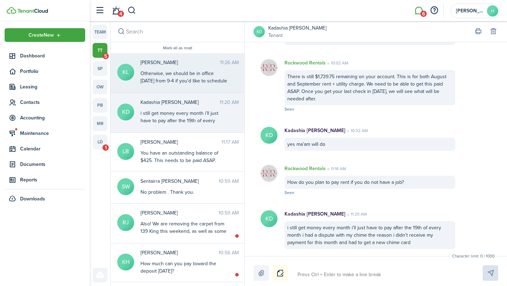
click at [163, 86] on messenger-thread-item "KL [PERSON_NAME] 11:26 AM Otherwise, we should be in office [DATE] from 9-4 if …" at bounding box center [178, 73] width 134 height 40
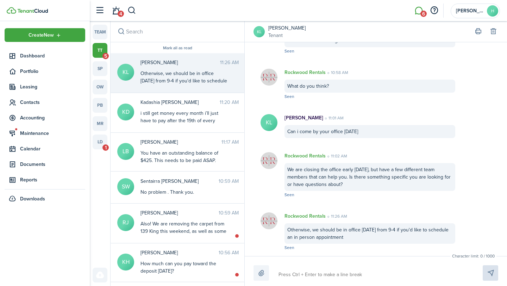
scroll to position [875, 0]
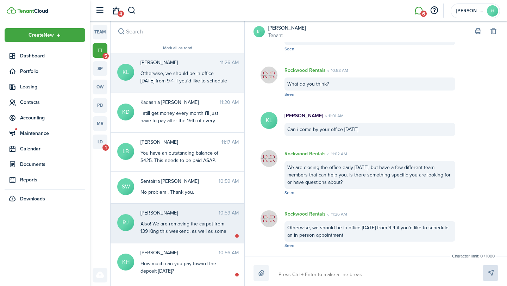
click at [204, 221] on div "Also! We are removing the carpet from 139 King this weekend, as well as some in…" at bounding box center [184, 249] width 88 height 59
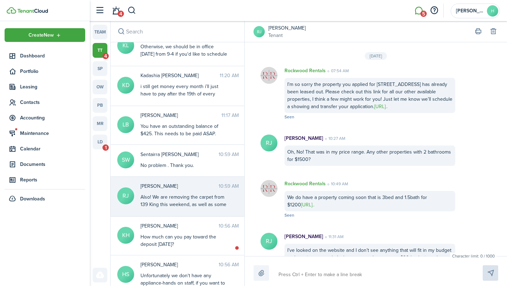
scroll to position [1019, 0]
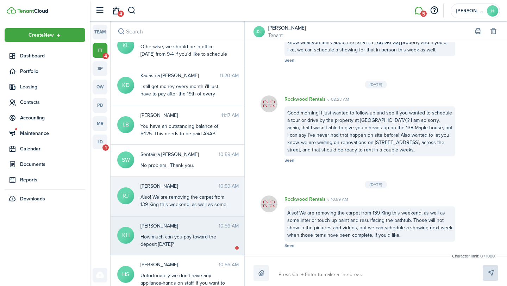
click at [187, 231] on div "[PERSON_NAME] 10:56 AM How much can you pay toward the deposit [DATE]?" at bounding box center [189, 235] width 109 height 26
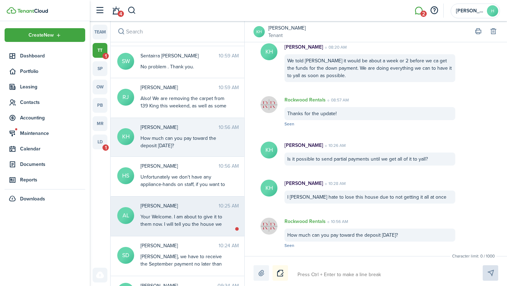
scroll to position [128, 0]
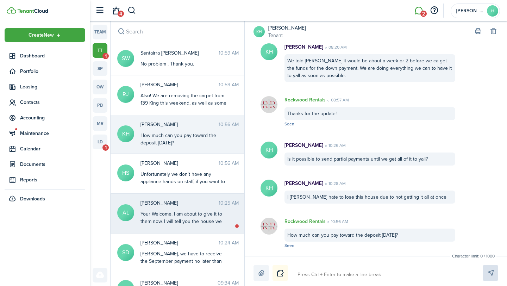
click at [218, 226] on messenger-thread-item "AL [PERSON_NAME] 10:25 AM Your Welcome. I am about to give it to them now. I wi…" at bounding box center [178, 214] width 134 height 40
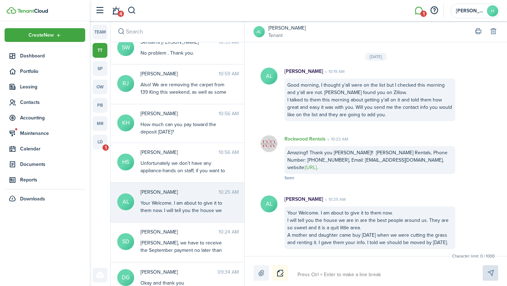
scroll to position [117, 0]
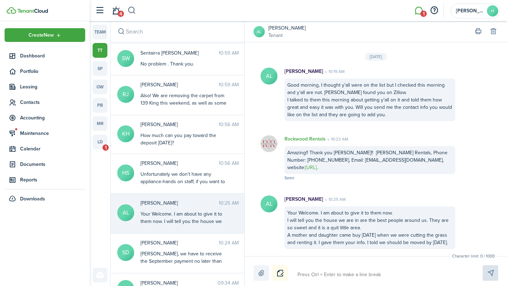
click at [131, 7] on button "button" at bounding box center [131, 11] width 9 height 12
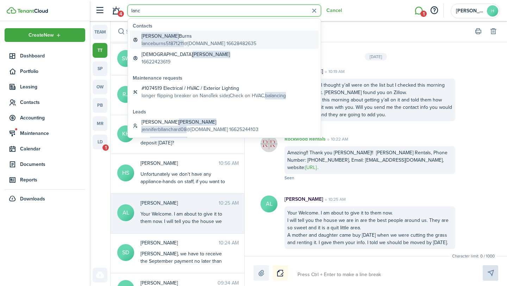
click at [177, 39] on global-search-item-title "[PERSON_NAME]" at bounding box center [199, 35] width 115 height 7
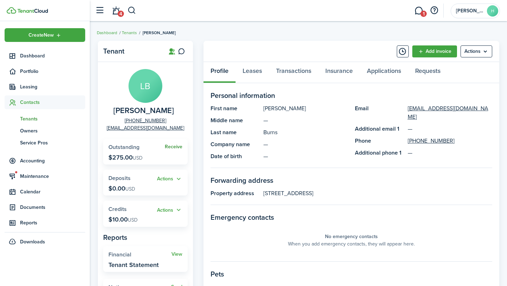
click at [175, 148] on link "Receive" at bounding box center [174, 147] width 18 height 6
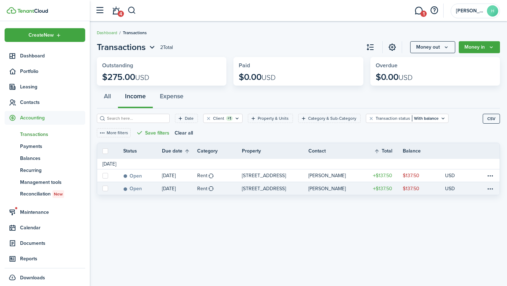
click at [106, 187] on label at bounding box center [105, 189] width 6 height 6
click at [102, 188] on input "checkbox" at bounding box center [102, 188] width 0 height 0
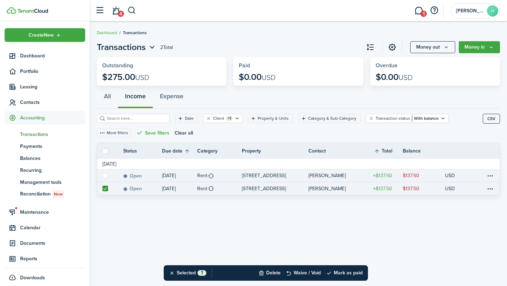
click at [105, 174] on label at bounding box center [105, 176] width 6 height 6
click at [102, 175] on input "checkbox" at bounding box center [102, 175] width 0 height 0
click at [249, 271] on button "Mark as paid" at bounding box center [344, 272] width 37 height 15
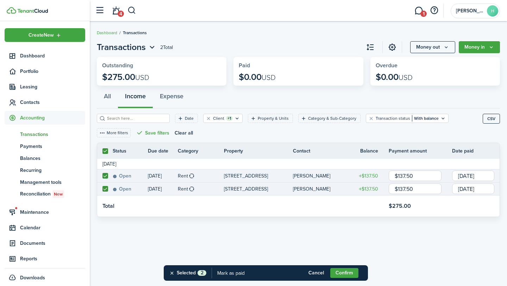
drag, startPoint x: 414, startPoint y: 172, endPoint x: 383, endPoint y: 170, distance: 31.4
click at [249, 170] on tr "Open [DATE] Rent 34 Knights Cove Mobile Homes, Unit 5 [PERSON_NAME] $137.50 $13…" at bounding box center [298, 175] width 402 height 13
click at [249, 270] on button "Confirm" at bounding box center [344, 273] width 28 height 10
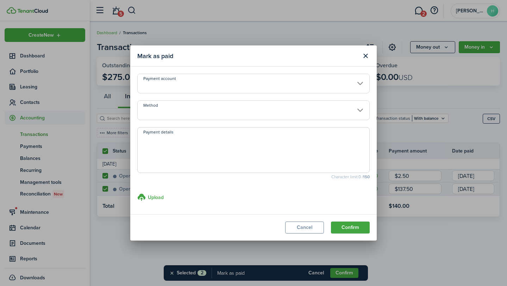
click at [223, 85] on input "Payment account" at bounding box center [253, 84] width 232 height 20
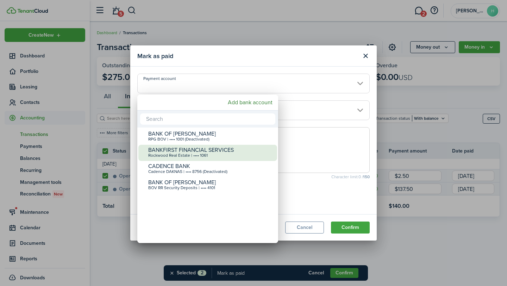
click at [188, 156] on div "Rockwood Real Estate | •••• 1061" at bounding box center [210, 155] width 125 height 5
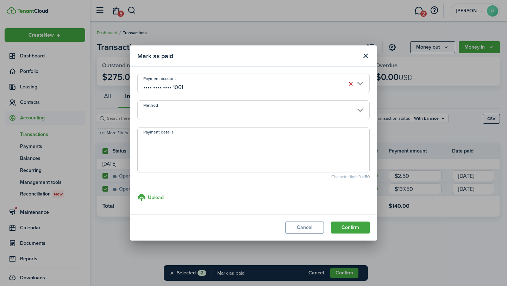
click at [196, 120] on modal-body "Payment account •••• •••• •••• 1061 Method Payment details Character limit: 0 /…" at bounding box center [253, 140] width 246 height 147
click at [199, 109] on input "Method" at bounding box center [253, 110] width 232 height 20
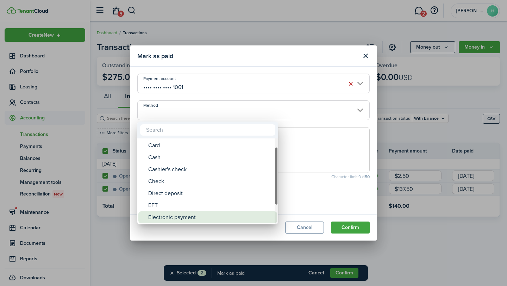
click at [171, 214] on div "Electronic payment" at bounding box center [210, 217] width 125 height 12
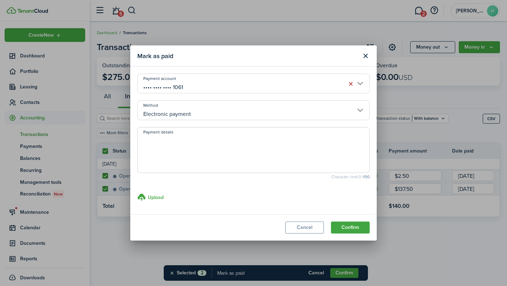
click at [194, 153] on textarea "Payment details" at bounding box center [254, 152] width 232 height 34
click at [249, 229] on button "Confirm" at bounding box center [350, 227] width 39 height 12
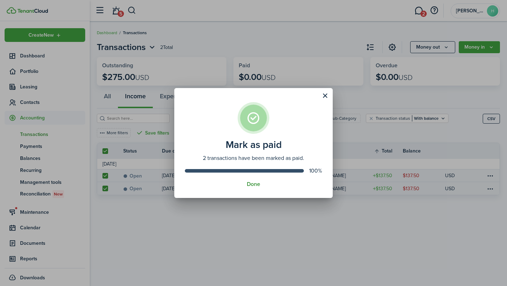
click at [249, 186] on button "Done" at bounding box center [253, 184] width 13 height 6
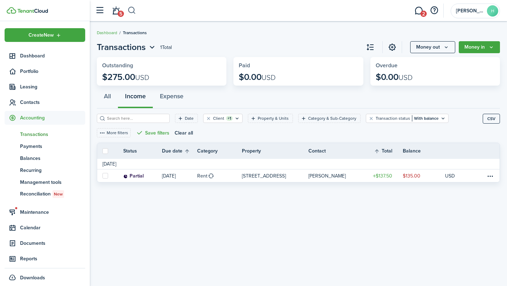
click at [135, 11] on button "button" at bounding box center [131, 11] width 9 height 12
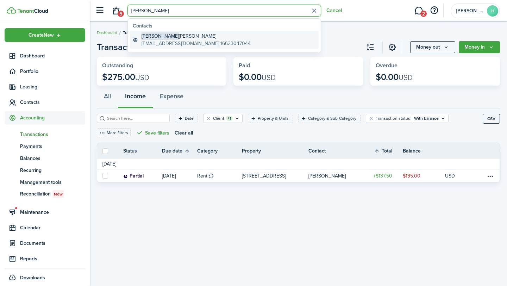
click at [198, 47] on link "[PERSON_NAME] [EMAIL_ADDRESS][DOMAIN_NAME] 16623047044" at bounding box center [224, 40] width 189 height 18
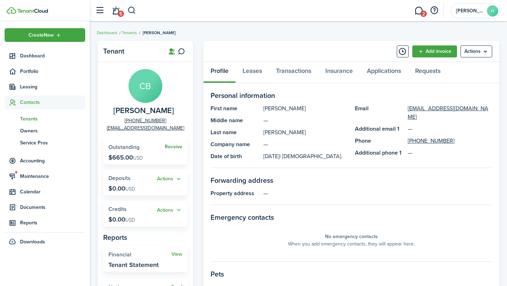
click at [179, 145] on link "Receive" at bounding box center [174, 147] width 18 height 6
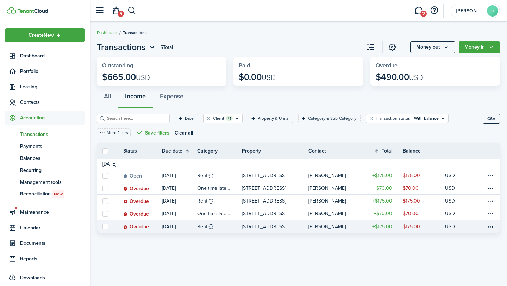
click at [106, 224] on label at bounding box center [105, 227] width 6 height 6
click at [102, 226] on input "checkbox" at bounding box center [102, 226] width 0 height 0
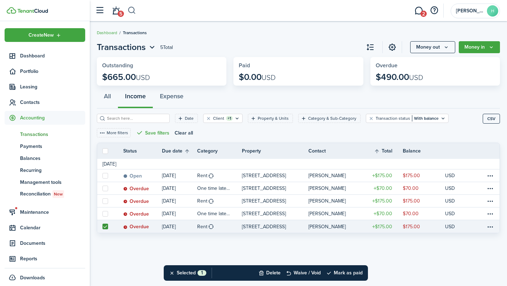
click at [132, 14] on button "button" at bounding box center [131, 11] width 9 height 12
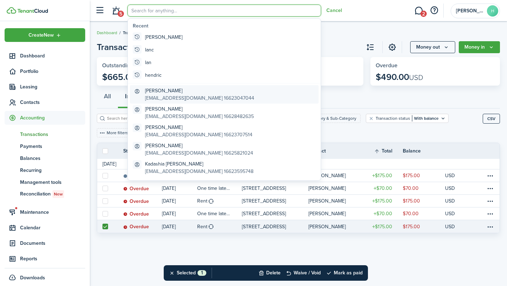
click at [164, 89] on global-search-item-title "[PERSON_NAME]" at bounding box center [199, 90] width 109 height 7
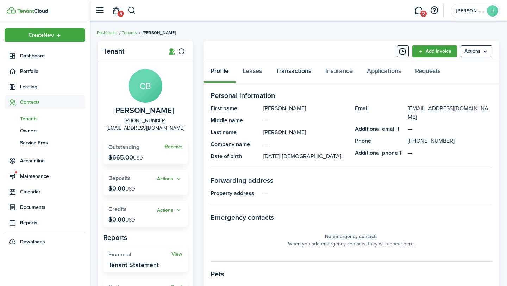
click at [249, 77] on link "Transactions" at bounding box center [293, 72] width 49 height 21
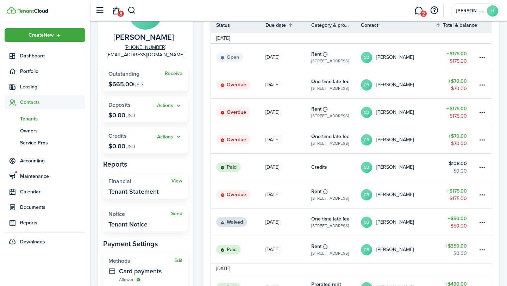
scroll to position [77, 0]
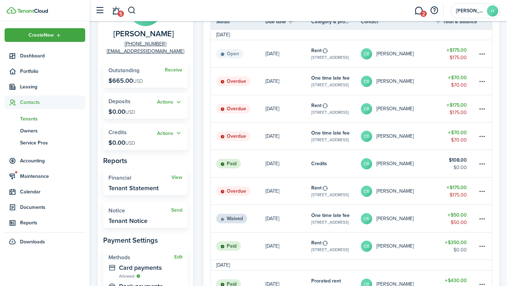
click at [249, 256] on link "CB [PERSON_NAME]" at bounding box center [398, 245] width 75 height 27
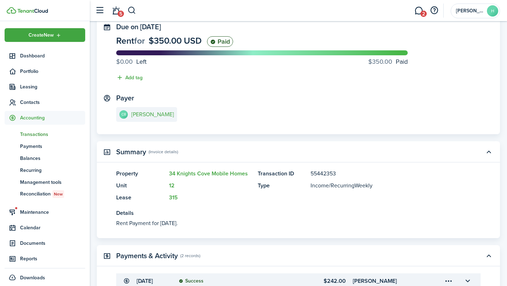
scroll to position [36, 0]
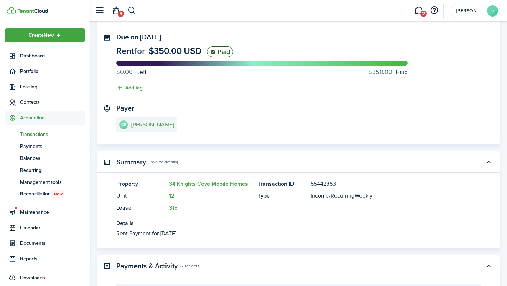
click at [149, 124] on e-details-info-title "[PERSON_NAME]" at bounding box center [152, 124] width 43 height 6
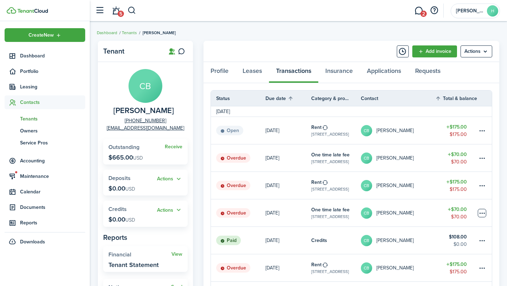
click at [249, 215] on table-menu-btn-icon at bounding box center [482, 213] width 8 height 8
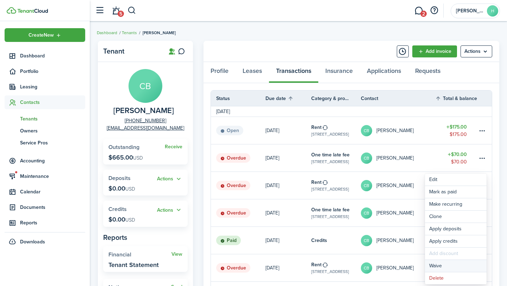
click at [249, 264] on button "Waive" at bounding box center [456, 266] width 62 height 12
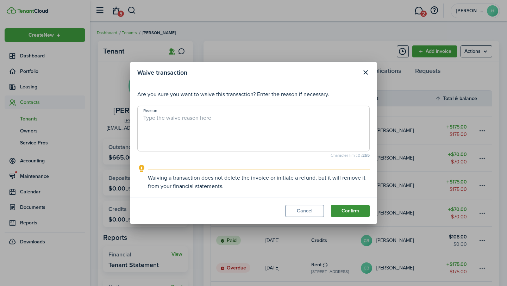
click at [249, 208] on button "Confirm" at bounding box center [350, 211] width 39 height 12
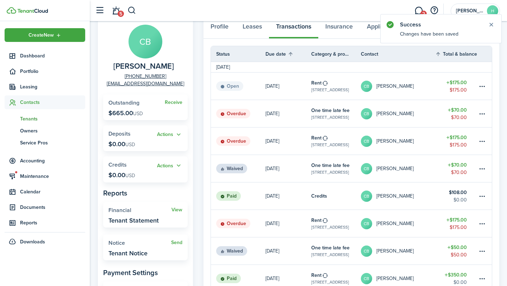
scroll to position [45, 0]
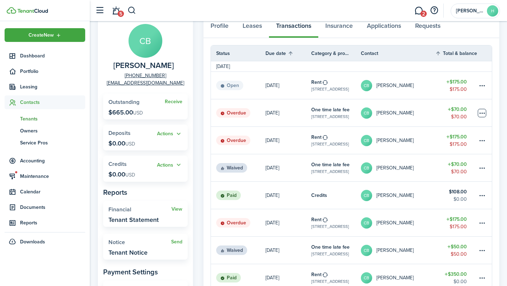
click at [249, 112] on table-menu-btn-icon at bounding box center [482, 113] width 8 height 8
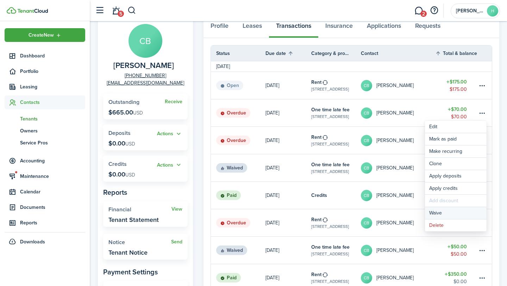
click at [249, 214] on button "Waive" at bounding box center [456, 213] width 62 height 12
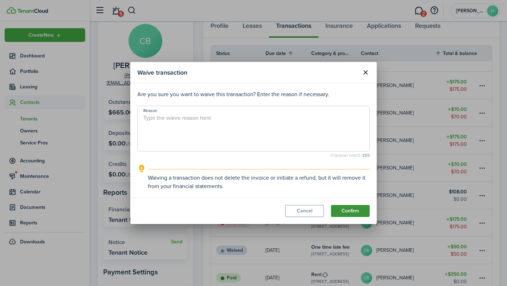
click at [249, 208] on button "Confirm" at bounding box center [350, 211] width 39 height 12
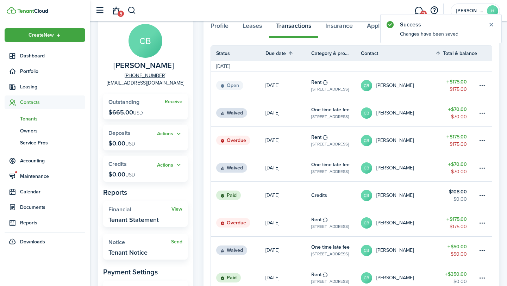
click at [249, 141] on table-menu-btn-icon at bounding box center [482, 140] width 8 height 8
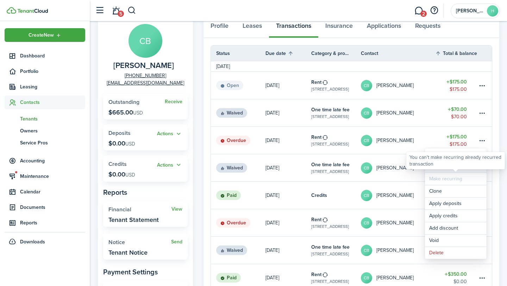
click at [249, 170] on link "Mark as paid" at bounding box center [456, 167] width 62 height 12
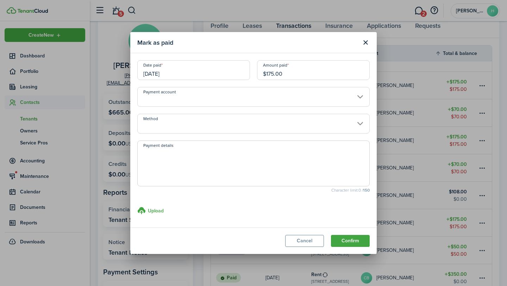
click at [228, 106] on input "Payment account" at bounding box center [253, 97] width 232 height 20
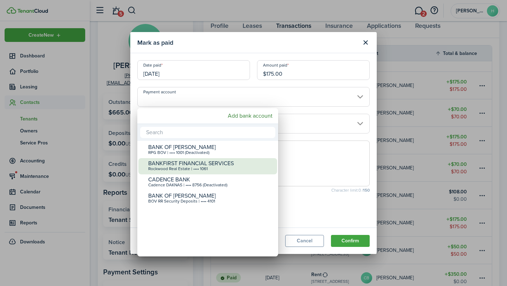
click at [209, 160] on div "BANKFIRST FINANCIAL SERVICES" at bounding box center [210, 163] width 125 height 6
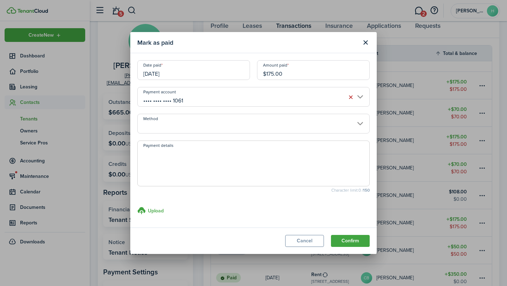
click at [238, 128] on input "Method" at bounding box center [253, 124] width 232 height 20
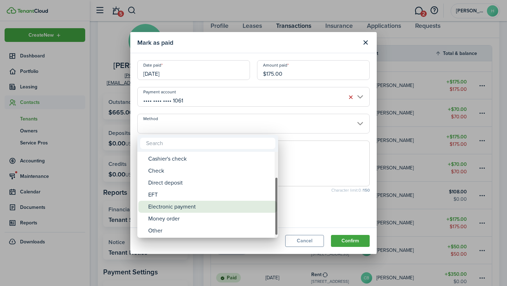
click at [202, 208] on div "Electronic payment" at bounding box center [210, 207] width 125 height 12
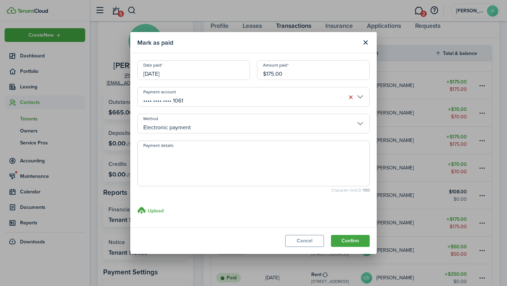
click at [214, 162] on textarea "Payment details" at bounding box center [254, 166] width 232 height 34
click at [249, 245] on button "Confirm" at bounding box center [350, 241] width 39 height 12
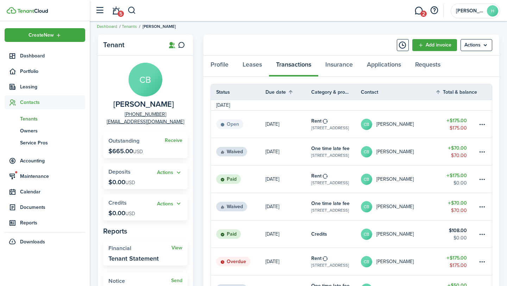
scroll to position [8, 0]
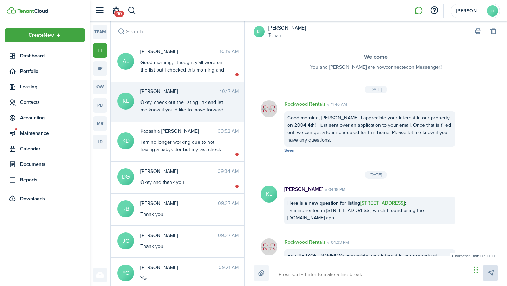
scroll to position [1019, 0]
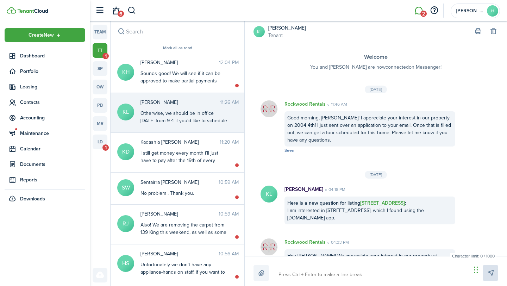
scroll to position [1425, 0]
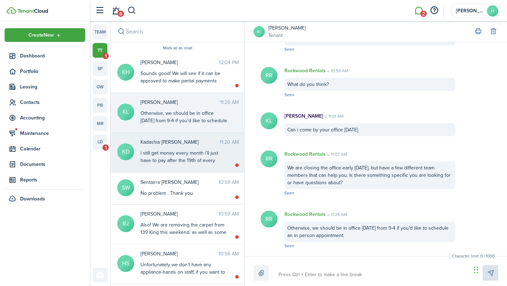
click at [205, 158] on div "i still get money every month i’ll just have to pay after the 19th of every mon…" at bounding box center [184, 171] width 88 height 44
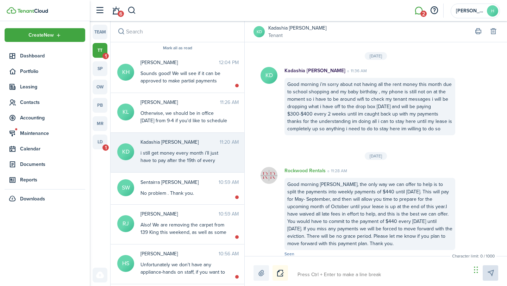
scroll to position [1197, 0]
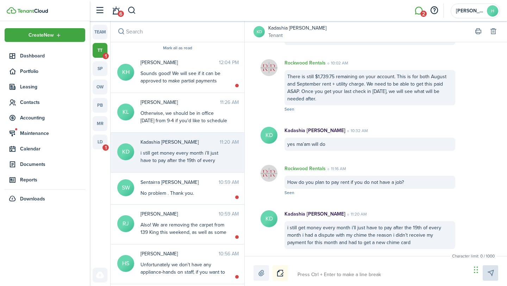
click at [328, 275] on textarea at bounding box center [382, 275] width 174 height 12
type textarea "H"
type textarea "Ho"
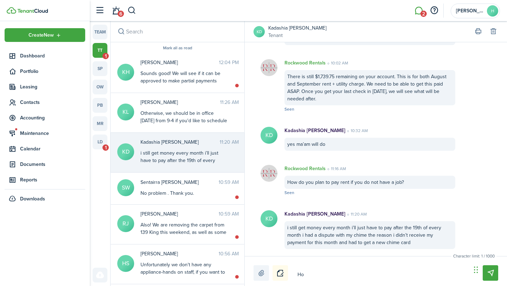
type textarea "How"
type textarea "How m"
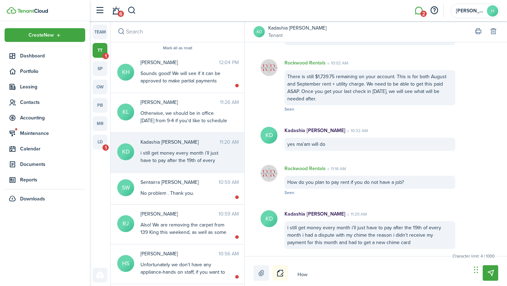
type textarea "How m"
type textarea "How mu"
type textarea "How muc"
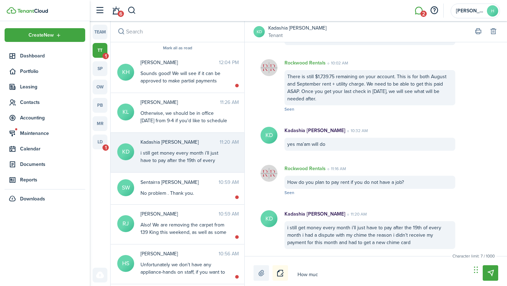
type textarea "How much"
type textarea "How much c"
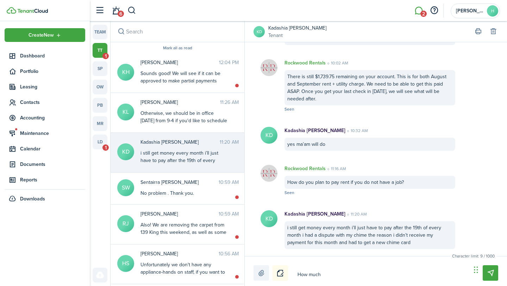
type textarea "How much c"
type textarea "How much ca"
type textarea "How much can"
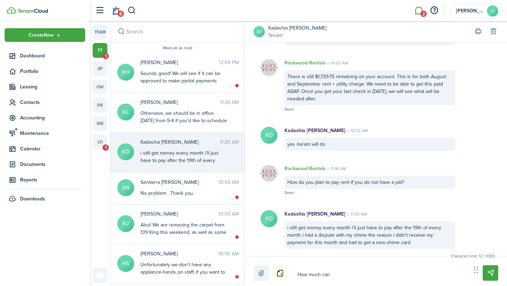
type textarea "How much can"
type textarea "How much can y"
type textarea "How much can yo"
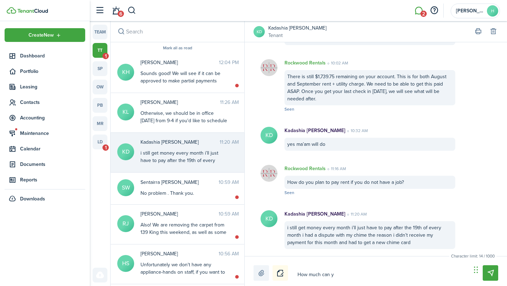
type textarea "How much can yo"
type textarea "How much can you"
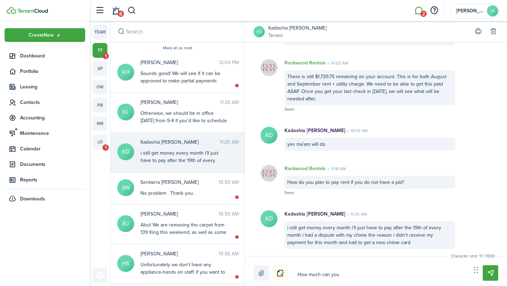
type textarea "How much can you p"
type textarea "How much can you pa"
type textarea "How much can you pay"
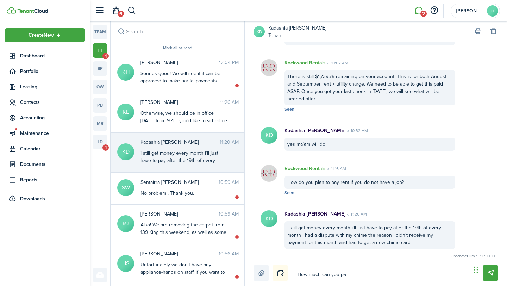
type textarea "How much can you pay"
type textarea "How much can you pay e"
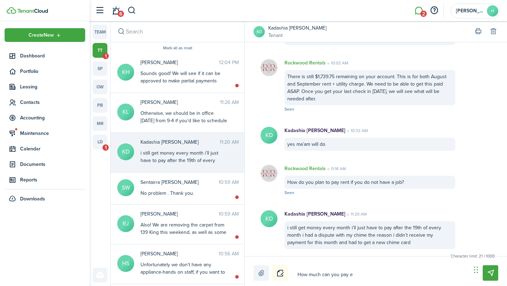
type textarea "How much can you pay ev"
type textarea "How much can you pay eve"
type textarea "How much can you pay ever"
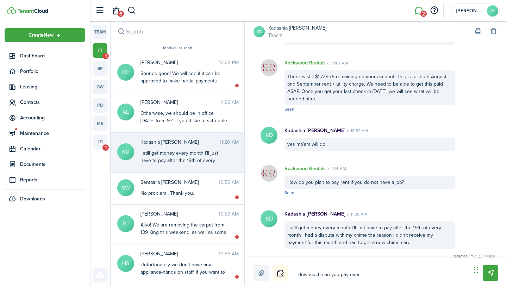
type textarea "How much can you pay ever"
type textarea "How much can you pay every"
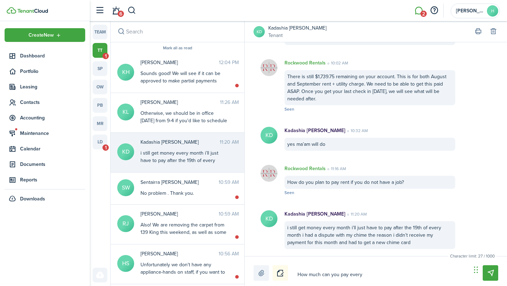
type textarea "How much can you pay every m"
type textarea "How much can you pay every mo"
type textarea "How much can you pay every mon"
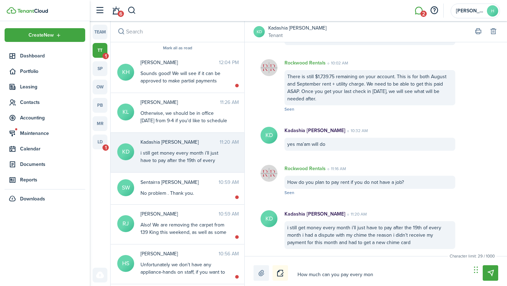
type textarea "How much can you pay every mon"
type textarea "How much can you pay every mont"
type textarea "How much can you pay every month"
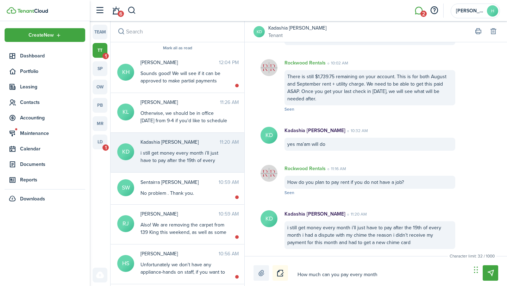
type textarea "How much can you pay every month?"
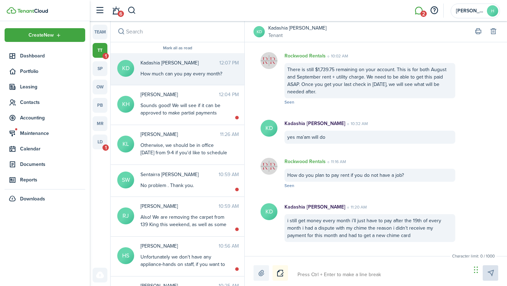
scroll to position [1243, 0]
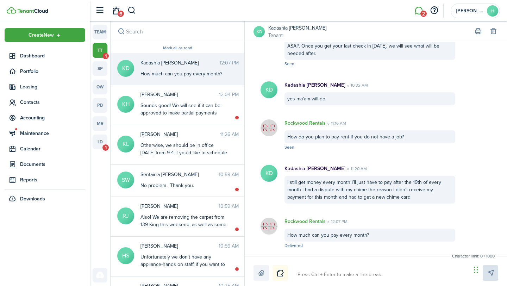
type textarea "Y"
type textarea "Yo"
type textarea "You"
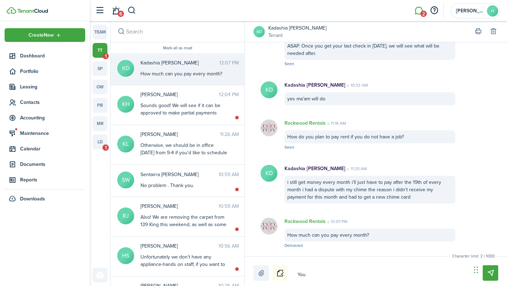
type textarea "You"
type textarea "You w"
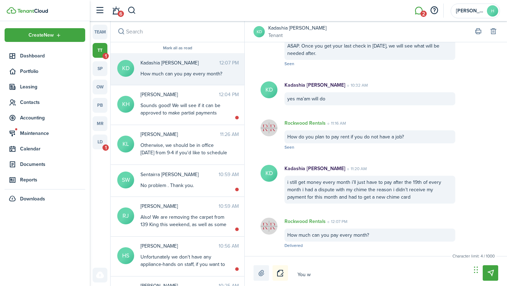
type textarea "You wi"
type textarea "You wil"
type textarea "You will"
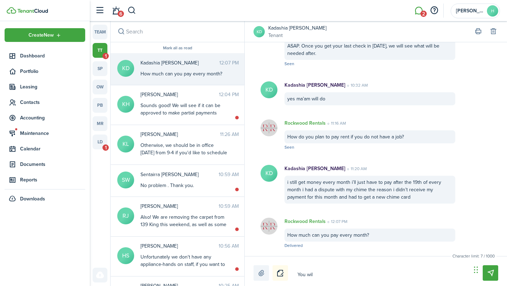
type textarea "You will"
type textarea "You will h"
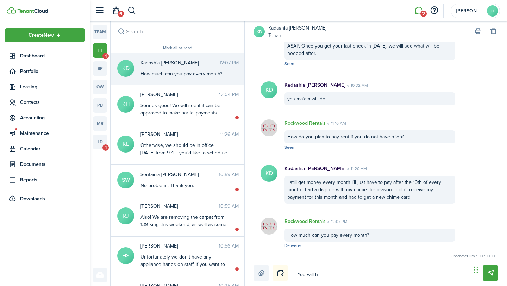
type textarea "You will ha"
type textarea "You will hav"
type textarea "You will have"
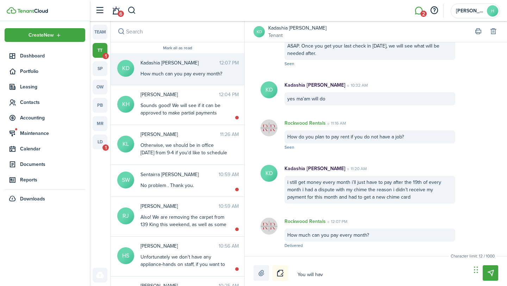
type textarea "You will have"
type textarea "You will have t"
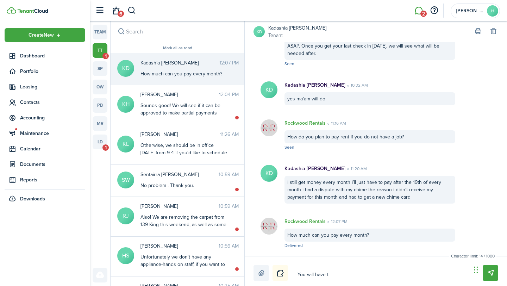
type textarea "You will have to"
type textarea "You will have to b"
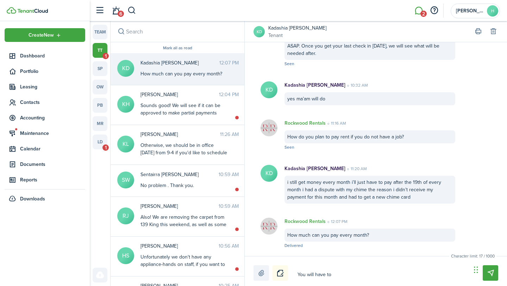
type textarea "You will have to b"
type textarea "You will have to be"
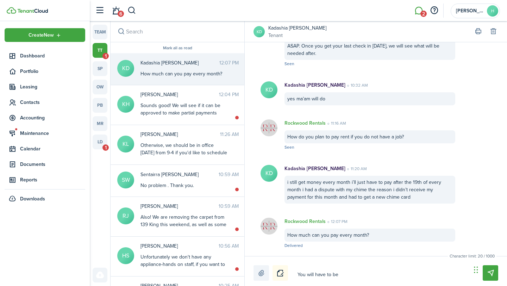
type textarea "You will have to be a"
type textarea "You will have to be ab"
type textarea "You will have to be abl"
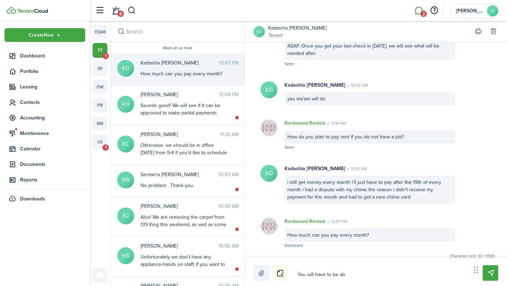
type textarea "You will have to be abl"
type textarea "You will have to be able"
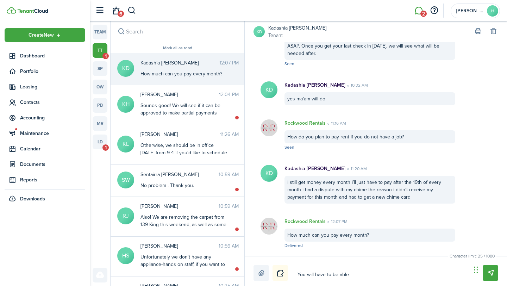
type textarea "You will have to be able t"
type textarea "You will have to be able to"
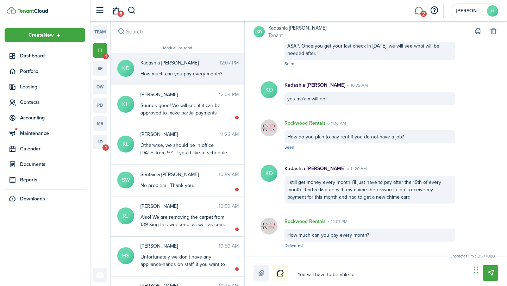
type textarea "You will have to be able to"
type textarea "You will have to be able to p"
type textarea "You will have to be able to pa"
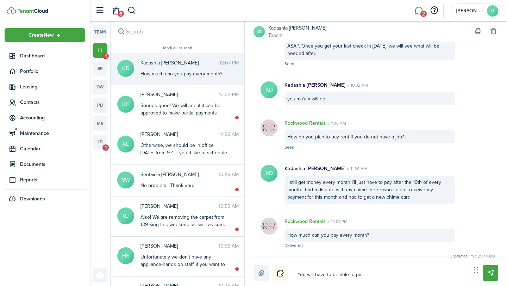
type textarea "You will have to be able to pay"
type textarea "You will have to be able to pay o"
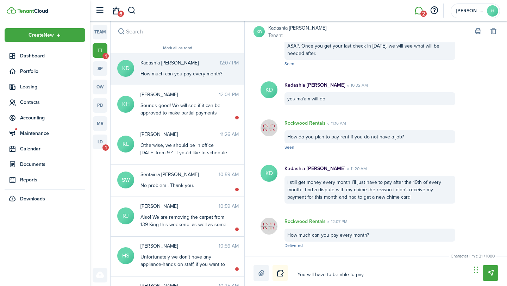
type textarea "You will have to be able to pay o"
type textarea "You will have to be able to pay of"
type textarea "You will have to be able to pay off"
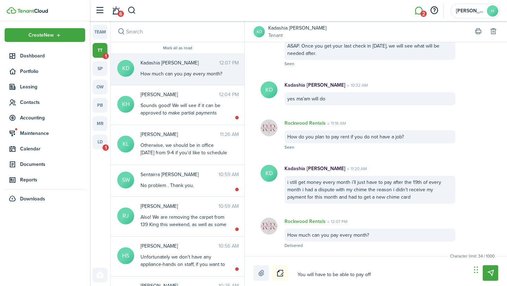
type textarea "You will have to be able to pay off"
type textarea "You will have to be able to pay off y"
type textarea "You will have to be able to pay off yo"
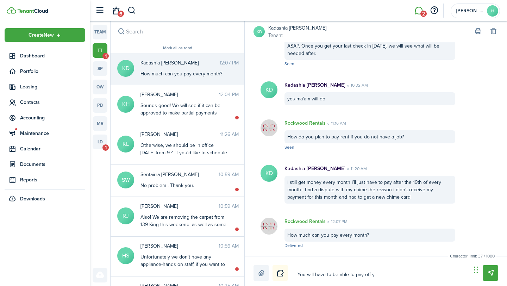
type textarea "You will have to be able to pay off yo"
type textarea "You will have to be able to pay off you"
type textarea "You will have to be able to pay off your"
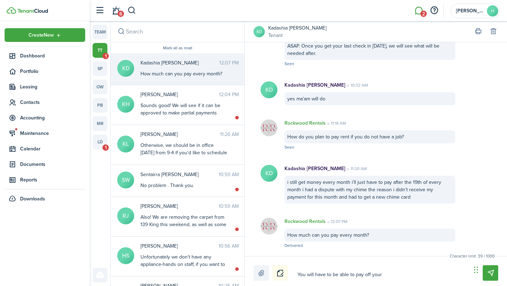
type textarea "You will have to be able to pay off your"
type textarea "You will have to be able to pay off your b"
type textarea "You will have to be able to pay off your ba"
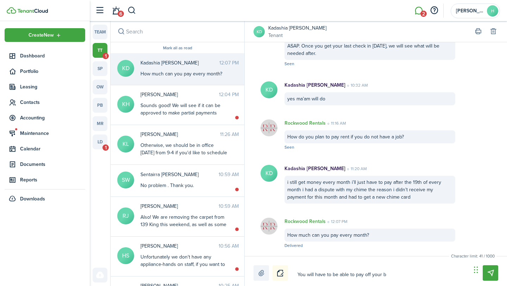
type textarea "You will have to be able to pay off your ba"
type textarea "You will have to be able to pay off your bal"
type textarea "You will have to be able to pay off your bala"
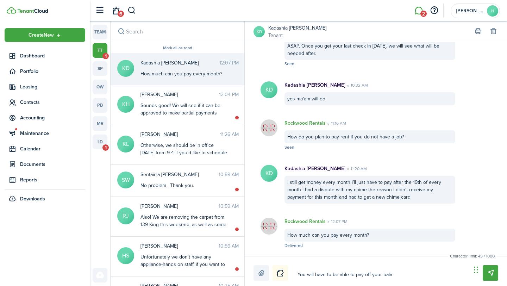
type textarea "You will have to be able to pay off your balan"
type textarea "You will have to be able to pay off your balanc"
type textarea "You will have to be able to pay off your balance"
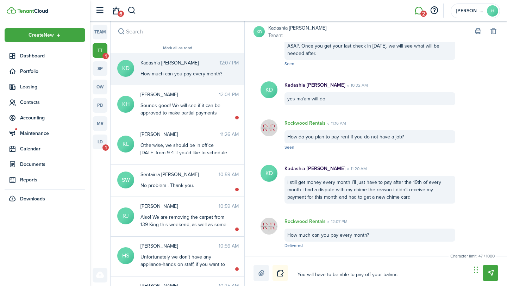
type textarea "You will have to be able to pay off your balance"
type textarea "You will have to be able to pay off your balance a"
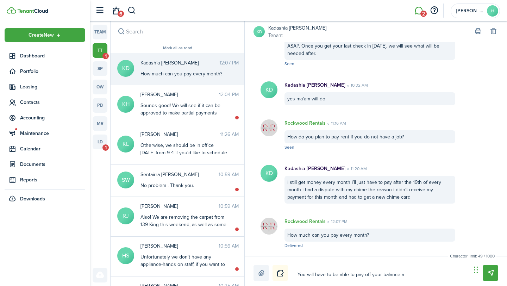
type textarea "You will have to be able to pay off your balance an"
type textarea "You will have to be able to pay off your balance and"
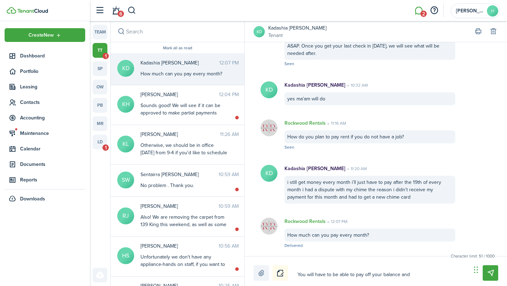
type textarea "You will have to be able to pay off your balance and"
type textarea "You will have to be able to pay off your balance and p"
type textarea "You will have to be able to pay off your balance and pa"
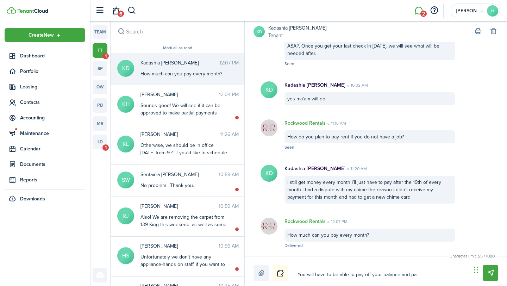
type textarea "You will have to be able to pay off your balance and pay"
type textarea "You will have to be able to pay off your balance and pay i"
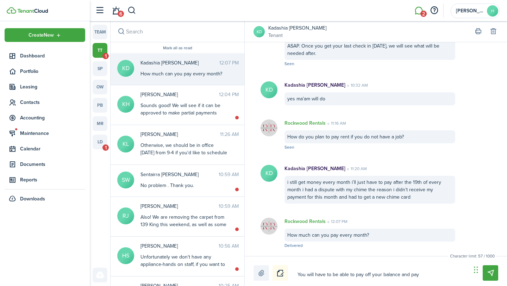
type textarea "You will have to be able to pay off your balance and pay i"
type textarea "You will have to be able to pay off your balance and pay in"
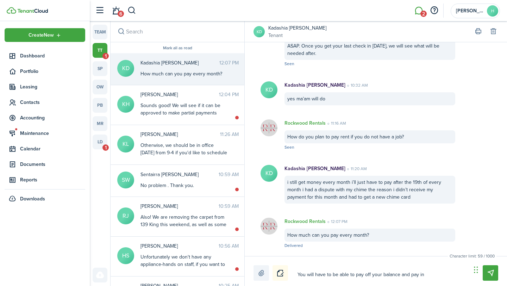
type textarea "You will have to be able to pay off your balance and pay in f"
type textarea "You will have to be able to pay off your balance and pay in fu"
type textarea "You will have to be able to pay off your balance and pay in ful"
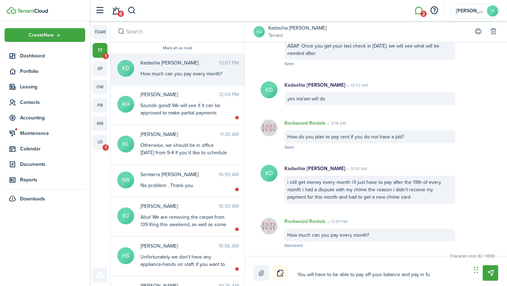
type textarea "You will have to be able to pay off your balance and pay in ful"
type textarea "You will have to be able to pay off your balance and pay in full"
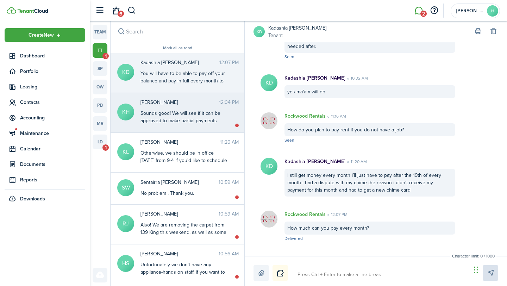
scroll to position [1295, 0]
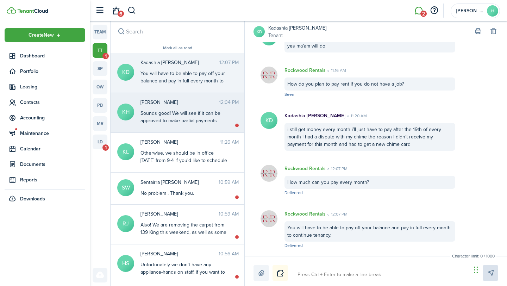
click at [195, 108] on div "Kerri Hannah 12:04 PM Sounds good! We will see if it can be approved to make pa…" at bounding box center [189, 112] width 109 height 27
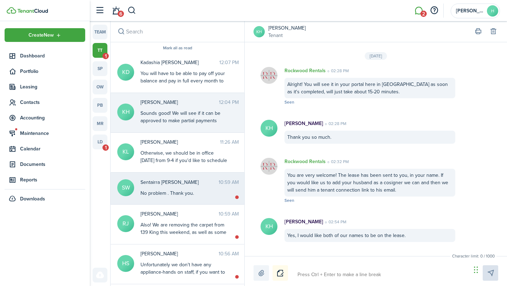
scroll to position [783, 0]
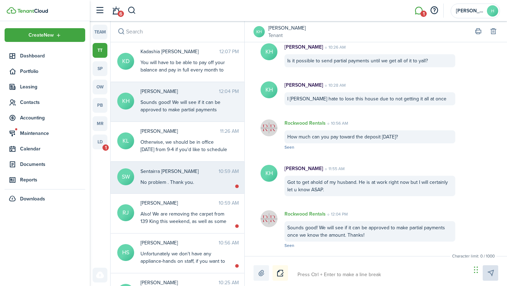
click at [183, 182] on div "No problem . Thank you." at bounding box center [184, 181] width 88 height 7
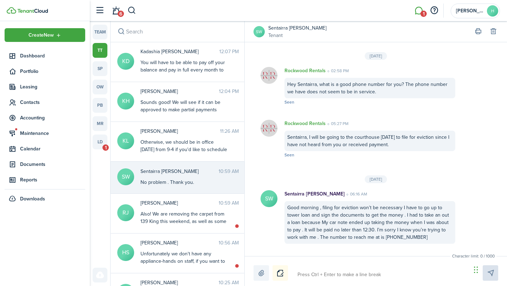
scroll to position [831, 0]
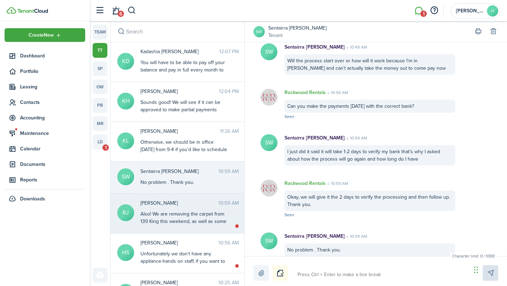
click at [197, 221] on div "Also! We are removing the carpet from 139 King this weekend, as well as some in…" at bounding box center [184, 239] width 88 height 59
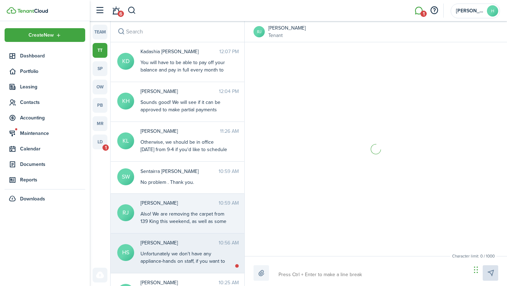
click at [193, 254] on div "Unfortunately we don't have any appliance-hands on staff, if you want to fill o…" at bounding box center [184, 268] width 88 height 37
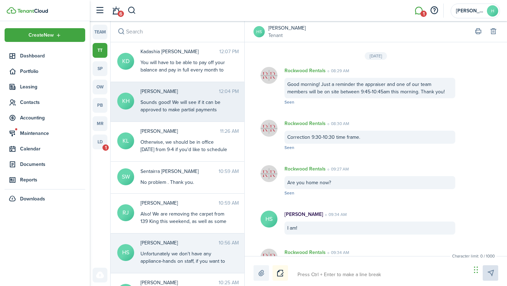
scroll to position [872, 0]
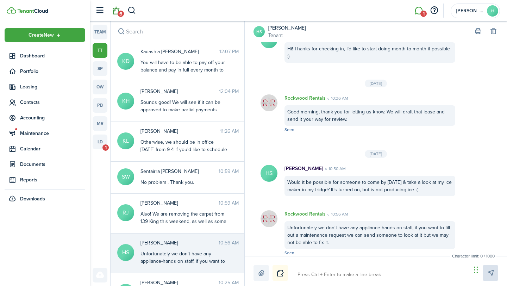
click at [118, 9] on link "6" at bounding box center [115, 11] width 13 height 18
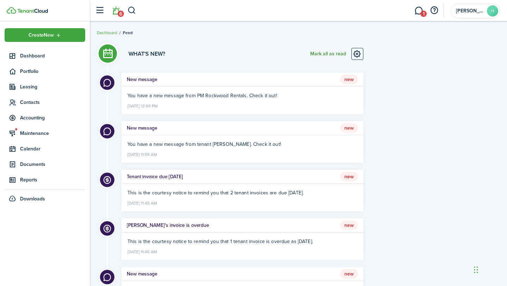
click at [337, 52] on button "Mark all as read" at bounding box center [328, 54] width 36 height 12
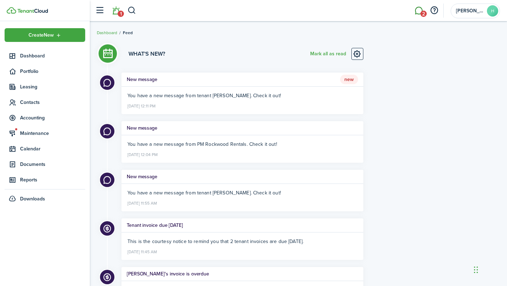
click at [417, 9] on link "2" at bounding box center [418, 11] width 13 height 18
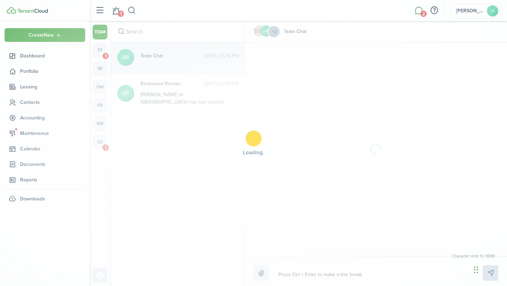
scroll to position [102, 0]
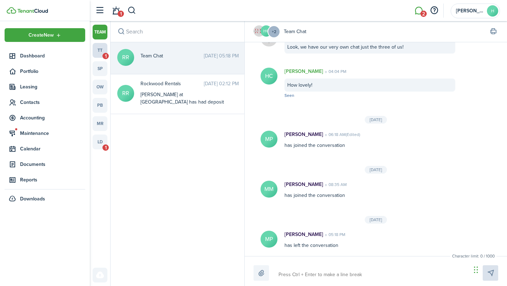
click at [105, 49] on link "tt 1" at bounding box center [100, 50] width 15 height 15
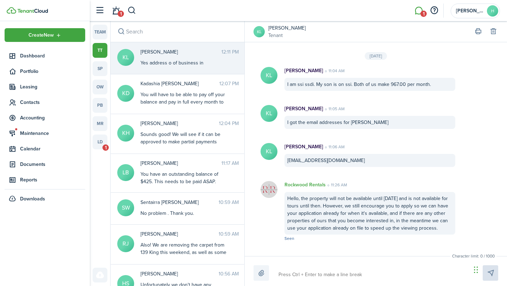
scroll to position [838, 0]
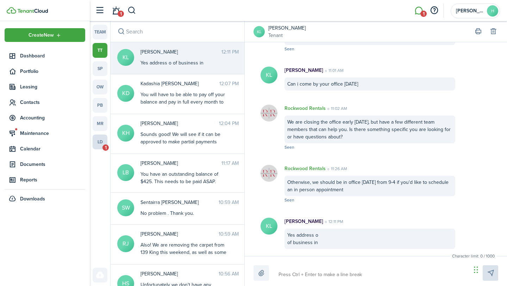
click at [99, 142] on link "ld 1" at bounding box center [100, 141] width 15 height 15
